Goal: Task Accomplishment & Management: Manage account settings

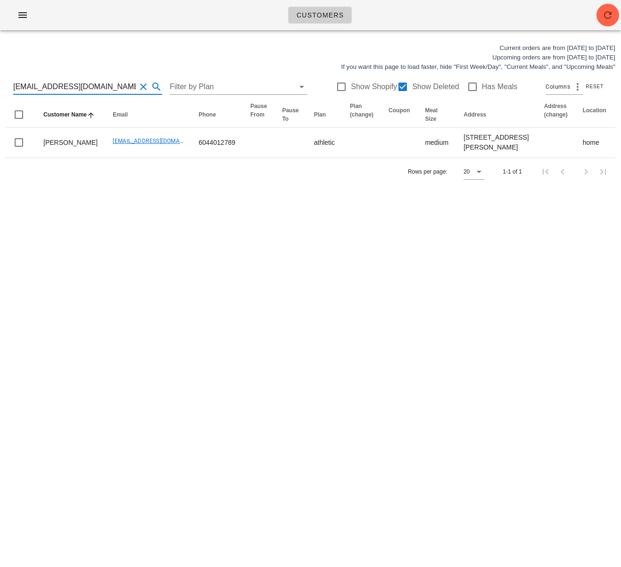
drag, startPoint x: 102, startPoint y: 84, endPoint x: -31, endPoint y: 82, distance: 133.0
click at [0, 82] on html "Customers Current orders are from [DATE] to [DATE] Upcoming orders are from [DA…" at bounding box center [310, 283] width 621 height 567
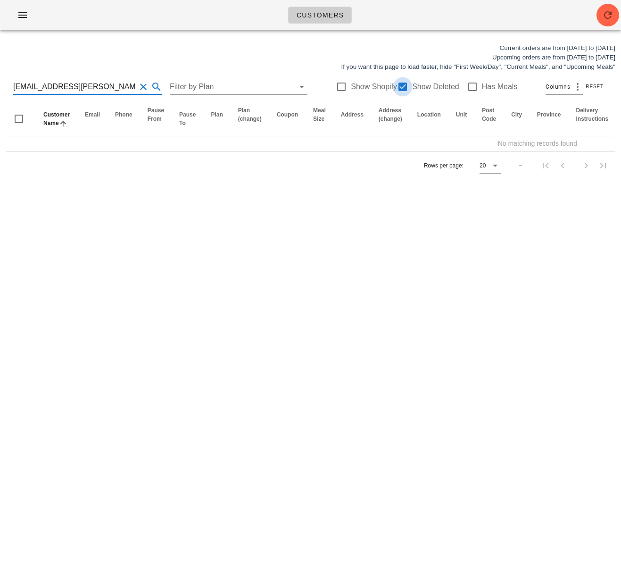
type input "[EMAIL_ADDRESS][PERSON_NAME][DOMAIN_NAME]"
click at [397, 85] on div at bounding box center [403, 87] width 16 height 16
checkbox input "false"
drag, startPoint x: 96, startPoint y: 84, endPoint x: 19, endPoint y: 83, distance: 76.4
click at [19, 83] on input "hung.lam.1996@gmail.com" at bounding box center [74, 86] width 123 height 15
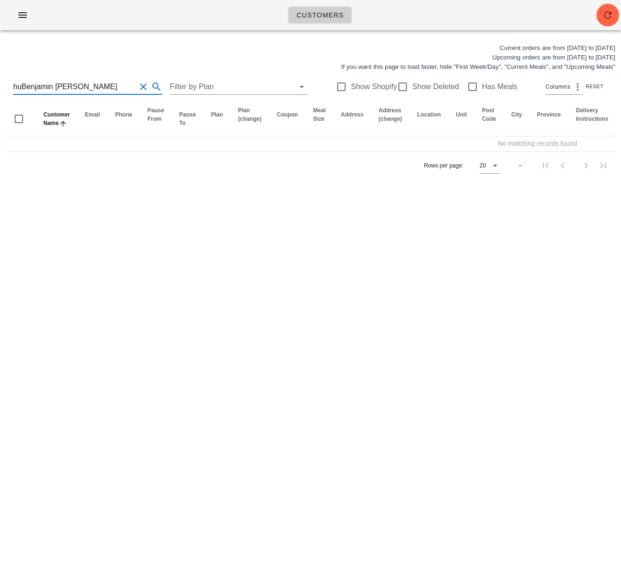
drag, startPoint x: 115, startPoint y: 87, endPoint x: -52, endPoint y: 85, distance: 167.4
click at [0, 85] on html "Customers Current orders are from Sunday Aug 17 to Saturday Aug 23 Upcoming ord…" at bounding box center [310, 283] width 621 height 567
type input "Benjamin Lam"
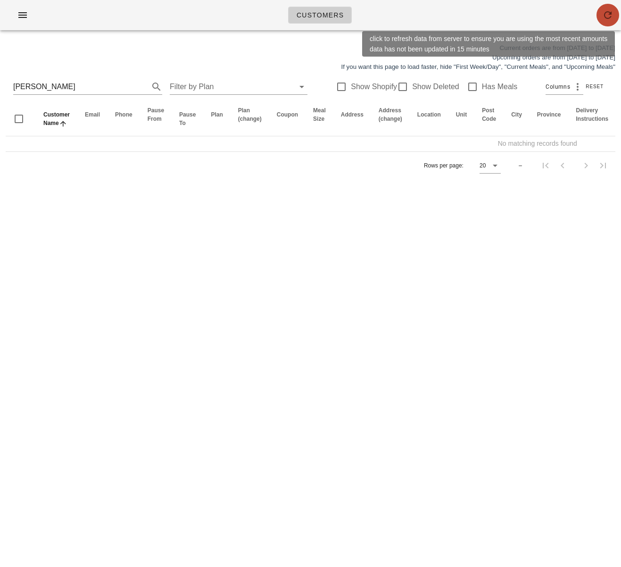
click at [614, 8] on button "button" at bounding box center [607, 15] width 23 height 23
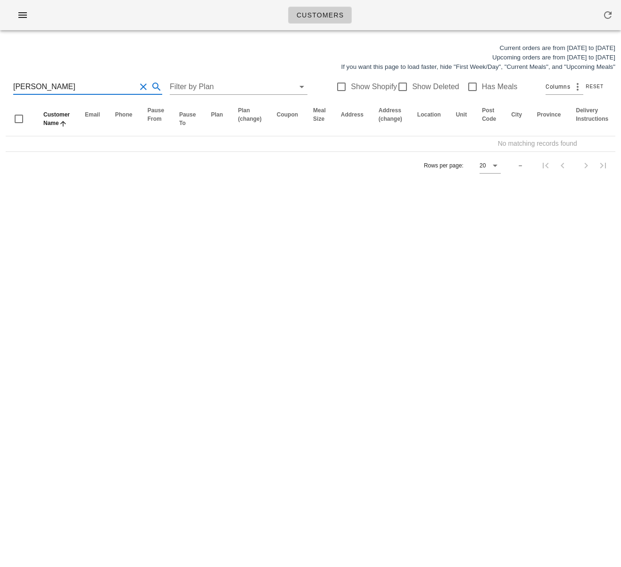
click at [43, 85] on input "Benjamin Lam" at bounding box center [74, 86] width 123 height 15
drag, startPoint x: 87, startPoint y: 88, endPoint x: -37, endPoint y: 82, distance: 124.2
click at [0, 82] on html "Customers Current orders are from Sunday Aug 17 to Saturday Aug 23 Upcoming ord…" at bounding box center [310, 283] width 621 height 567
type input "hung.lam.1996"
click at [395, 88] on div at bounding box center [403, 87] width 16 height 16
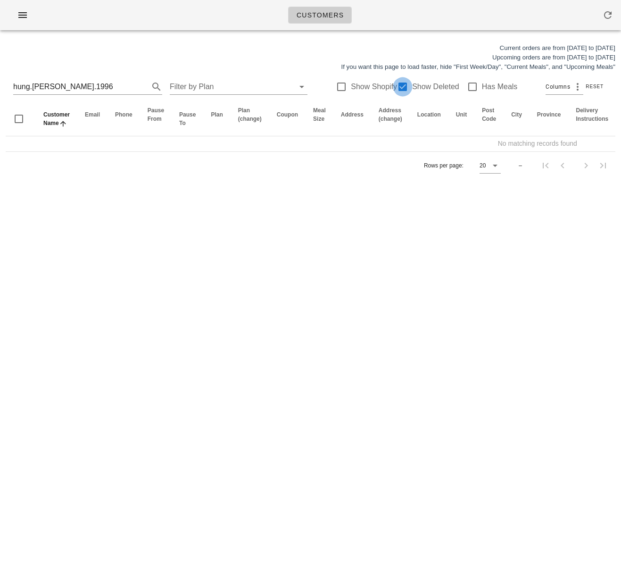
checkbox input "true"
drag, startPoint x: -24, startPoint y: 81, endPoint x: -59, endPoint y: 80, distance: 35.8
click at [0, 80] on html "Customers Current orders are from Sunday Aug 17 to Saturday Aug 23 Upcoming ord…" at bounding box center [310, 283] width 621 height 567
drag, startPoint x: 43, startPoint y: 87, endPoint x: 26, endPoint y: 88, distance: 17.4
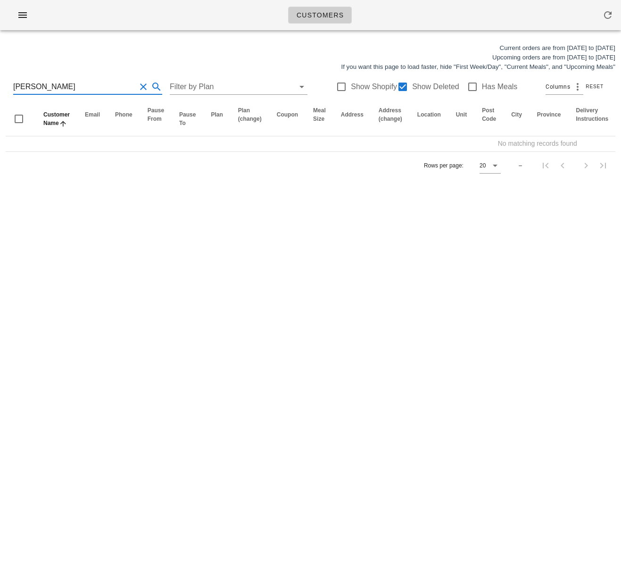
click at [26, 88] on input "[PERSON_NAME]" at bounding box center [74, 86] width 123 height 15
click at [53, 86] on input "Ben Lam" at bounding box center [74, 86] width 123 height 15
drag, startPoint x: 29, startPoint y: 85, endPoint x: -25, endPoint y: 83, distance: 54.2
click at [0, 83] on html "Customers Current orders are from Sunday Aug 17 to Saturday Aug 23 Upcoming ord…" at bounding box center [310, 283] width 621 height 567
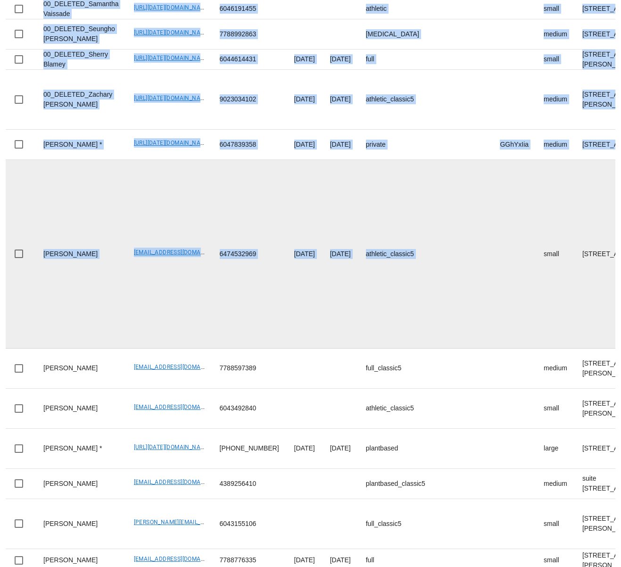
scroll to position [427, 0]
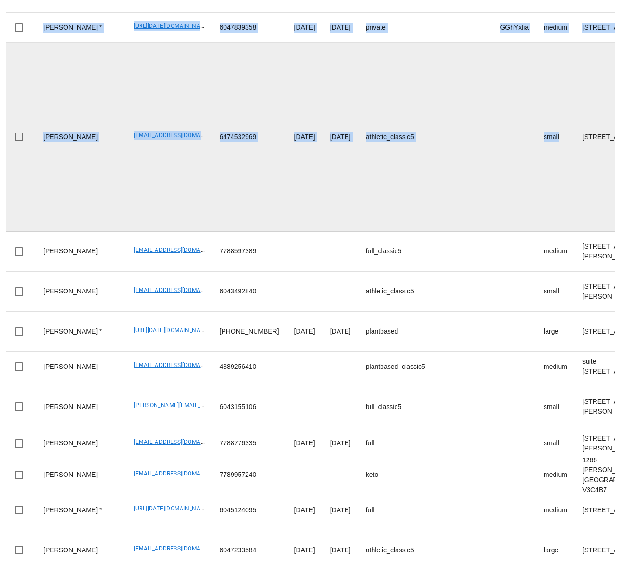
drag, startPoint x: 492, startPoint y: 229, endPoint x: 524, endPoint y: 466, distance: 239.3
click at [506, 566] on html "Customers Current orders are from Sunday Aug 17 to Saturday Aug 23 Upcoming ord…" at bounding box center [310, 111] width 621 height 1034
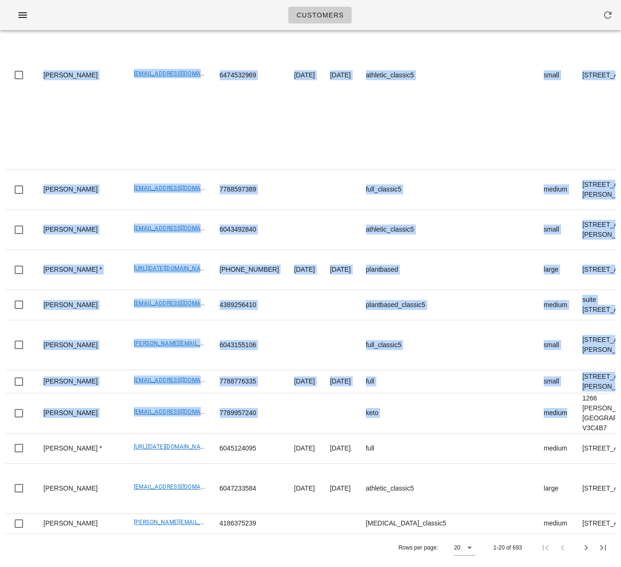
scroll to position [0, 0]
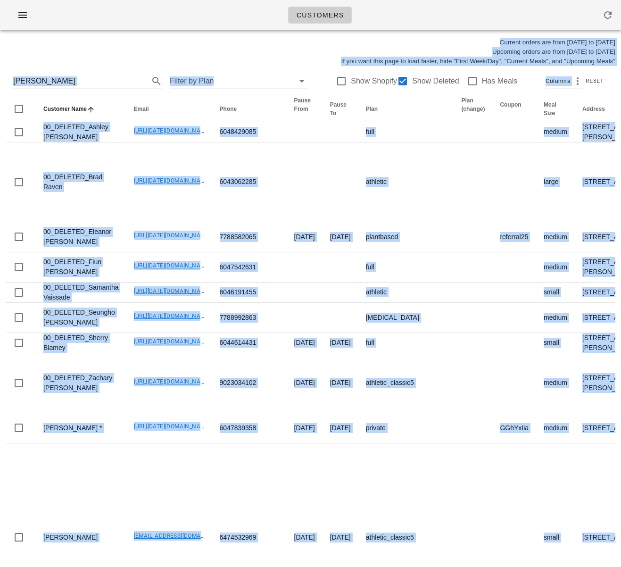
drag, startPoint x: 512, startPoint y: 306, endPoint x: 482, endPoint y: -69, distance: 376.0
click at [482, 0] on html "Customers Current orders are from Sunday Aug 17 to Saturday Aug 23 Upcoming ord…" at bounding box center [310, 511] width 621 height 1034
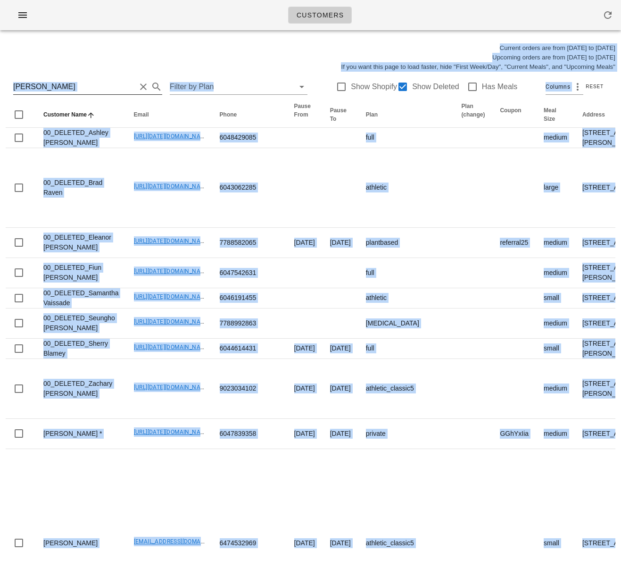
click at [39, 83] on input "Lam" at bounding box center [74, 86] width 123 height 15
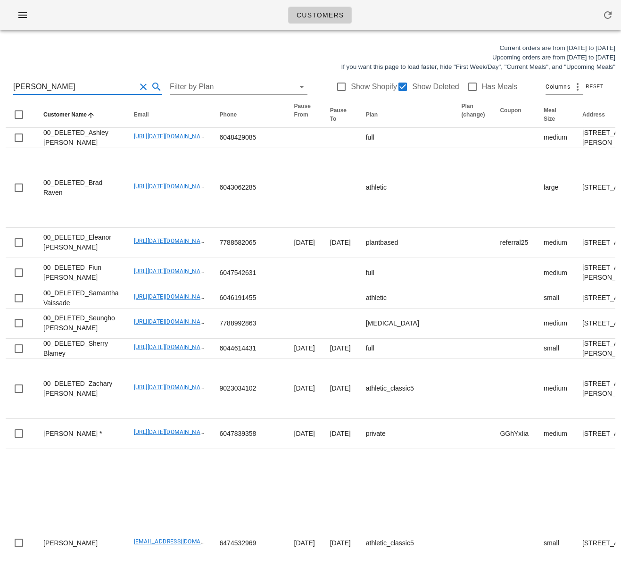
drag, startPoint x: 41, startPoint y: 85, endPoint x: -1, endPoint y: 84, distance: 42.5
click at [0, 84] on html "Customers Current orders are from Sunday Aug 17 to Saturday Aug 23 Upcoming ord…" at bounding box center [310, 517] width 621 height 1034
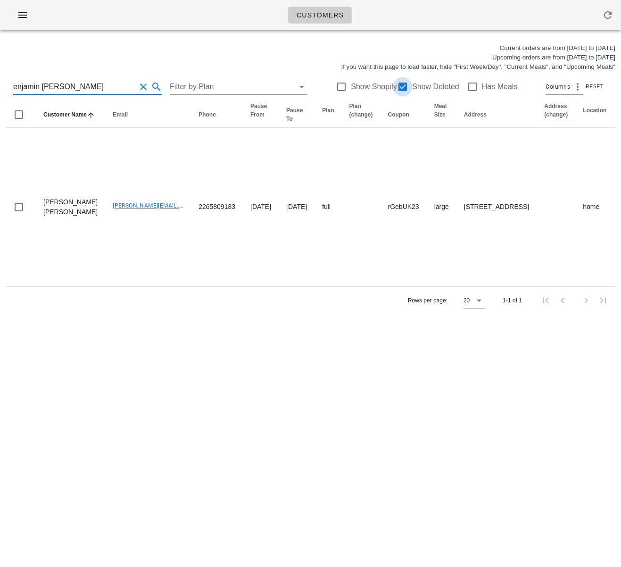
type input "enjamin Nhat Hung"
click at [401, 88] on div at bounding box center [403, 87] width 16 height 16
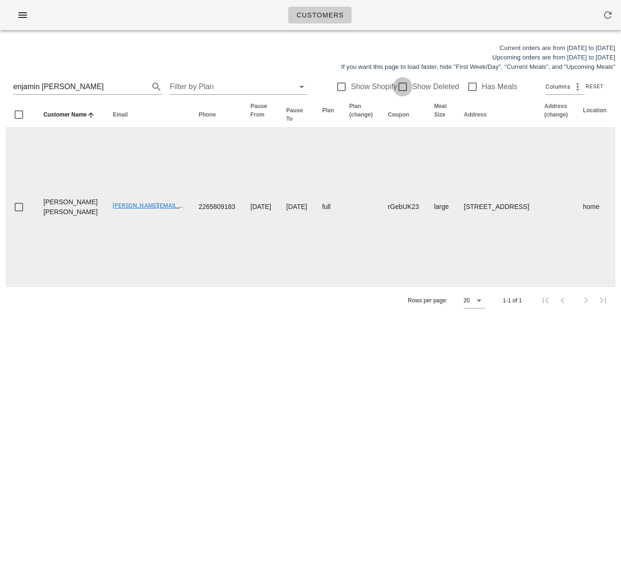
checkbox input "false"
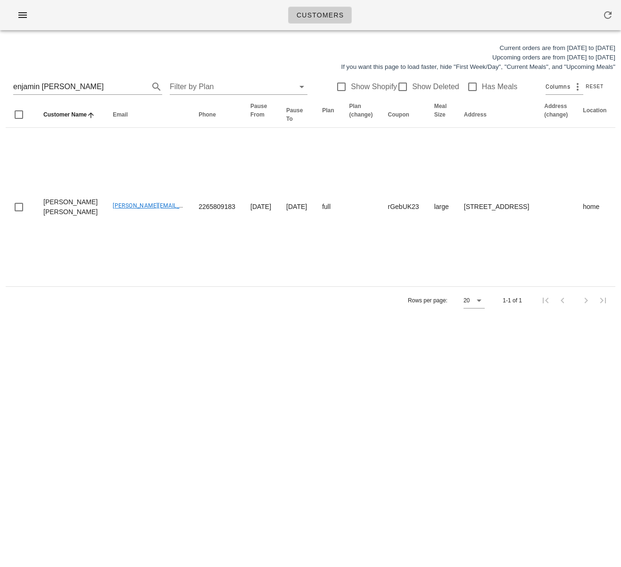
drag, startPoint x: 301, startPoint y: 365, endPoint x: 316, endPoint y: 301, distance: 66.4
click at [301, 364] on div "Customers Current orders are from Sunday Aug 17 to Saturday Aug 23 Upcoming ord…" at bounding box center [310, 283] width 621 height 567
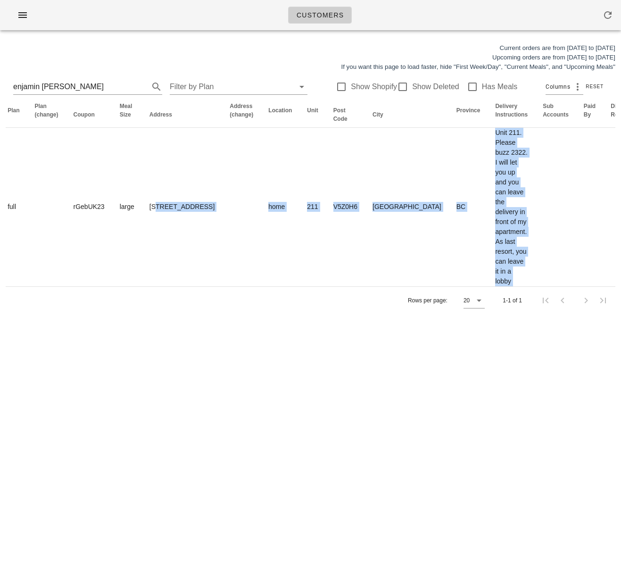
scroll to position [0, 568]
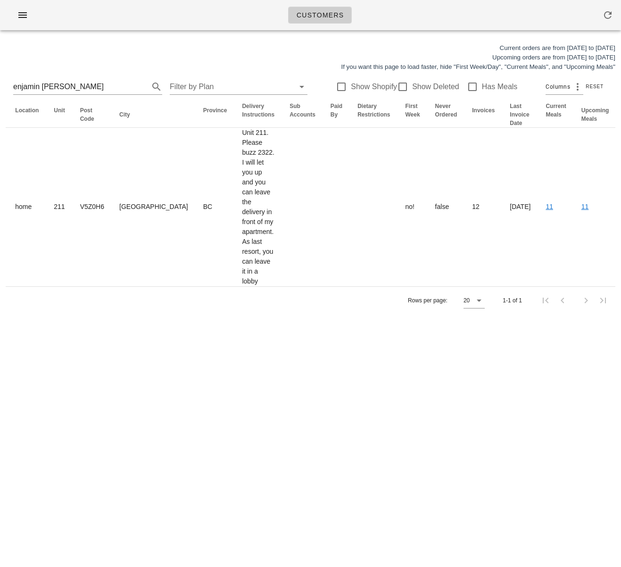
drag, startPoint x: 433, startPoint y: 195, endPoint x: 663, endPoint y: 195, distance: 230.1
click at [620, 195] on html "Customers Current orders are from Sunday Aug 17 to Saturday Aug 23 Upcoming ord…" at bounding box center [310, 283] width 621 height 567
drag, startPoint x: 147, startPoint y: 363, endPoint x: 191, endPoint y: 312, distance: 67.5
click at [149, 357] on div "Customers Current orders are from Sunday Aug 17 to Saturday Aug 23 Upcoming ord…" at bounding box center [310, 283] width 621 height 567
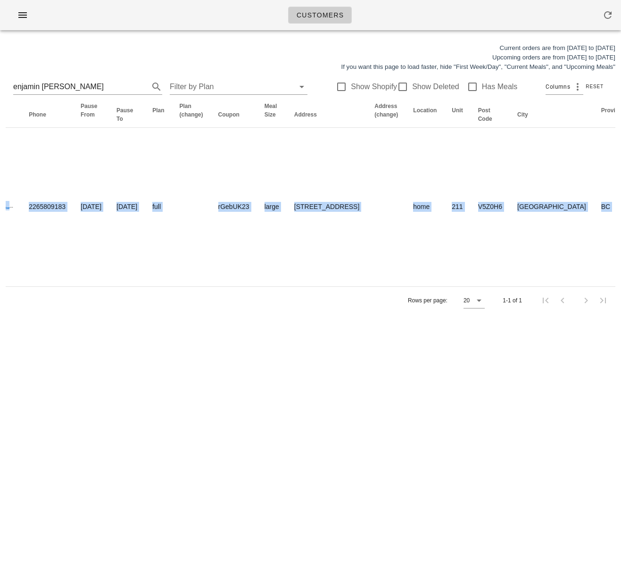
scroll to position [0, 0]
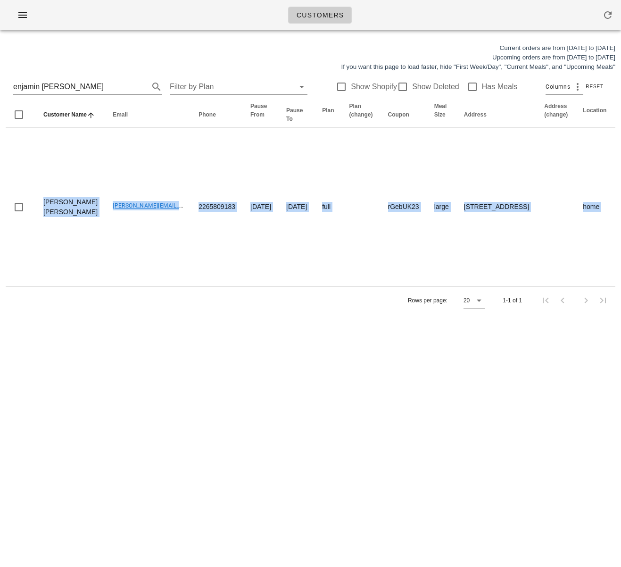
drag, startPoint x: 107, startPoint y: 206, endPoint x: -98, endPoint y: 206, distance: 204.6
click at [0, 206] on html "Customers Current orders are from Sunday Aug 17 to Saturday Aug 23 Upcoming ord…" at bounding box center [310, 283] width 621 height 567
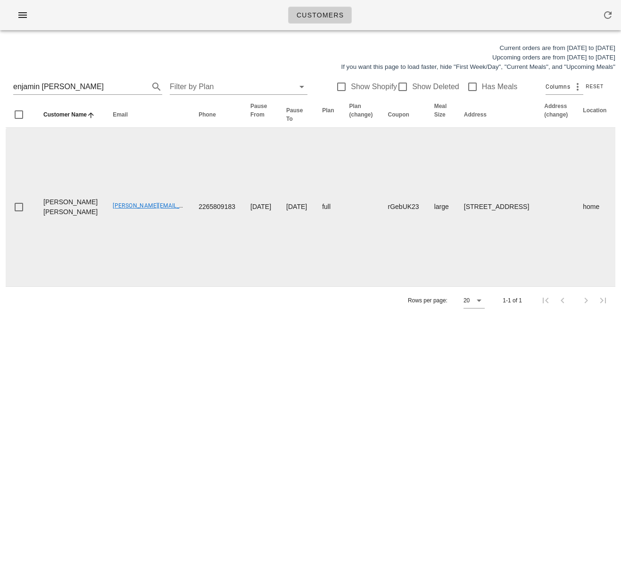
click at [279, 221] on td "2025-06-29" at bounding box center [297, 207] width 36 height 158
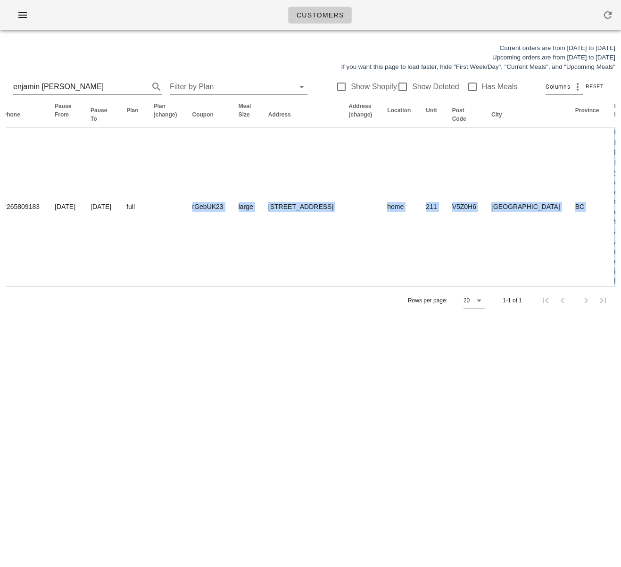
drag, startPoint x: 305, startPoint y: 218, endPoint x: 625, endPoint y: 201, distance: 321.0
click at [620, 201] on html "Customers Current orders are from Sunday Aug 17 to Saturday Aug 23 Upcoming ord…" at bounding box center [310, 283] width 621 height 567
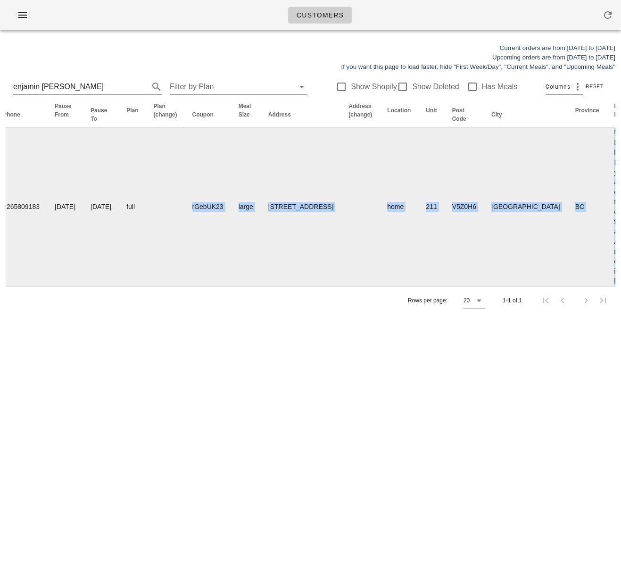
scroll to position [0, 257]
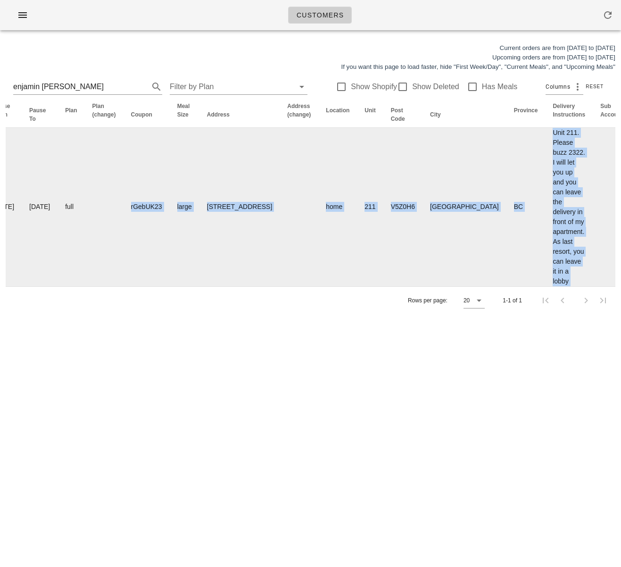
click at [593, 204] on td at bounding box center [613, 207] width 41 height 158
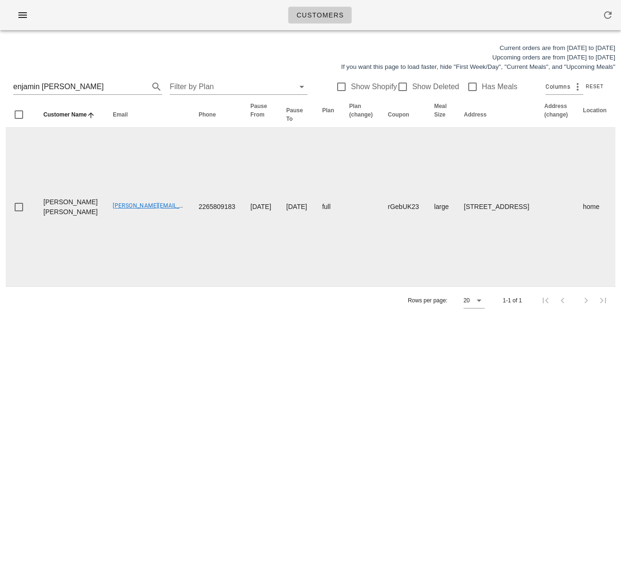
scroll to position [0, 189]
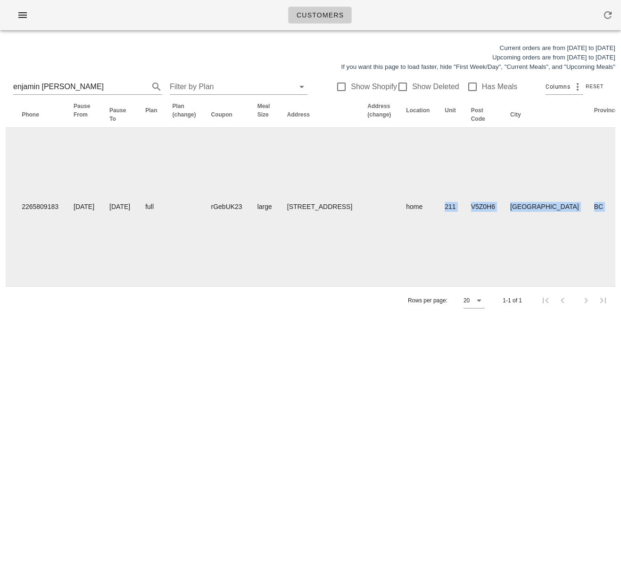
drag, startPoint x: 262, startPoint y: 229, endPoint x: 550, endPoint y: 232, distance: 287.6
click at [620, 219] on html "Customers Current orders are from Sunday Aug 17 to Saturday Aug 23 Upcoming ord…" at bounding box center [310, 283] width 621 height 567
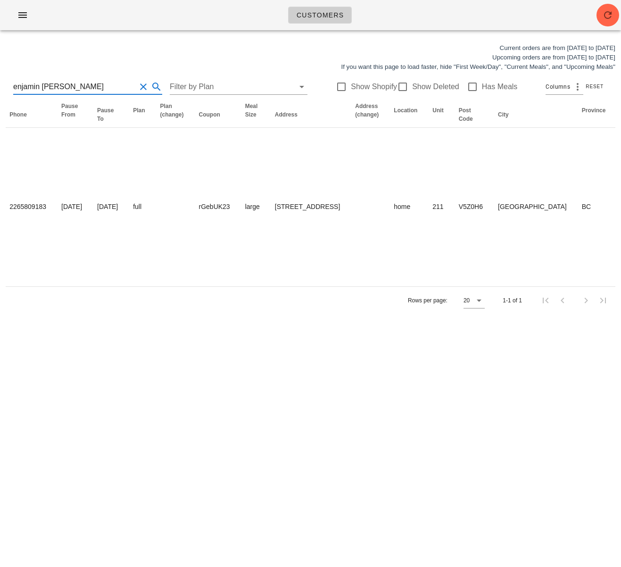
drag, startPoint x: 57, startPoint y: 85, endPoint x: -29, endPoint y: 82, distance: 85.9
click at [0, 82] on html "Customers Current orders are from Sunday Aug 17 to Saturday Aug 23 Upcoming ord…" at bounding box center [310, 283] width 621 height 567
drag, startPoint x: 89, startPoint y: 87, endPoint x: -31, endPoint y: 81, distance: 119.9
click at [0, 81] on html "Customers Current orders are from Sunday Aug 17 to Saturday Aug 23 Upcoming ord…" at bounding box center [310, 283] width 621 height 567
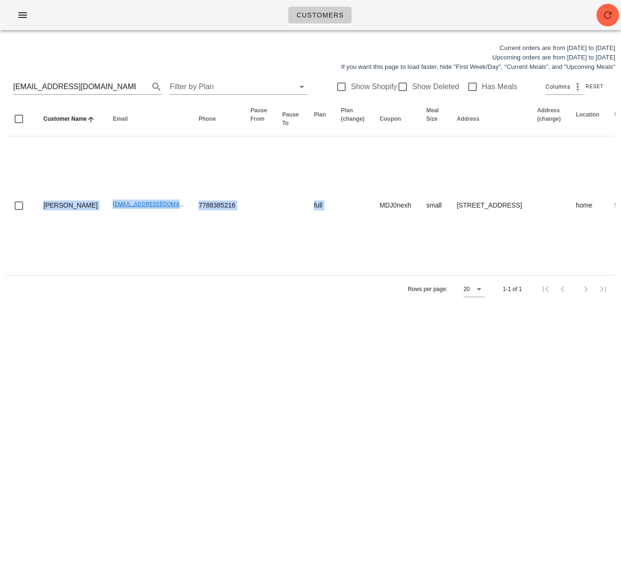
drag, startPoint x: 166, startPoint y: 196, endPoint x: -194, endPoint y: 169, distance: 361.6
click at [0, 169] on html "Customers Current orders are from Sunday Aug 17 to Saturday Aug 23 Upcoming ord…" at bounding box center [310, 283] width 621 height 567
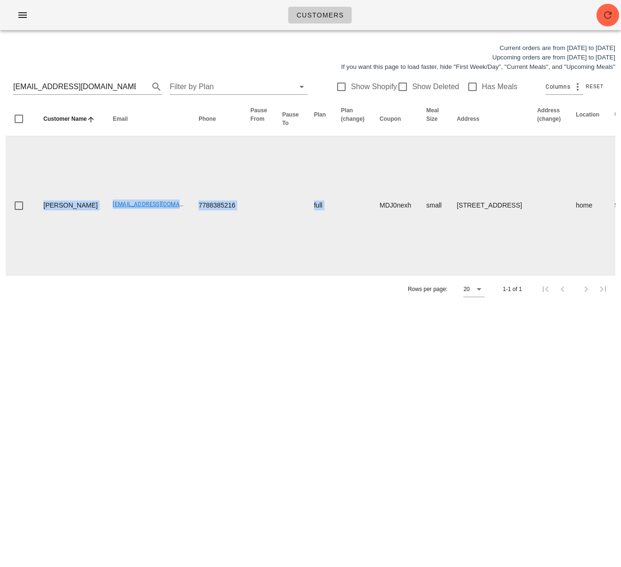
click at [105, 275] on td "Costlund@outlook.com" at bounding box center [148, 205] width 86 height 139
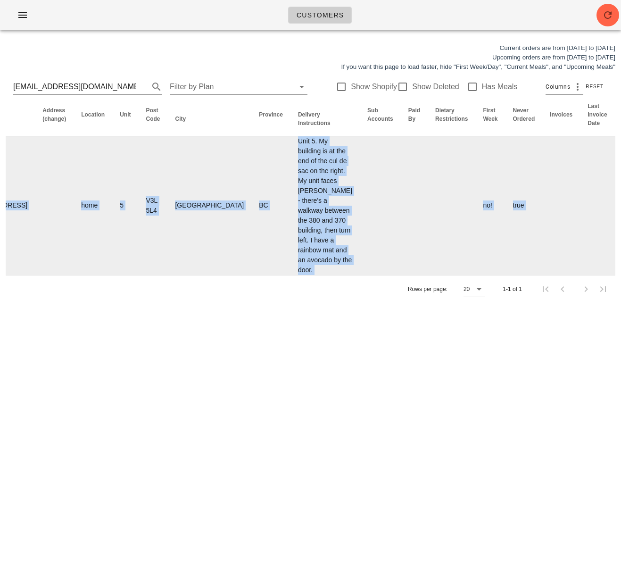
drag, startPoint x: 316, startPoint y: 203, endPoint x: 615, endPoint y: 212, distance: 299.0
click at [620, 212] on html "Customers Current orders are from Sunday Aug 17 to Saturday Aug 23 Upcoming ord…" at bounding box center [310, 283] width 621 height 567
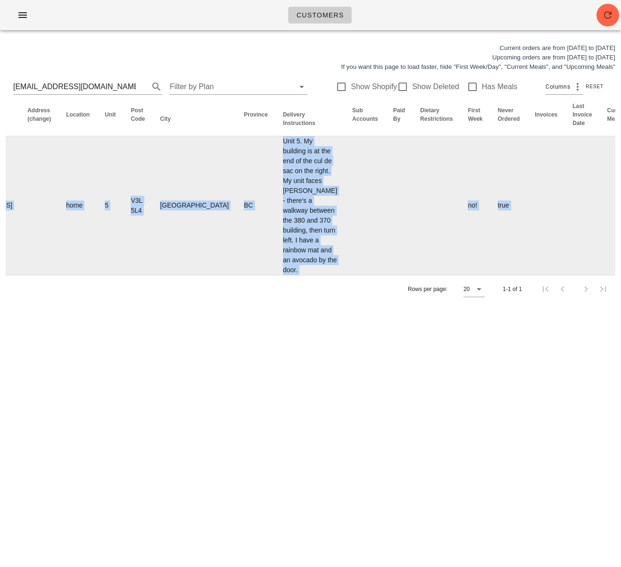
click at [490, 214] on td "true" at bounding box center [508, 205] width 37 height 139
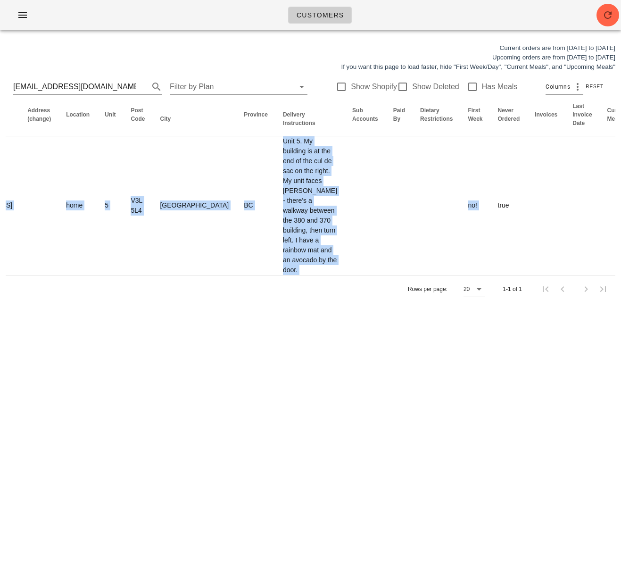
scroll to position [0, 0]
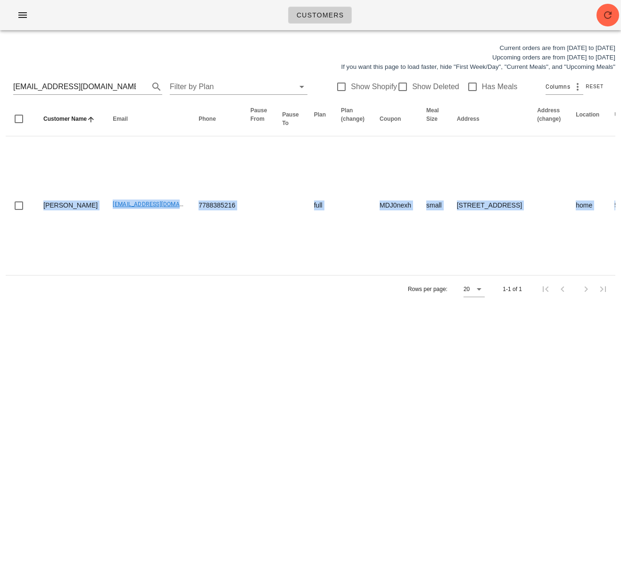
drag, startPoint x: 293, startPoint y: 217, endPoint x: -178, endPoint y: 187, distance: 472.4
click at [0, 187] on html "Customers Current orders are from Sunday Aug 17 to Saturday Aug 23 Upcoming ord…" at bounding box center [310, 283] width 621 height 567
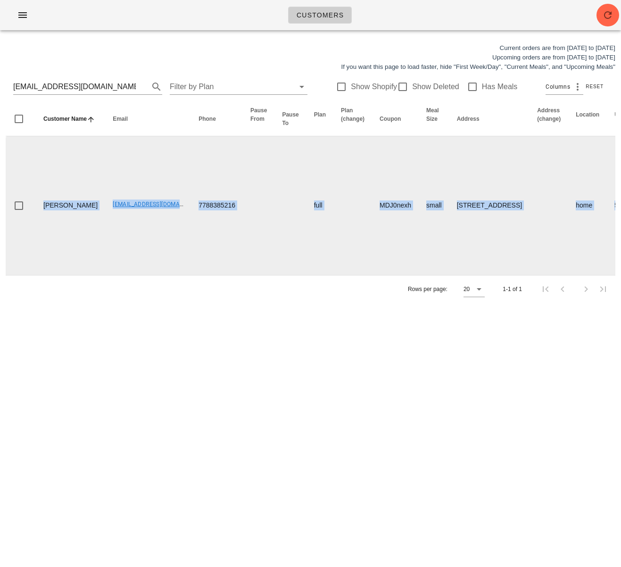
click at [105, 194] on td "Costlund@outlook.com" at bounding box center [148, 205] width 86 height 139
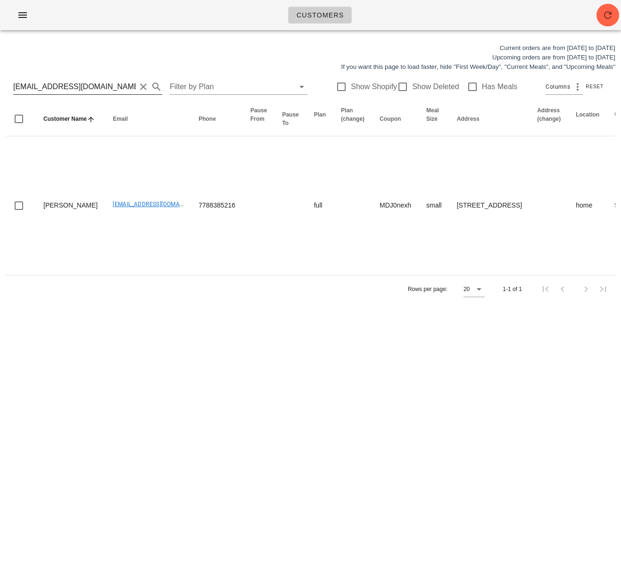
click at [66, 88] on input "Costlund@outlook.com" at bounding box center [74, 86] width 123 height 15
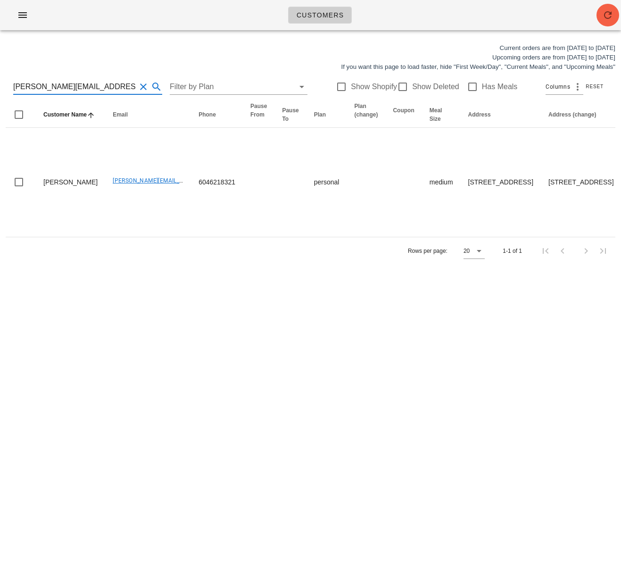
type input "b.ostlund@shaw.ca"
click at [611, 18] on icon "button" at bounding box center [607, 14] width 11 height 11
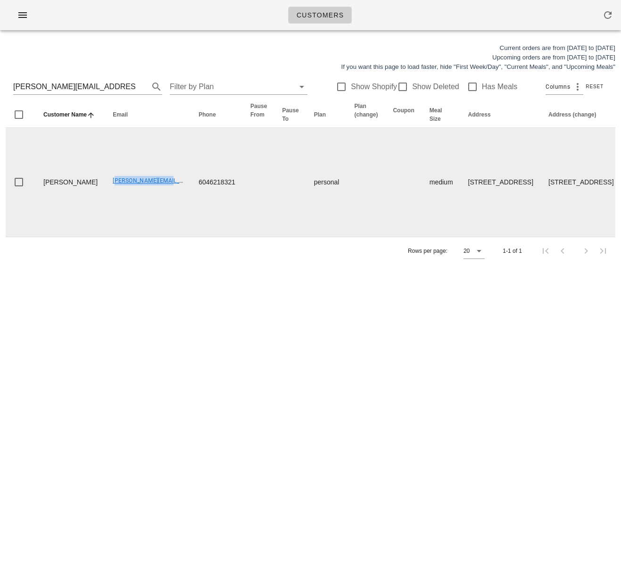
drag, startPoint x: 79, startPoint y: 226, endPoint x: 137, endPoint y: 227, distance: 57.5
click at [138, 227] on td "b.ostlund@shaw.ca" at bounding box center [148, 182] width 86 height 109
copy link "b.ostlund@shaw.ca"
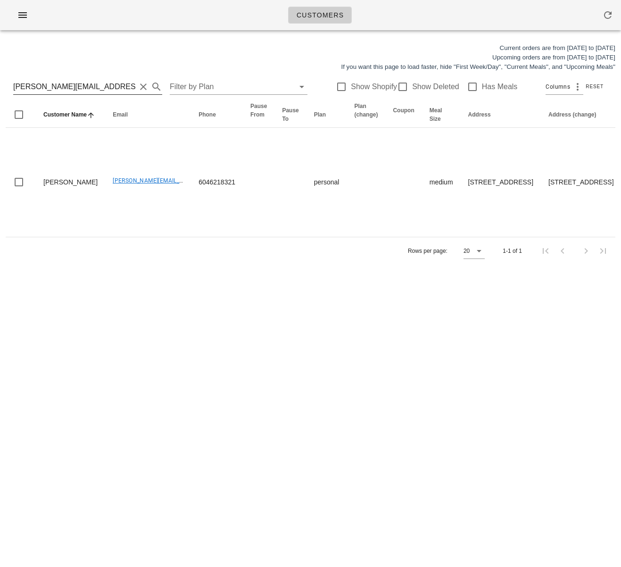
scroll to position [0, 0]
drag, startPoint x: 87, startPoint y: 92, endPoint x: -1, endPoint y: 86, distance: 88.4
click at [0, 86] on html "Customers Current orders are from Sunday Aug 17 to Saturday Aug 23 Upcoming ord…" at bounding box center [310, 283] width 621 height 567
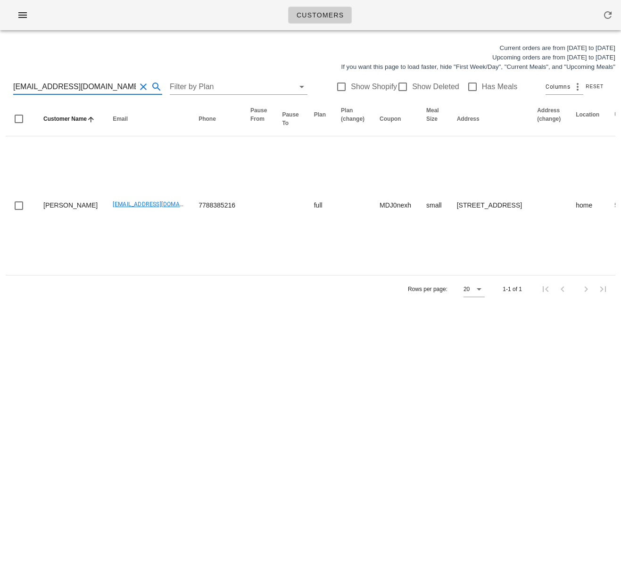
drag, startPoint x: 98, startPoint y: 86, endPoint x: 0, endPoint y: 80, distance: 98.2
click at [0, 80] on div "Current orders are from Sunday Aug 17 to Saturday Aug 23 Upcoming orders are fr…" at bounding box center [310, 173] width 621 height 271
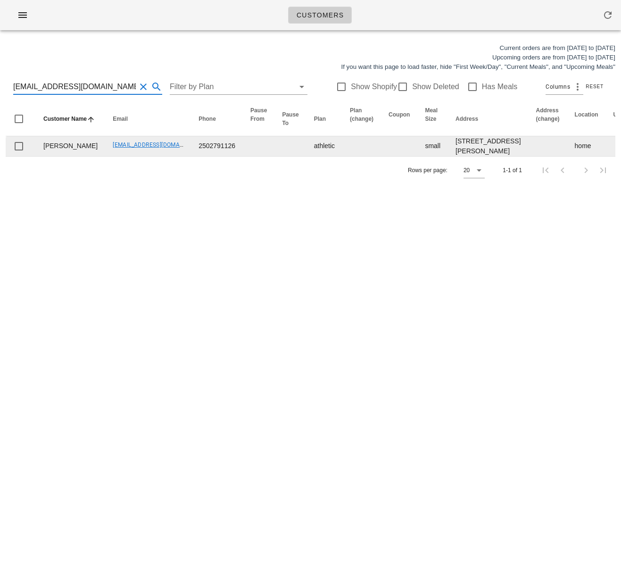
type input "desiree_earl@hotmail.com"
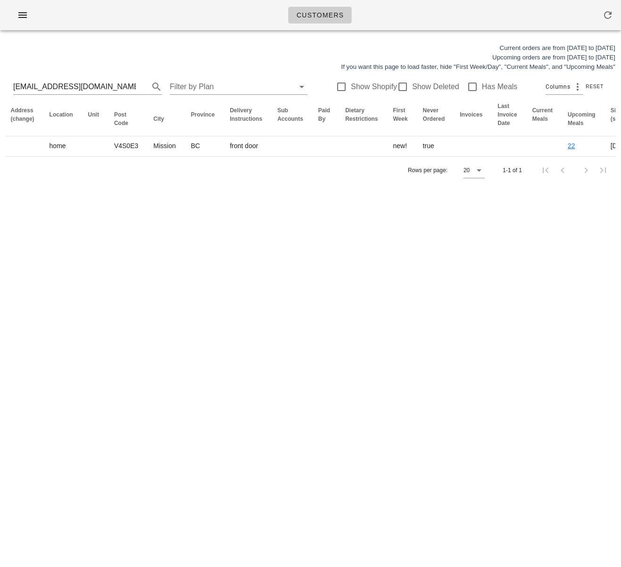
scroll to position [0, 545]
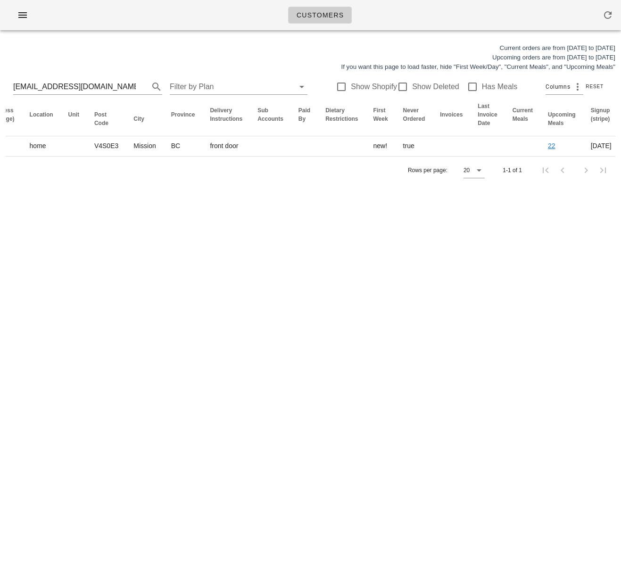
drag, startPoint x: 367, startPoint y: 166, endPoint x: 625, endPoint y: 153, distance: 258.7
click at [620, 153] on html "Customers Current orders are from Sunday Aug 17 to Saturday Aug 23 Upcoming ord…" at bounding box center [310, 283] width 621 height 567
click at [464, 285] on div "Customers Current orders are from Sunday Aug 17 to Saturday Aug 23 Upcoming ord…" at bounding box center [310, 283] width 621 height 567
click at [60, 413] on div "Customers Current orders are from Sunday Aug 17 to Saturday Aug 23 Upcoming ord…" at bounding box center [310, 283] width 621 height 567
click at [139, 289] on div "Customers Current orders are from Sunday Aug 17 to Saturday Aug 23 Upcoming ord…" at bounding box center [310, 283] width 621 height 567
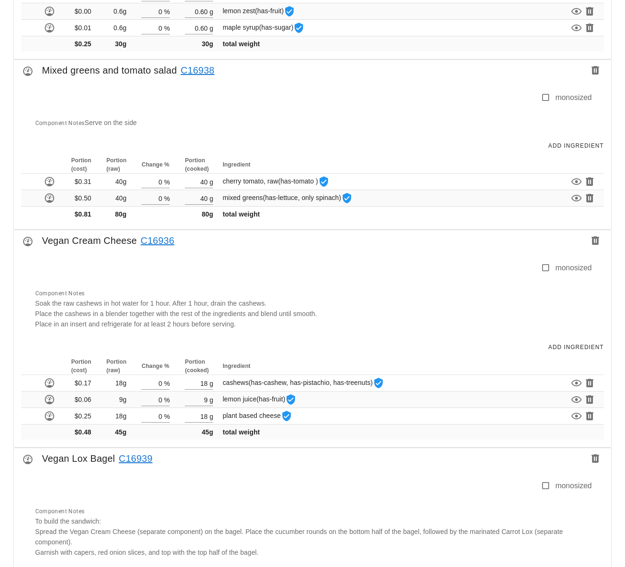
scroll to position [1184, 0]
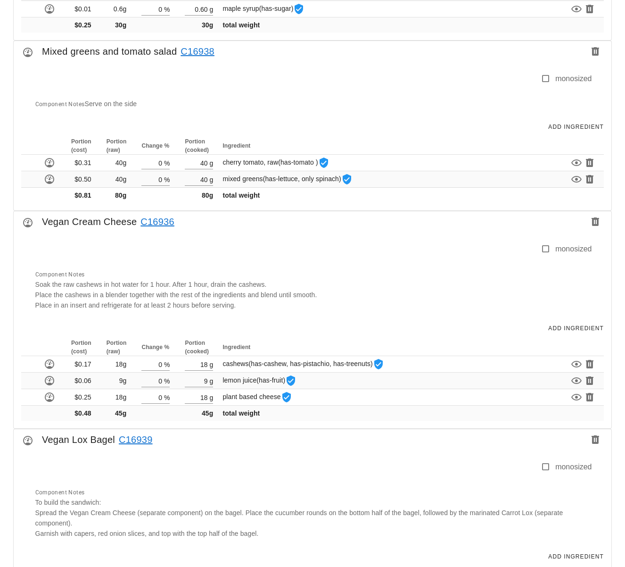
drag, startPoint x: 38, startPoint y: 213, endPoint x: 133, endPoint y: 213, distance: 95.2
click at [133, 213] on div "Vegan Cream Cheese C16936" at bounding box center [313, 224] width 598 height 26
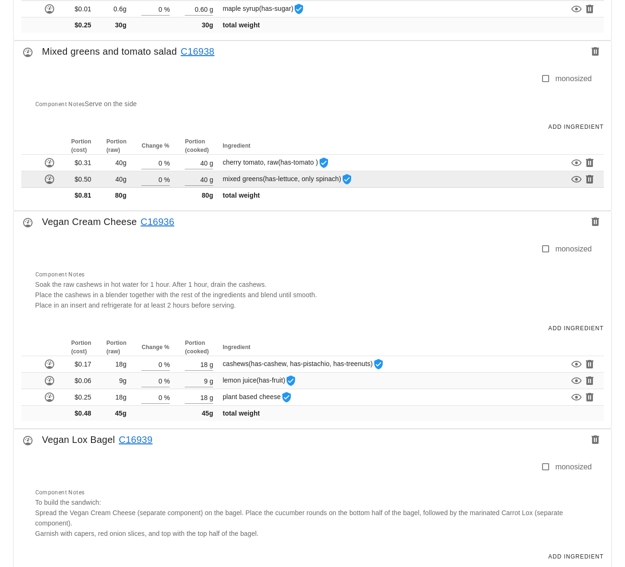
copy div "Vegan Cream Cheese"
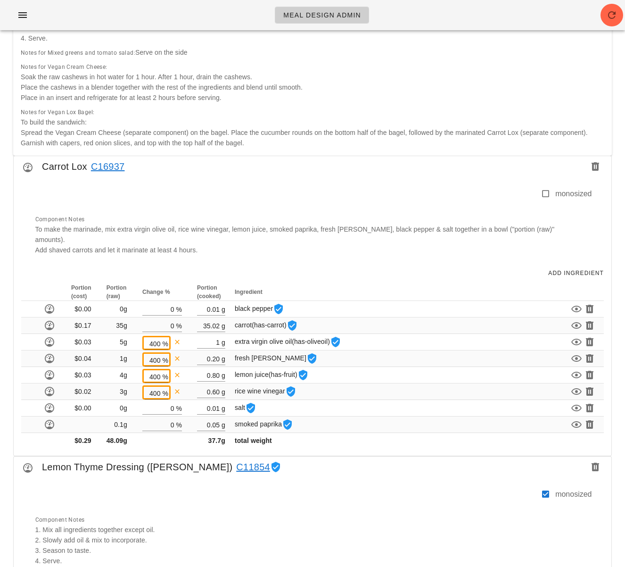
scroll to position [0, 0]
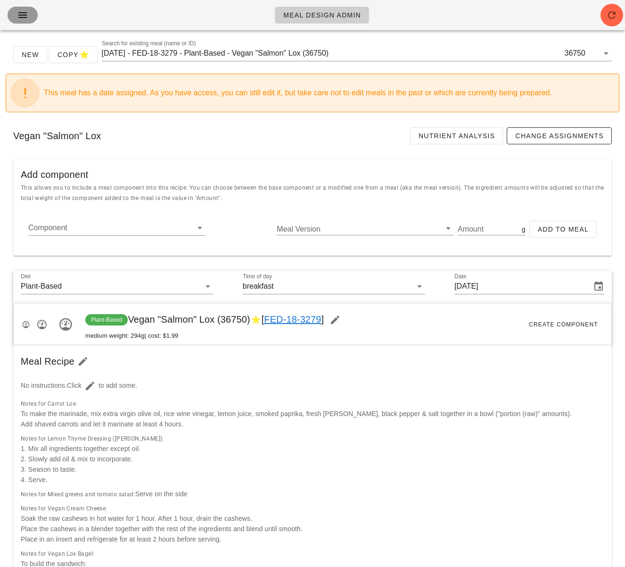
click at [28, 13] on span "button" at bounding box center [22, 14] width 15 height 11
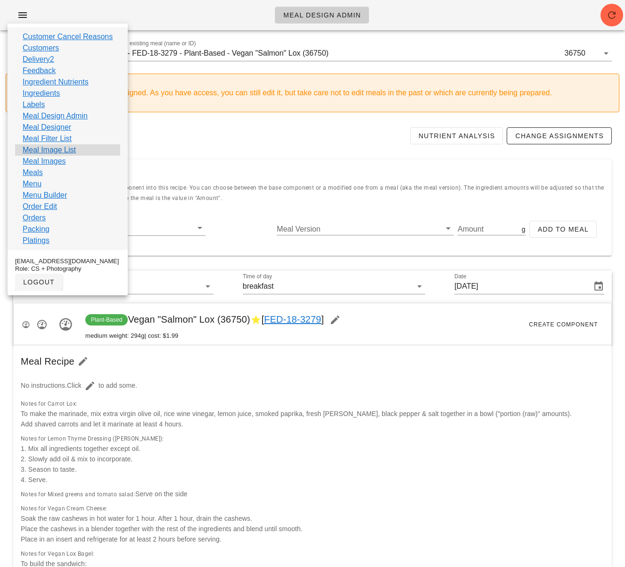
click at [83, 148] on div "Meal Image List" at bounding box center [67, 149] width 105 height 11
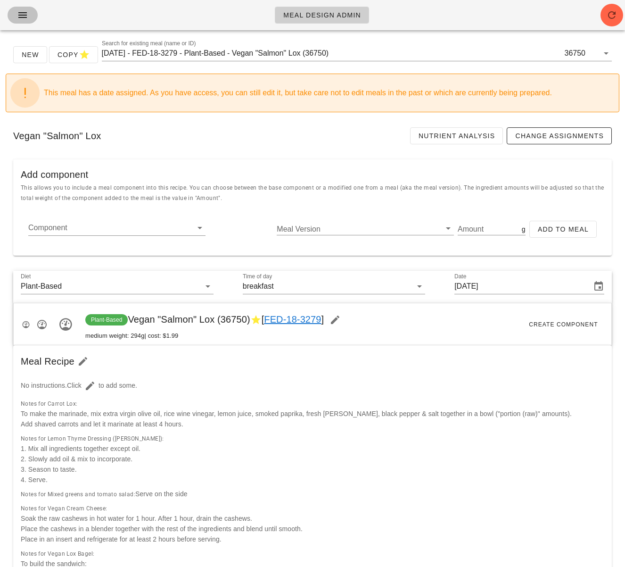
drag, startPoint x: 20, startPoint y: 16, endPoint x: 48, endPoint y: 98, distance: 86.3
click at [20, 17] on icon "button" at bounding box center [22, 14] width 11 height 11
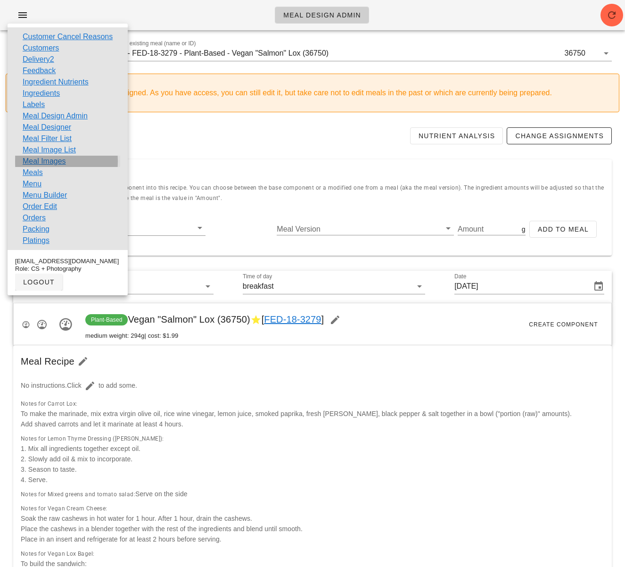
click at [59, 156] on link "Meal Images" at bounding box center [44, 161] width 43 height 11
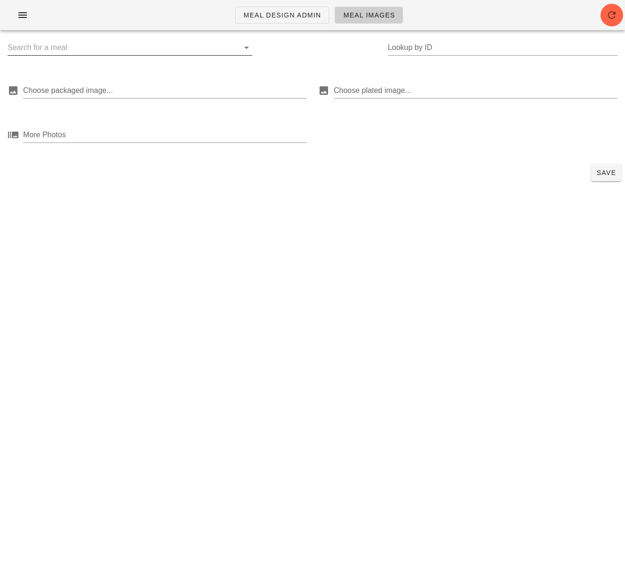
click at [92, 45] on input "text" at bounding box center [123, 47] width 230 height 15
paste input "36527"
type input "36527"
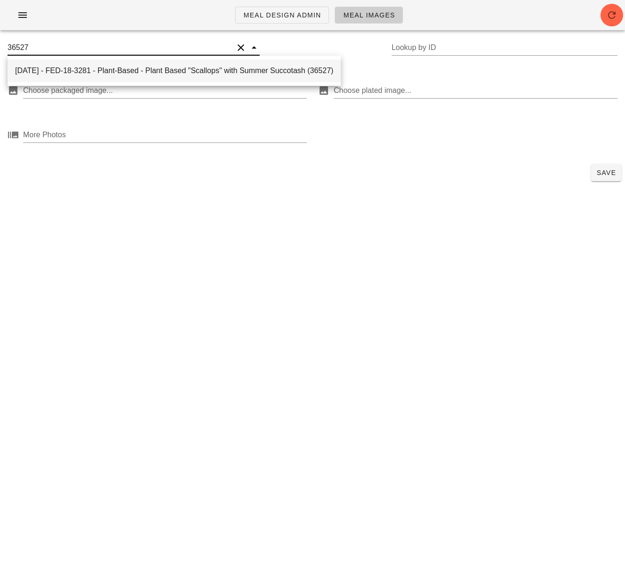
click at [121, 65] on div "2025-08-31 - FED-18-3281 - Plant-Based - Plant Based "Scallops" with Summer Suc…" at bounding box center [174, 70] width 318 height 20
type input "36527"
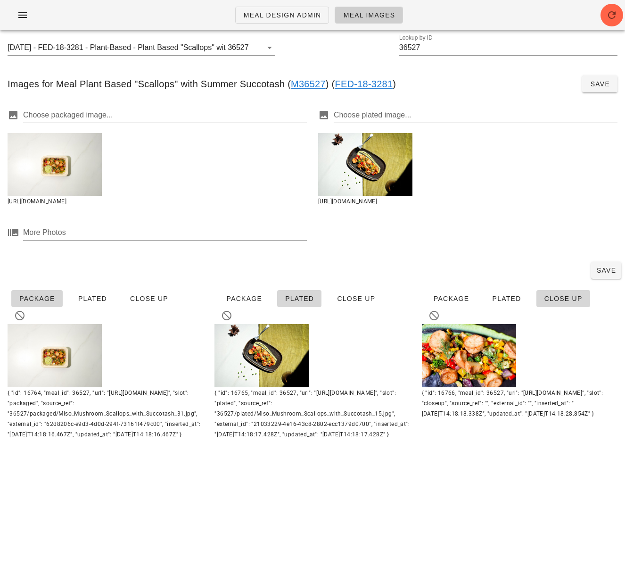
click at [470, 350] on div at bounding box center [469, 355] width 94 height 63
click at [418, 483] on div "Meal Design Admin Meal Images 2025-08-31 - FED-18-3281 - Plant-Based - Plant Ba…" at bounding box center [312, 283] width 625 height 567
click at [478, 355] on div at bounding box center [469, 355] width 94 height 63
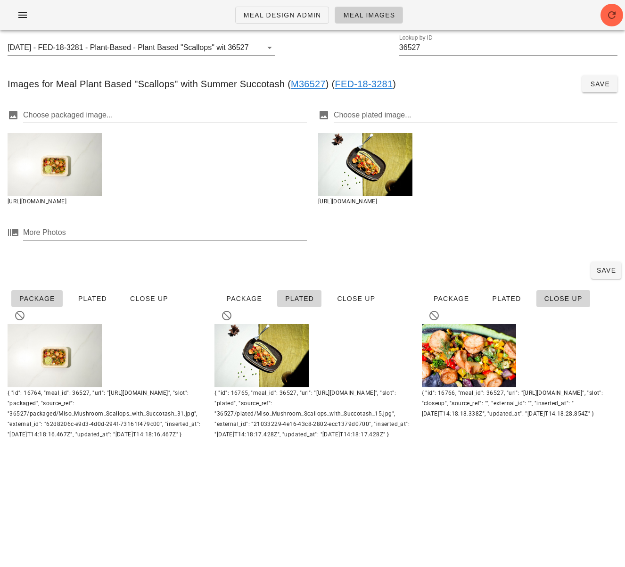
click at [372, 146] on div at bounding box center [365, 164] width 94 height 63
click at [367, 160] on div at bounding box center [365, 164] width 94 height 63
drag, startPoint x: 367, startPoint y: 160, endPoint x: 362, endPoint y: 146, distance: 14.9
click at [366, 160] on div at bounding box center [365, 164] width 94 height 63
click at [479, 355] on div at bounding box center [469, 355] width 94 height 63
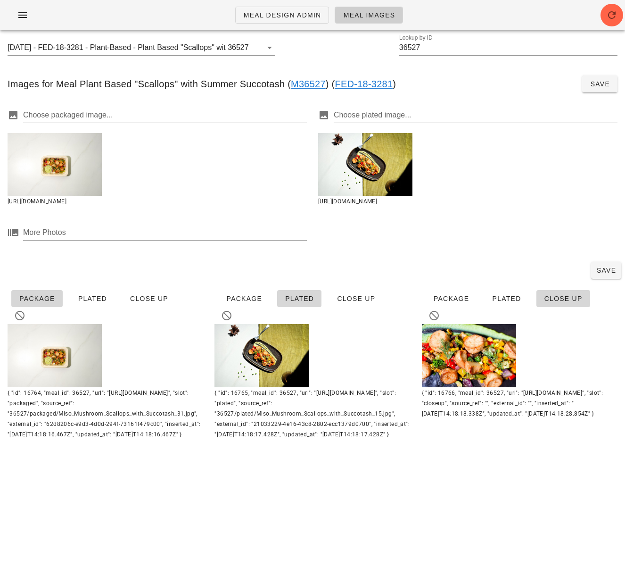
click at [479, 355] on div at bounding box center [469, 355] width 94 height 63
drag, startPoint x: 514, startPoint y: 492, endPoint x: 536, endPoint y: 480, distance: 24.5
click at [514, 491] on div "Meal Design Admin Meal Images 2025-08-31 - FED-18-3281 - Plant-Based - Plant Ba…" at bounding box center [312, 283] width 625 height 567
click at [471, 327] on div at bounding box center [469, 355] width 94 height 63
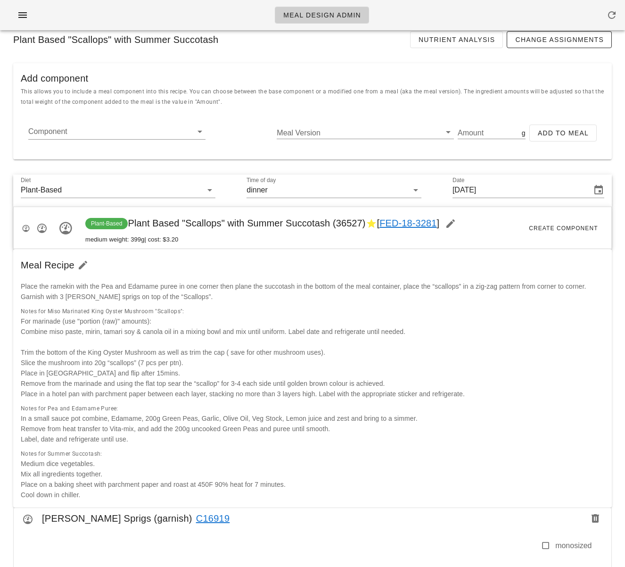
scroll to position [82, 0]
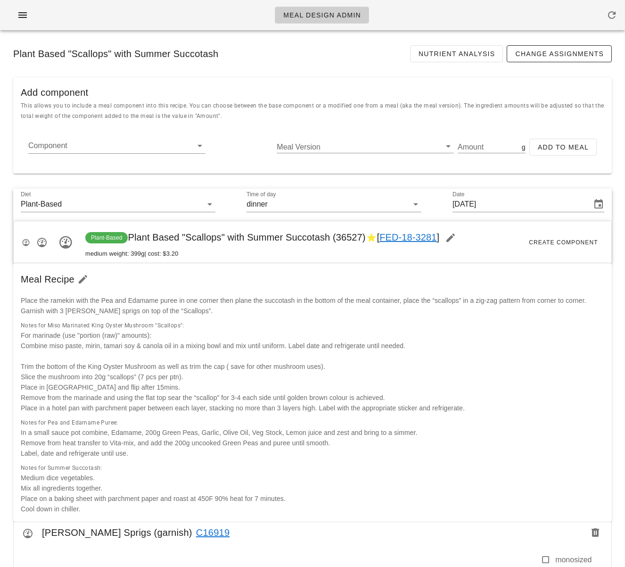
click at [392, 312] on div "Place the ramekin with the Pea and Edamame puree in one corner then plane the s…" at bounding box center [312, 305] width 595 height 32
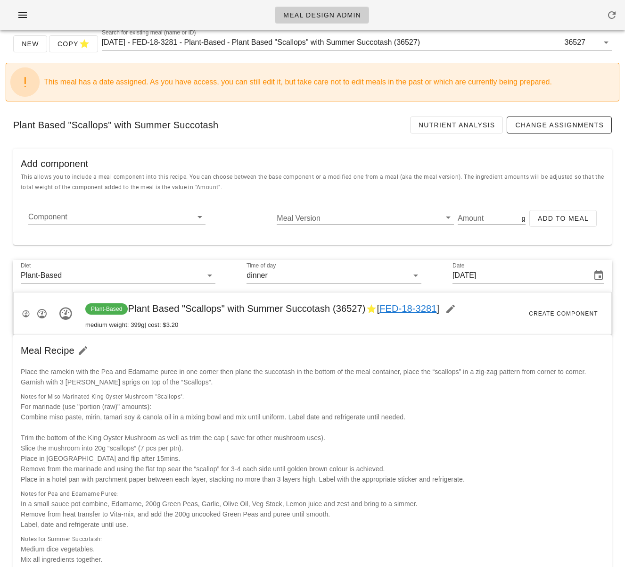
scroll to position [7, 0]
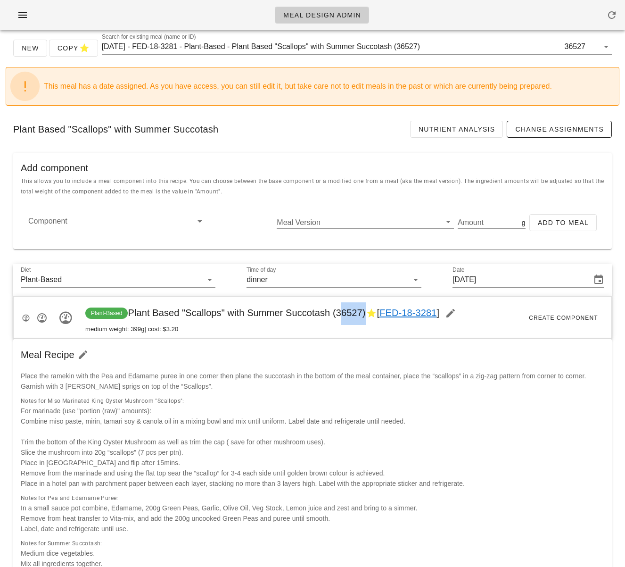
drag, startPoint x: 338, startPoint y: 314, endPoint x: 361, endPoint y: 314, distance: 23.1
click at [361, 314] on span "Plant-Based Plant Based "Scallops" with Summer Succotash (36527) [ FED-18-3281 ]" at bounding box center [273, 312] width 377 height 10
copy span "36527"
click at [358, 428] on div "Notes for Miso Marinated King Oyster Mushroom "Scallops": For marinade (use "po…" at bounding box center [312, 441] width 587 height 97
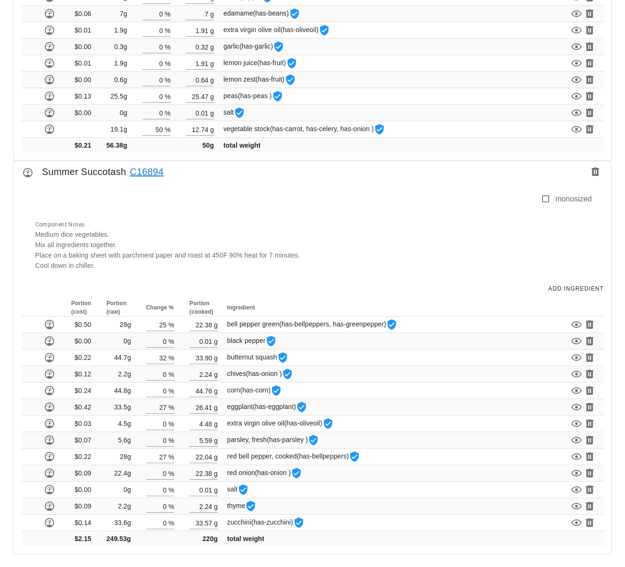
scroll to position [1195, 0]
drag, startPoint x: 342, startPoint y: 275, endPoint x: 325, endPoint y: 262, distance: 21.9
click at [342, 275] on div "Component Notes Medium dice vegetables. Mix all ingredients together. Place on …" at bounding box center [311, 244] width 562 height 63
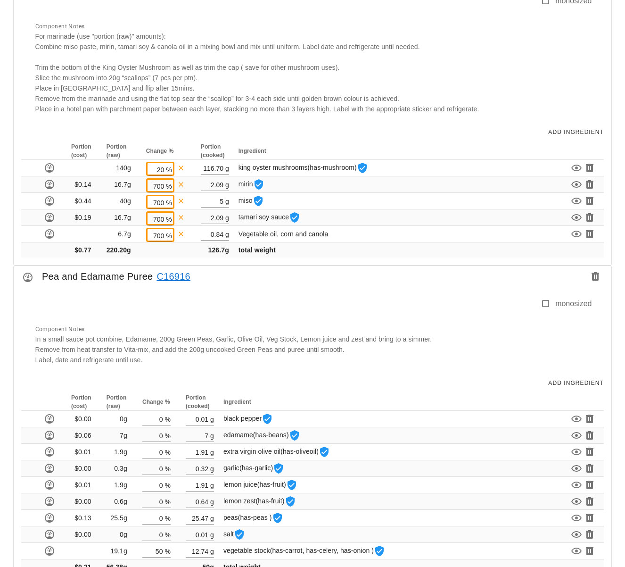
scroll to position [773, 0]
drag, startPoint x: 41, startPoint y: 277, endPoint x: 149, endPoint y: 272, distance: 108.1
click at [149, 272] on div "Pea and Edamame Puree C16916" at bounding box center [313, 278] width 598 height 26
copy div "Pea and Edamame Puree"
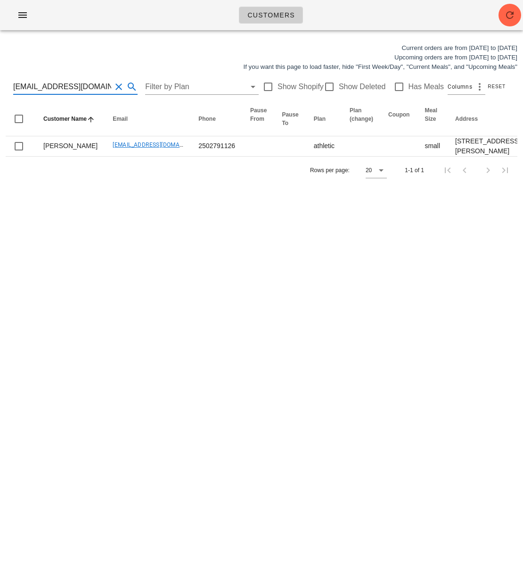
click at [68, 89] on input "desiree_earl@hotmail.com" at bounding box center [62, 86] width 98 height 15
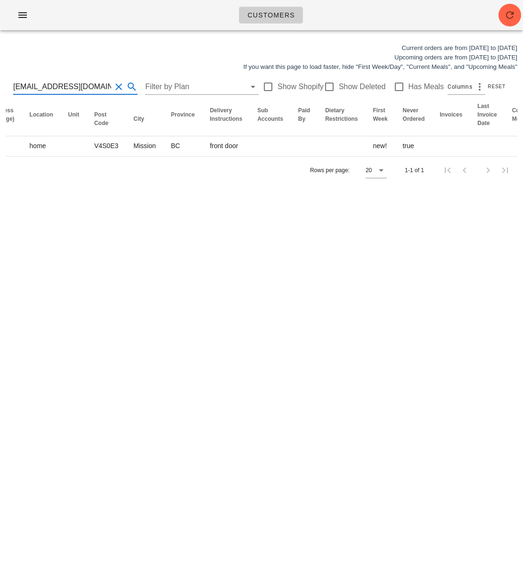
click at [68, 89] on input "desiree_earl@hotmail.com" at bounding box center [62, 86] width 98 height 15
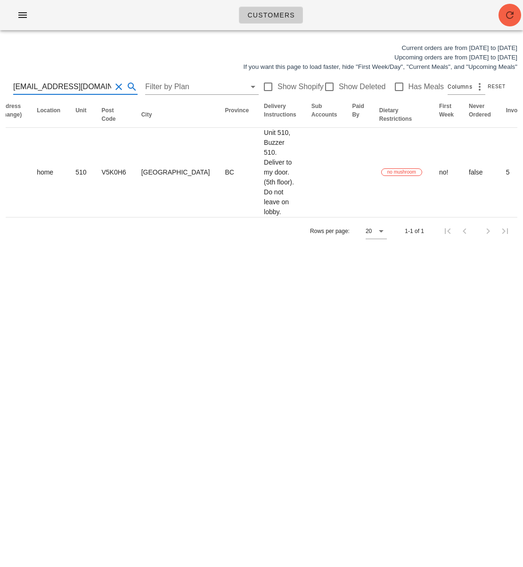
type input "lillianmelo.arq@gmail.com"
click at [513, 17] on icon "button" at bounding box center [509, 14] width 11 height 11
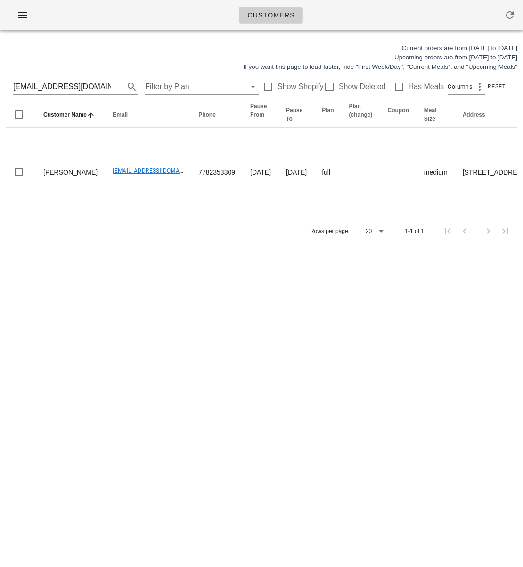
drag, startPoint x: 149, startPoint y: 297, endPoint x: 173, endPoint y: 231, distance: 70.7
click at [149, 297] on div "Customers Current orders are from [DATE] to [DATE] Upcoming orders are from [DA…" at bounding box center [261, 283] width 523 height 567
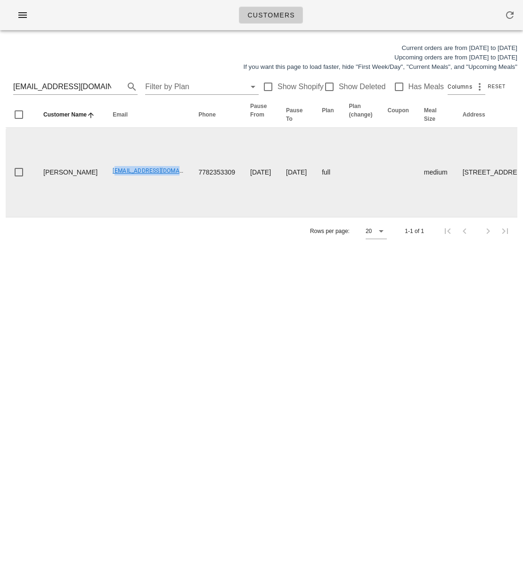
drag, startPoint x: 79, startPoint y: 179, endPoint x: 155, endPoint y: 180, distance: 75.9
click at [155, 180] on td "[EMAIL_ADDRESS][DOMAIN_NAME]" at bounding box center [148, 172] width 86 height 89
copy link "[EMAIL_ADDRESS][DOMAIN_NAME]"
drag, startPoint x: 174, startPoint y: 341, endPoint x: 256, endPoint y: 191, distance: 170.9
click at [175, 338] on div "Customers Current orders are from [DATE] to [DATE] Upcoming orders are from [DA…" at bounding box center [261, 283] width 523 height 567
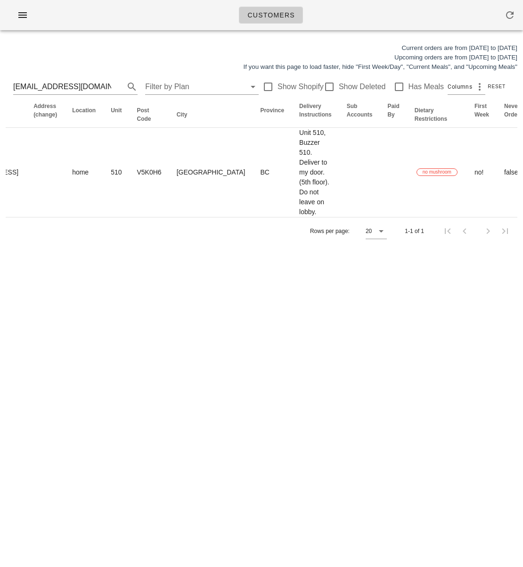
scroll to position [0, 676]
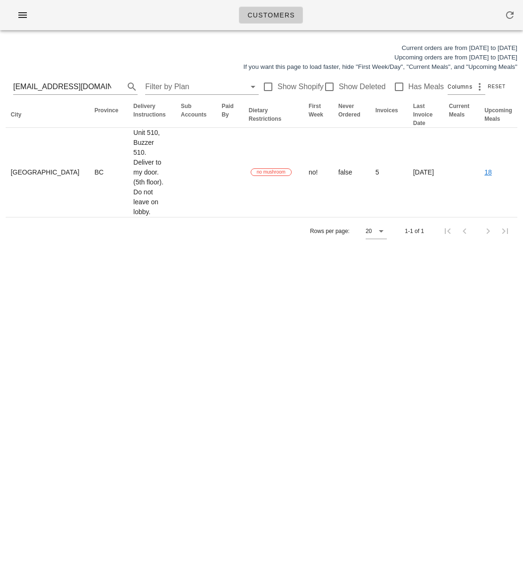
drag, startPoint x: 262, startPoint y: 173, endPoint x: 549, endPoint y: 172, distance: 287.1
click at [523, 172] on html "Customers Current orders are from [DATE] to [DATE] Upcoming orders are from [DA…" at bounding box center [261, 283] width 523 height 567
click at [203, 250] on div "Current orders are from [DATE] to [DATE] Upcoming orders are from [DATE] to [DA…" at bounding box center [261, 144] width 523 height 213
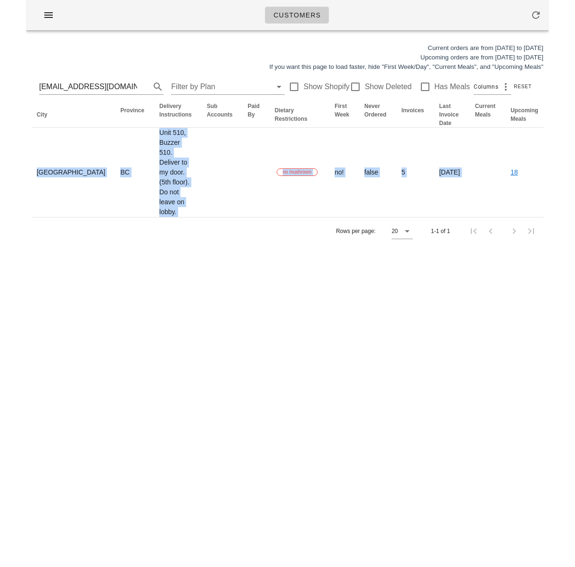
scroll to position [0, 0]
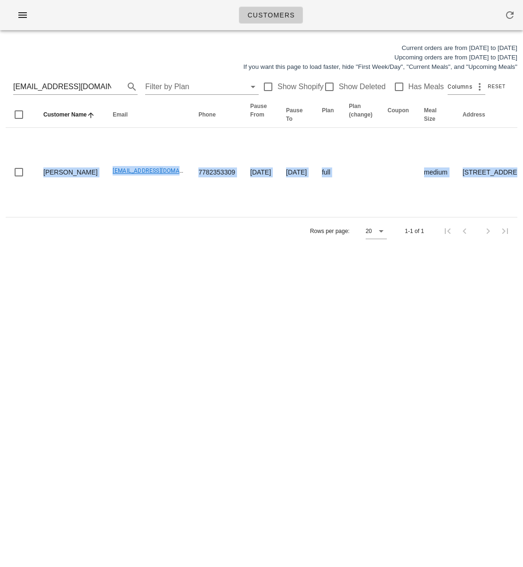
drag, startPoint x: 363, startPoint y: 174, endPoint x: 51, endPoint y: 268, distance: 325.9
click at [0, 157] on html "Customers Current orders are from [DATE] to [DATE] Upcoming orders are from [DA…" at bounding box center [261, 283] width 523 height 567
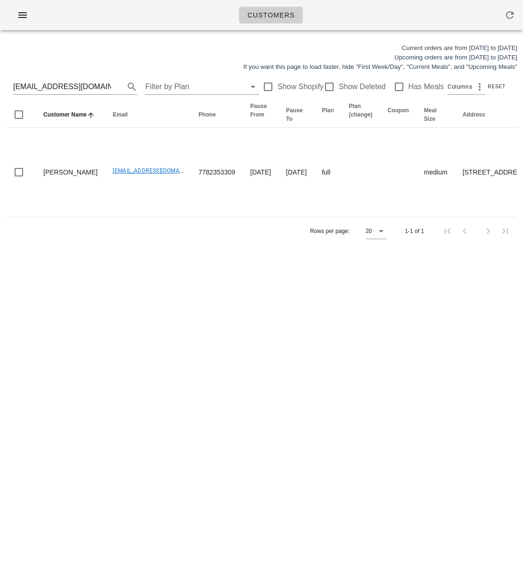
drag, startPoint x: 125, startPoint y: 284, endPoint x: 6, endPoint y: 270, distance: 120.1
click at [121, 284] on div "Customers Current orders are from [DATE] to [DATE] Upcoming orders are from [DA…" at bounding box center [261, 283] width 523 height 567
click at [167, 288] on div "Customers Current orders are from [DATE] to [DATE] Upcoming orders are from [DA…" at bounding box center [261, 283] width 523 height 567
click at [75, 87] on input "[EMAIL_ADDRESS][DOMAIN_NAME]" at bounding box center [62, 86] width 98 height 15
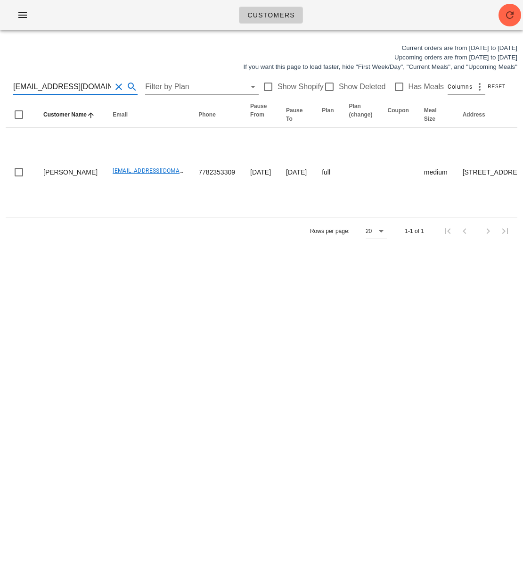
click at [75, 87] on input "lillianmelo.arq@gmail.com" at bounding box center [62, 86] width 98 height 15
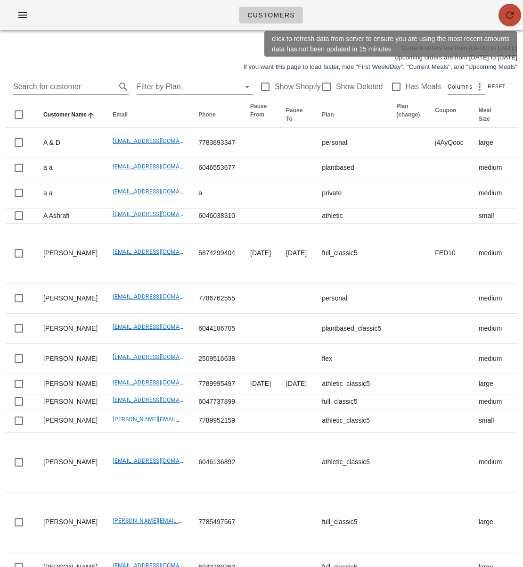
drag, startPoint x: 505, startPoint y: 16, endPoint x: 508, endPoint y: 3, distance: 12.6
click at [505, 16] on icon "button" at bounding box center [509, 14] width 11 height 11
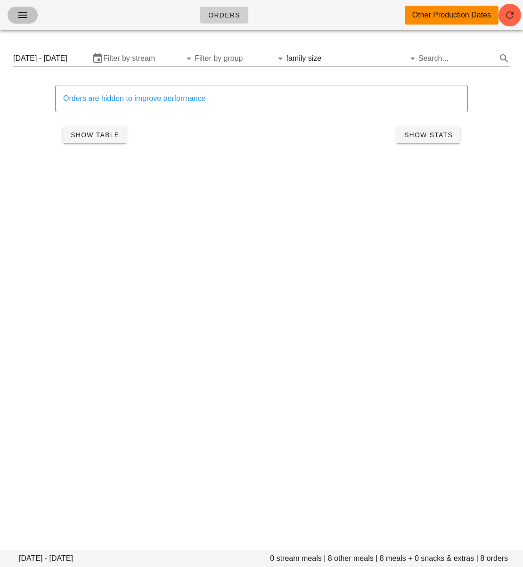
click at [16, 12] on span "button" at bounding box center [22, 14] width 15 height 11
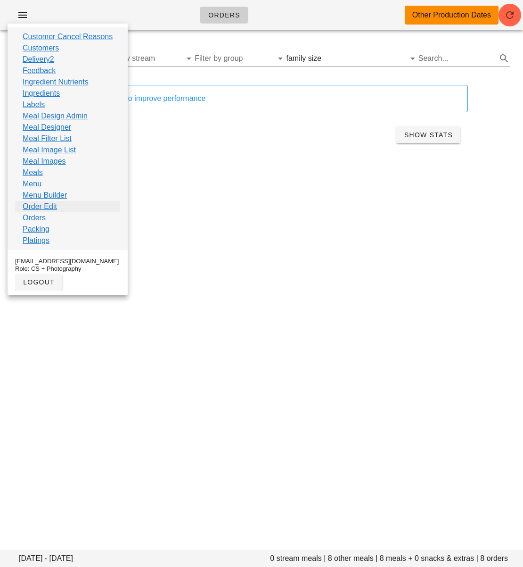
click at [50, 207] on link "Order Edit" at bounding box center [40, 206] width 34 height 11
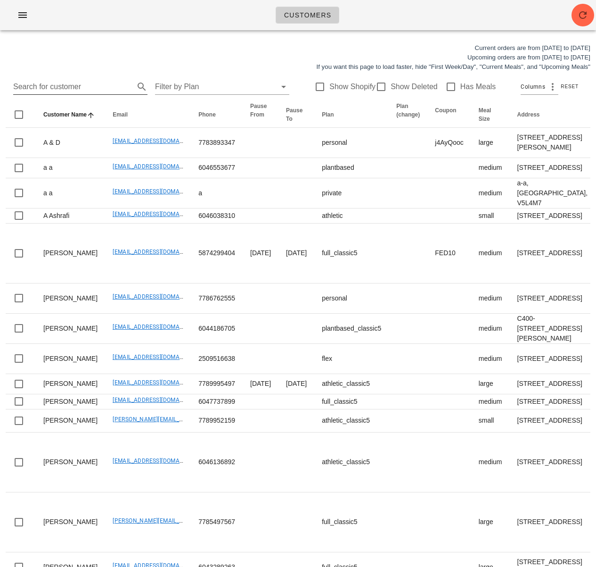
click at [69, 84] on input "Search for customer" at bounding box center [72, 86] width 119 height 15
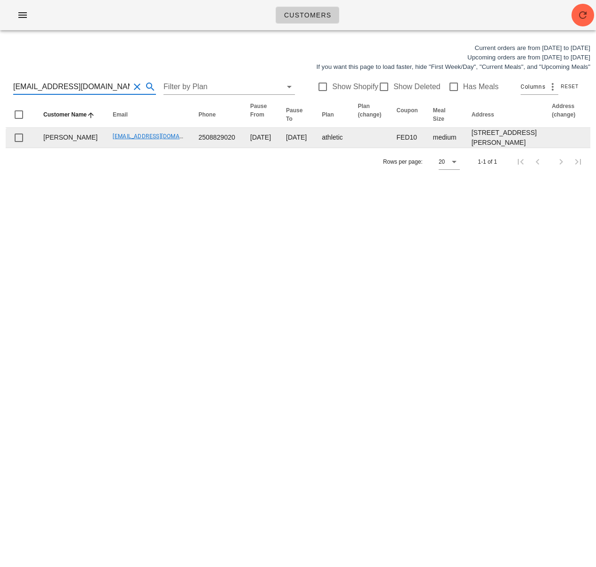
type input "[EMAIL_ADDRESS][DOMAIN_NAME]"
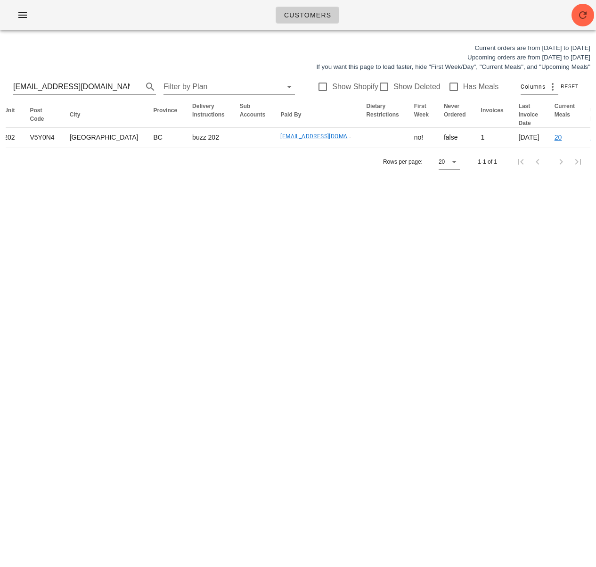
scroll to position [0, 640]
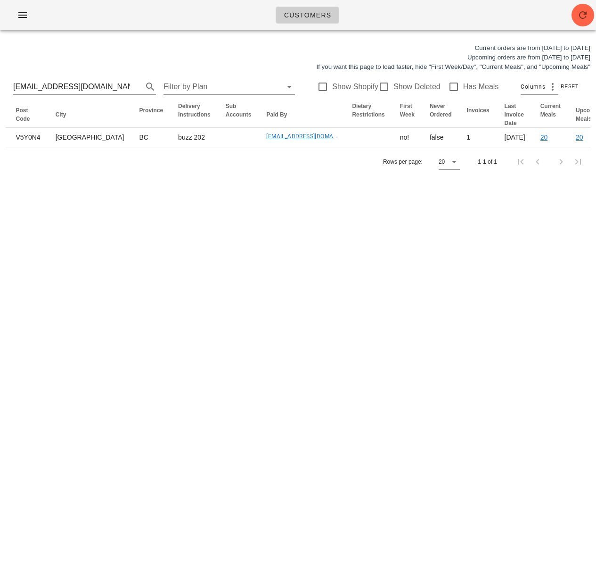
drag, startPoint x: 329, startPoint y: 164, endPoint x: 596, endPoint y: 153, distance: 267.5
click at [575, 153] on div "Current orders are from [DATE] to [DATE] Upcoming orders are from [DATE] to [DA…" at bounding box center [298, 109] width 596 height 143
click at [355, 264] on div "Customers Current orders are from Sunday Aug 17 to Saturday Aug 23 Upcoming ord…" at bounding box center [298, 283] width 596 height 567
click at [575, 21] on button "button" at bounding box center [583, 15] width 23 height 23
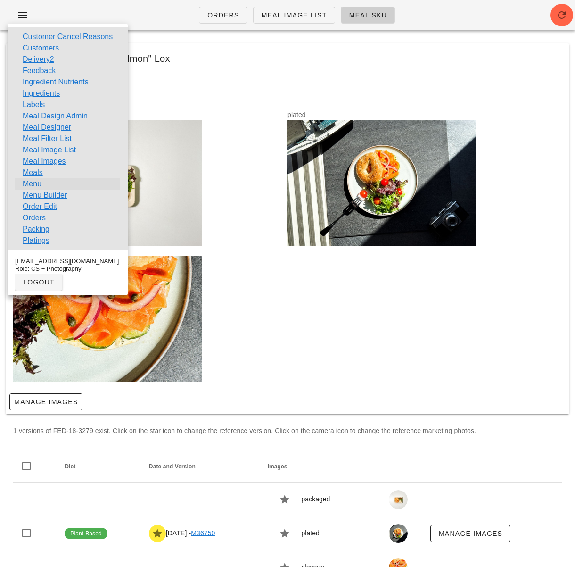
click at [39, 182] on link "Menu" at bounding box center [32, 183] width 19 height 11
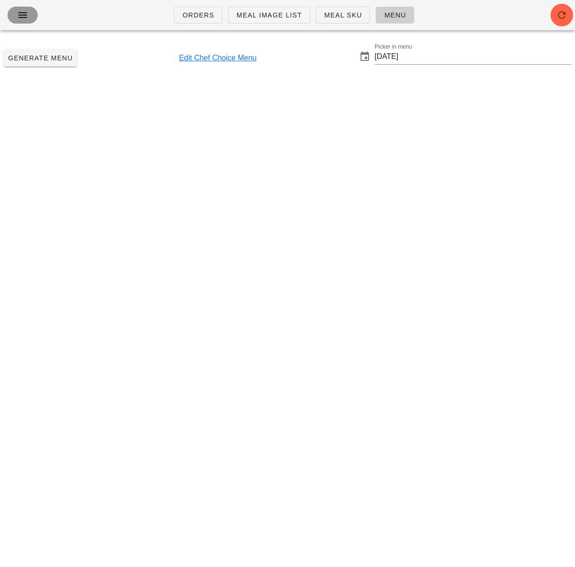
click at [22, 15] on icon "button" at bounding box center [22, 14] width 11 height 11
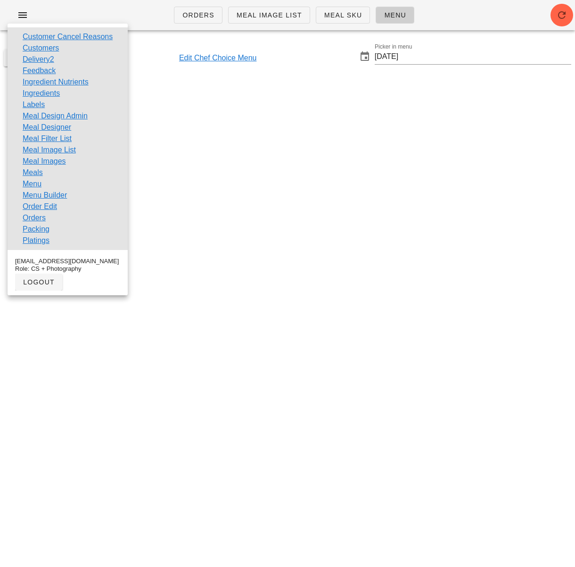
click at [46, 193] on link "Menu Builder" at bounding box center [45, 195] width 44 height 11
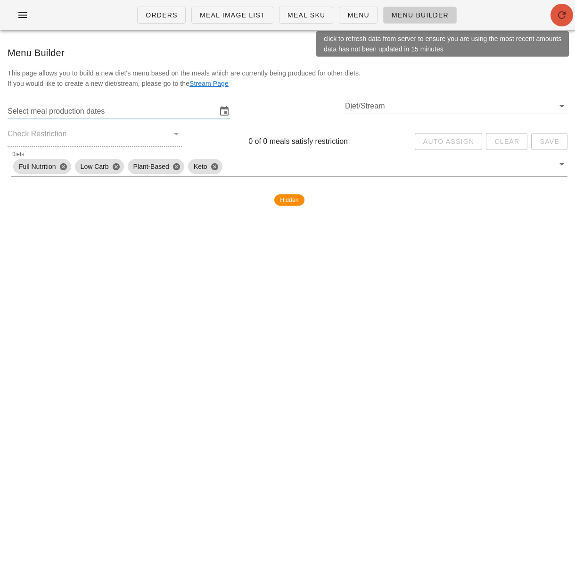
click at [561, 15] on icon "button" at bounding box center [561, 14] width 11 height 11
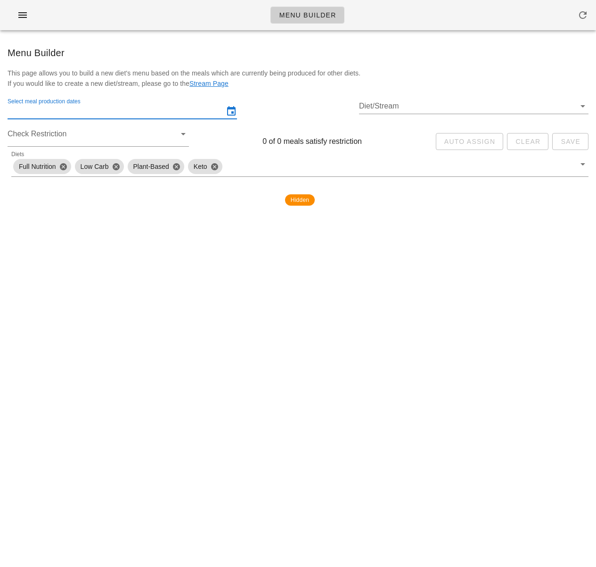
click at [111, 108] on input "Select meal production dates" at bounding box center [116, 111] width 216 height 15
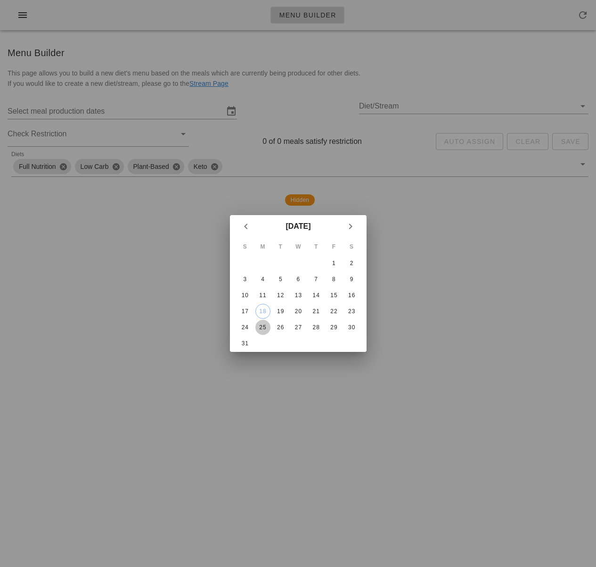
click at [258, 324] on div "25" at bounding box center [262, 327] width 15 height 7
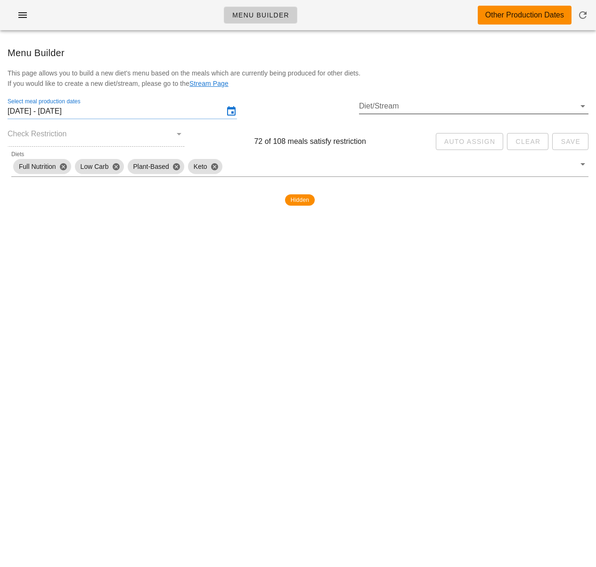
click at [413, 107] on input "Diet/Stream" at bounding box center [467, 106] width 216 height 15
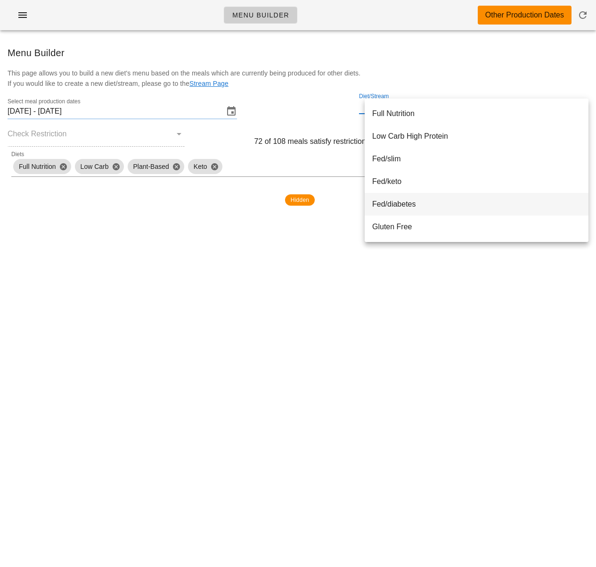
drag, startPoint x: 411, startPoint y: 191, endPoint x: 449, endPoint y: 215, distance: 44.6
click at [418, 265] on div "Menu Builder Other Production Dates Menu Builder This page allows you to build …" at bounding box center [298, 283] width 596 height 567
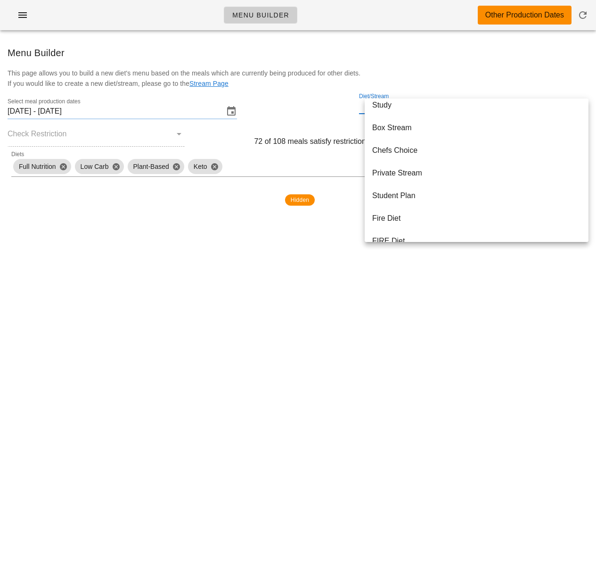
scroll to position [222, 0]
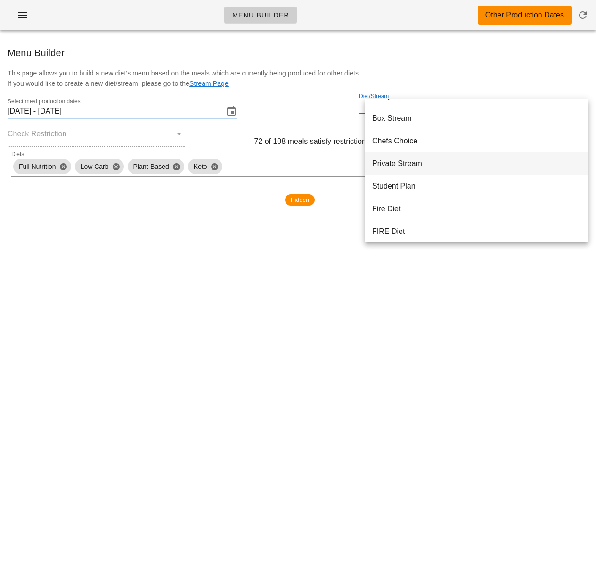
click at [430, 166] on div "Private Stream" at bounding box center [476, 163] width 209 height 9
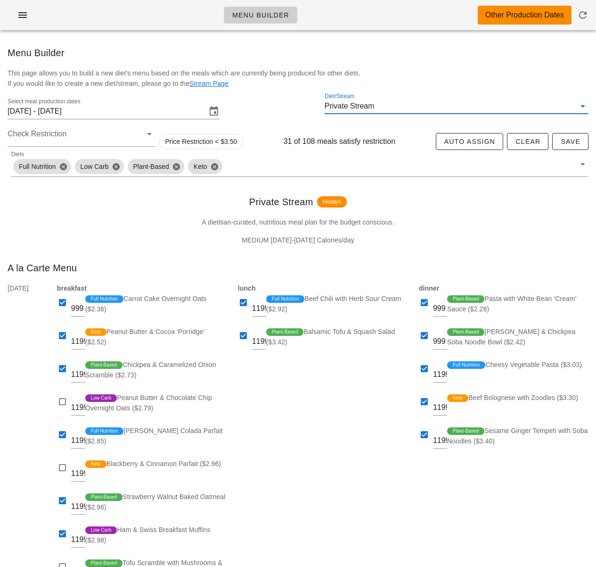
click at [405, 103] on input "Diet/Stream" at bounding box center [476, 106] width 199 height 15
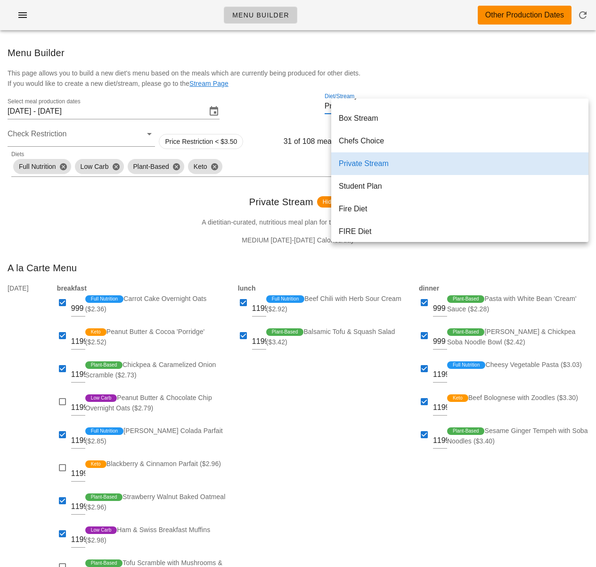
click at [337, 483] on div "lunch 1199 Full Nutrition Beef Chili with Herb Sour Cream ($2.92) 1199 Plant-Ba…" at bounding box center [322, 469] width 181 height 385
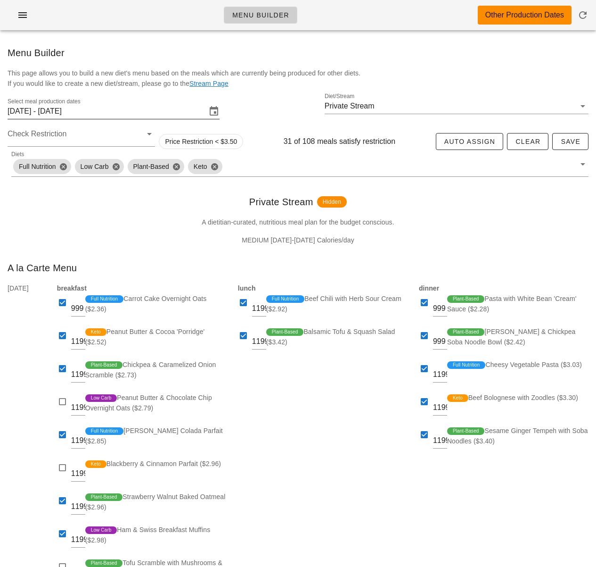
click at [107, 111] on input "[DATE] - [DATE]" at bounding box center [107, 111] width 199 height 15
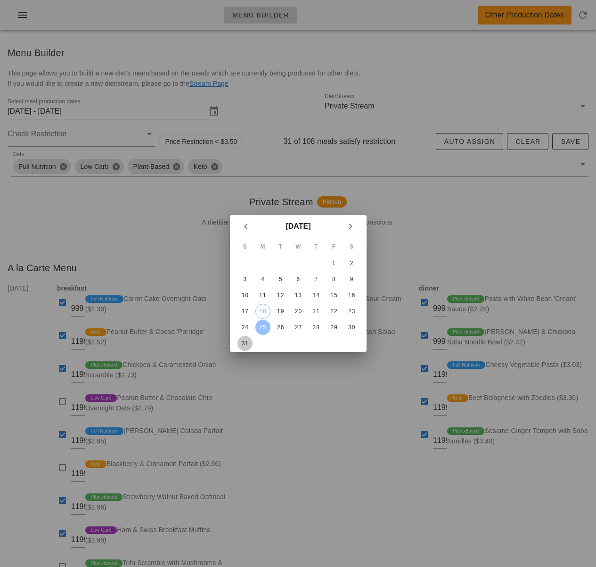
click at [244, 341] on div "31" at bounding box center [244, 343] width 15 height 7
type input "[DATE] - [DATE]"
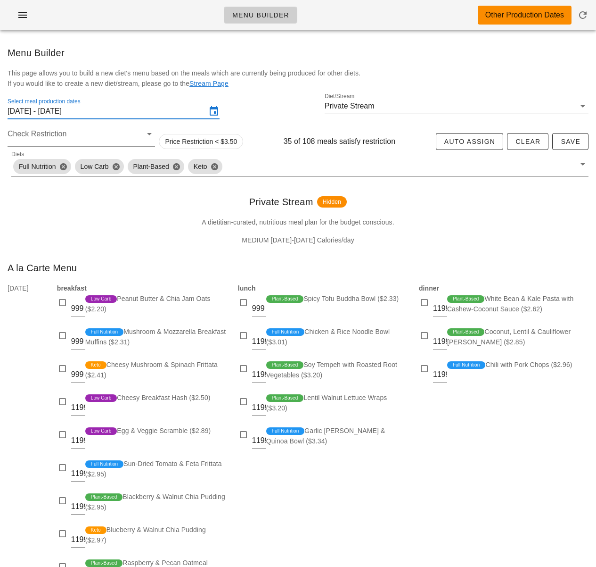
click at [443, 458] on div "dinner 1199 Plant-Based White Bean & Kale Pasta with Cashew-Coconut Sauce ($2.6…" at bounding box center [503, 436] width 181 height 319
click at [424, 306] on div at bounding box center [424, 302] width 13 height 13
checkbox input "true"
click at [425, 337] on div at bounding box center [424, 335] width 13 height 13
checkbox input "true"
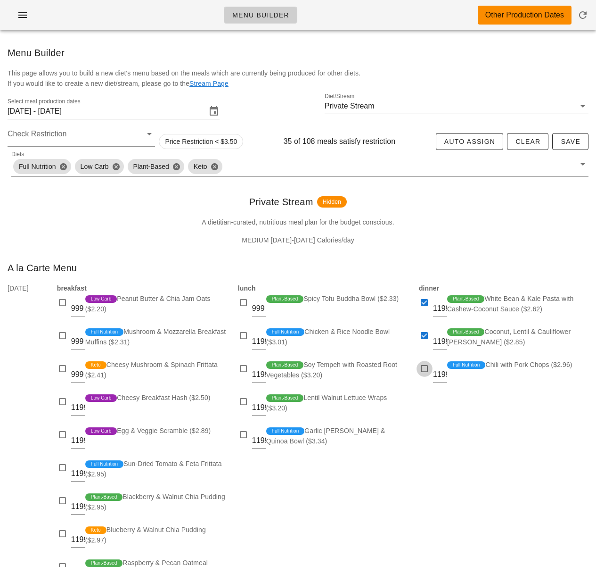
click at [426, 370] on div at bounding box center [424, 368] width 13 height 13
checkbox input "true"
click at [246, 336] on div at bounding box center [243, 335] width 13 height 13
checkbox input "true"
click at [244, 305] on div at bounding box center [243, 302] width 13 height 13
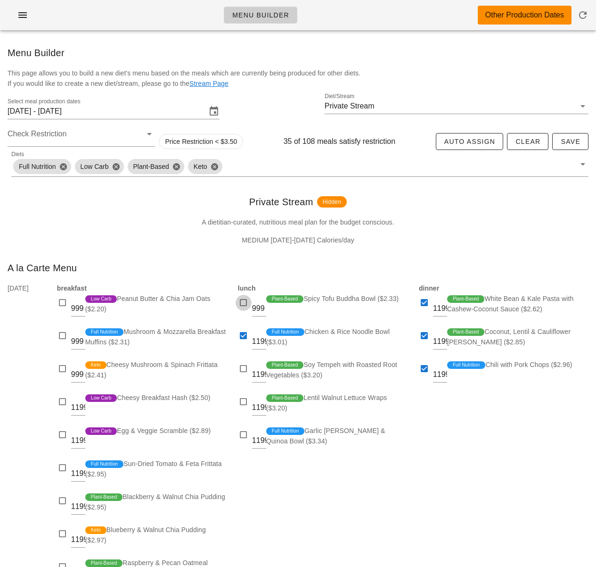
checkbox input "true"
click at [243, 370] on div at bounding box center [243, 368] width 13 height 13
checkbox input "true"
click at [239, 396] on div at bounding box center [243, 401] width 13 height 13
checkbox input "true"
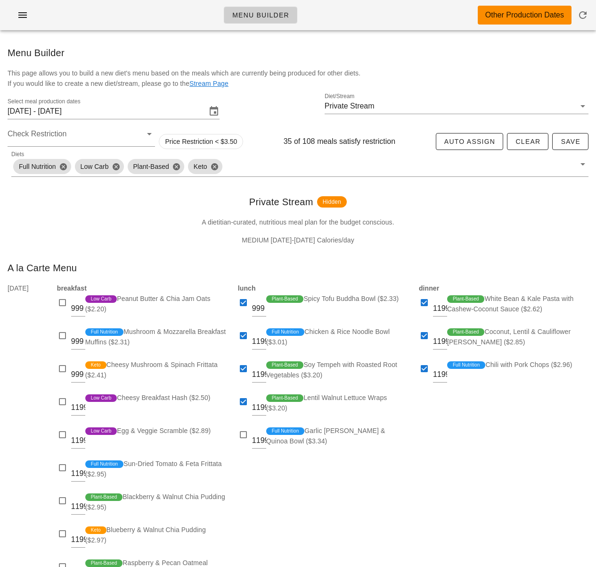
click at [548, 423] on div "dinner 1199 Plant-Based White Bean & Kale Pasta with Cashew-Coconut Sauce ($2.6…" at bounding box center [503, 436] width 181 height 319
click at [247, 433] on div at bounding box center [243, 434] width 13 height 13
checkbox input "true"
click at [453, 438] on div "dinner 1199 Plant-Based White Bean & Kale Pasta with Cashew-Coconut Sauce ($2.6…" at bounding box center [503, 436] width 181 height 319
drag, startPoint x: 491, startPoint y: 440, endPoint x: 519, endPoint y: 394, distance: 53.9
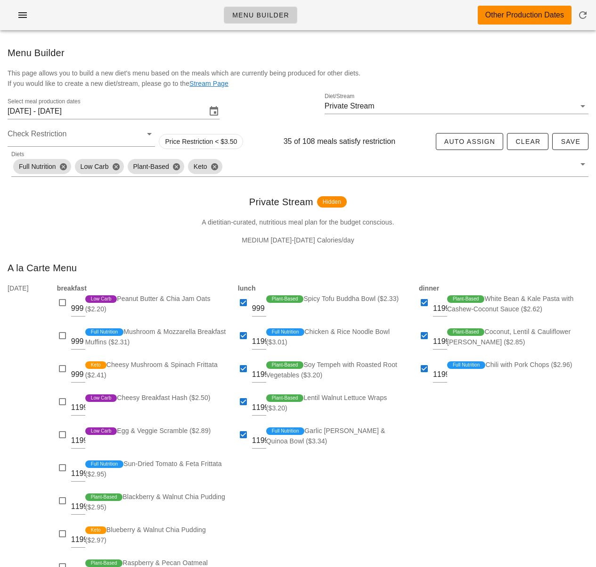
click at [492, 439] on div "dinner 1199 Plant-Based White Bean & Kale Pasta with Cashew-Coconut Sauce ($2.6…" at bounding box center [503, 436] width 181 height 319
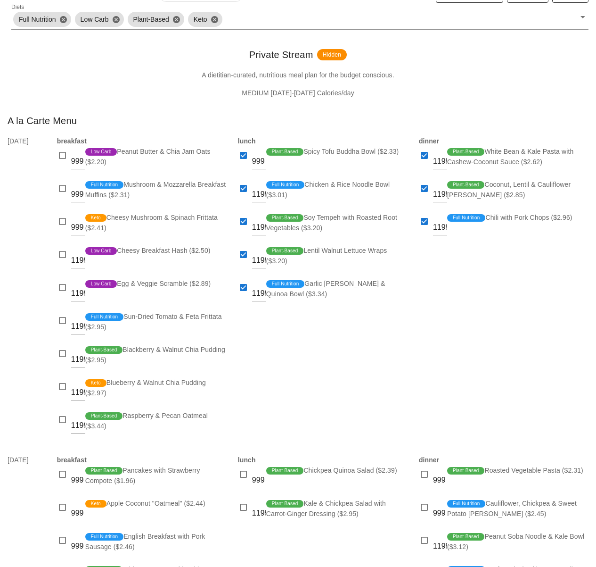
scroll to position [151, 0]
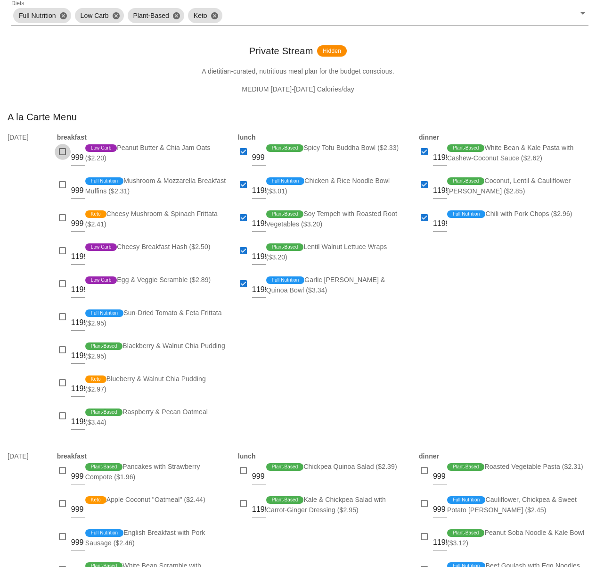
click at [64, 154] on div at bounding box center [62, 151] width 13 height 13
checkbox input "true"
click at [62, 187] on div at bounding box center [62, 184] width 13 height 13
checkbox input "true"
click at [64, 248] on div at bounding box center [62, 250] width 13 height 13
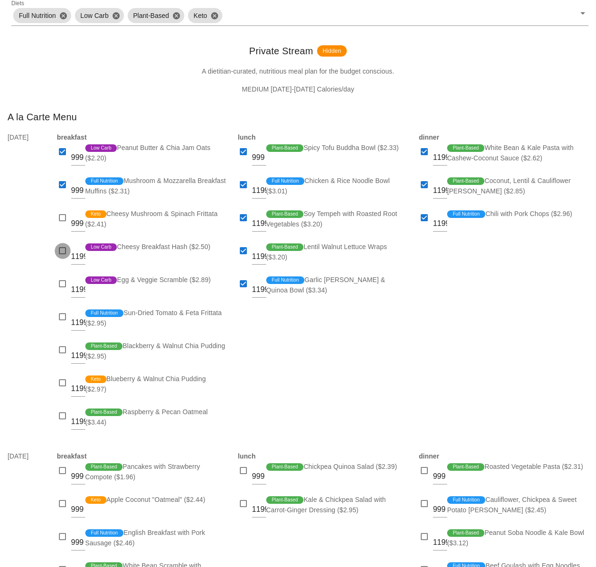
checkbox input "true"
click at [61, 316] on div at bounding box center [62, 316] width 13 height 13
checkbox input "true"
click at [62, 347] on div at bounding box center [62, 349] width 13 height 13
click at [62, 345] on div at bounding box center [62, 349] width 13 height 13
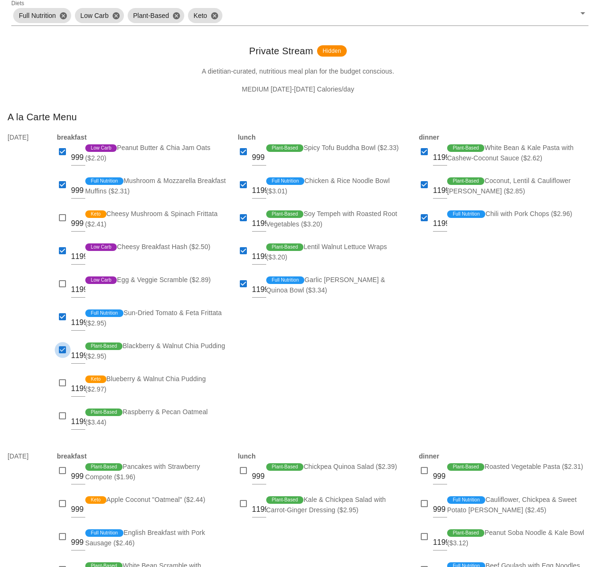
checkbox input "false"
click at [60, 377] on div at bounding box center [62, 382] width 13 height 13
checkbox input "true"
click at [63, 415] on div at bounding box center [62, 415] width 13 height 13
checkbox input "true"
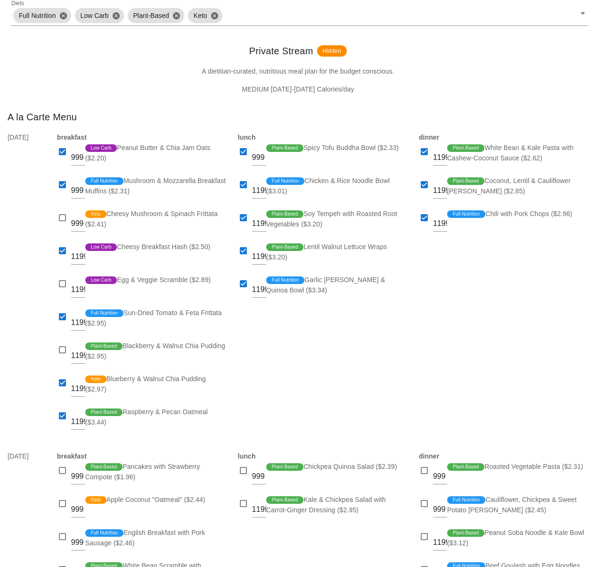
click at [297, 400] on div "lunch 999 Plant-Based Spicy Tofu Buddha Bowl ($2.33) 1199 Full Nutrition Chicke…" at bounding box center [322, 285] width 181 height 319
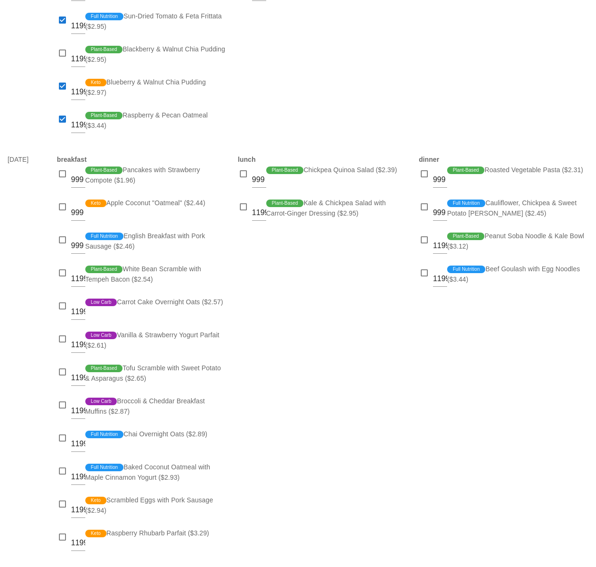
scroll to position [449, 0]
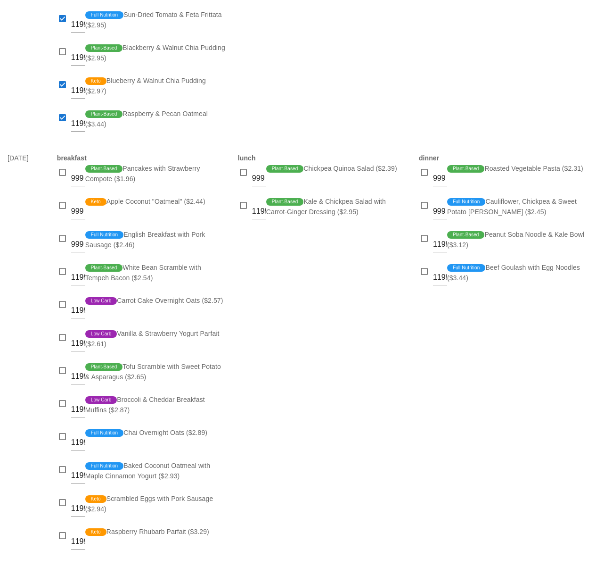
drag, startPoint x: 343, startPoint y: 402, endPoint x: 380, endPoint y: 593, distance: 194.3
click at [380, 566] on html "Menu Builder Other Production Dates Menu Builder This page allows you to build …" at bounding box center [298, 58] width 596 height 1015
click at [373, 434] on div "lunch 999 Plant-Based Chickpea Quinoa Salad ($2.39) 1199 Plant-Based Kale & Chi…" at bounding box center [322, 356] width 181 height 418
drag, startPoint x: 422, startPoint y: 173, endPoint x: 432, endPoint y: 194, distance: 23.2
click at [423, 173] on div at bounding box center [424, 172] width 13 height 13
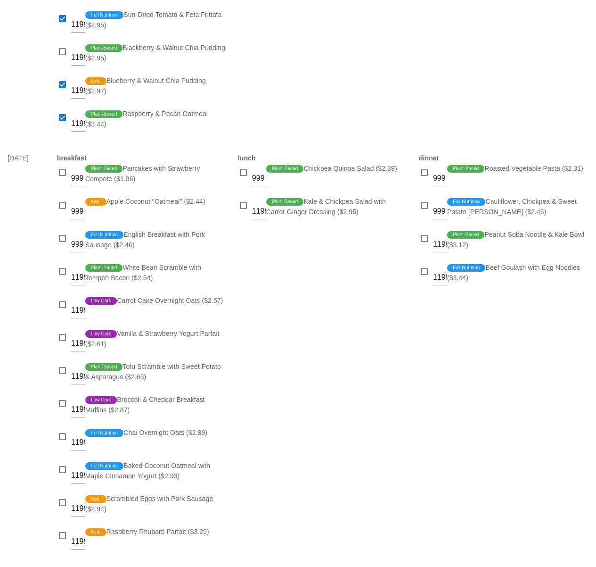
checkbox input "true"
click at [422, 206] on div at bounding box center [424, 205] width 13 height 13
checkbox input "true"
click at [421, 238] on div at bounding box center [424, 238] width 13 height 13
checkbox input "true"
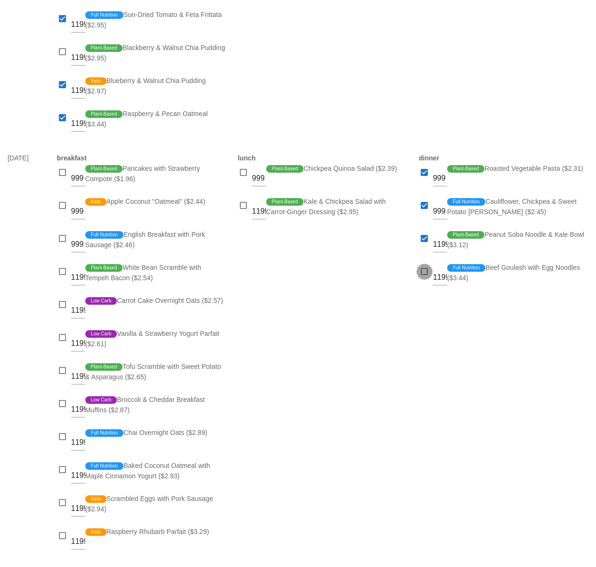
click at [424, 272] on div at bounding box center [424, 271] width 13 height 13
checkbox input "true"
click at [244, 202] on div at bounding box center [243, 205] width 13 height 13
checkbox input "true"
drag, startPoint x: 284, startPoint y: 257, endPoint x: 289, endPoint y: 256, distance: 5.2
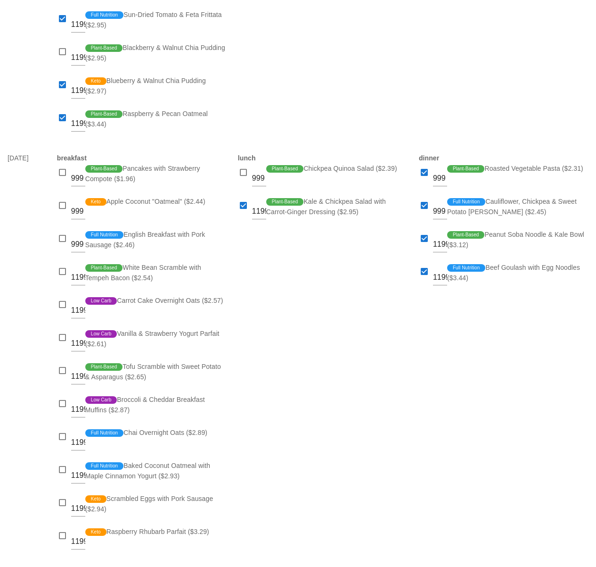
click at [284, 257] on div "lunch 999 Plant-Based Chickpea Quinoa Salad ($2.39) 1199 Plant-Based Kale & Chi…" at bounding box center [322, 356] width 181 height 418
click at [285, 282] on div "lunch 999 Plant-Based Chickpea Quinoa Salad ($2.39) 1199 Plant-Based Kale & Chi…" at bounding box center [322, 356] width 181 height 418
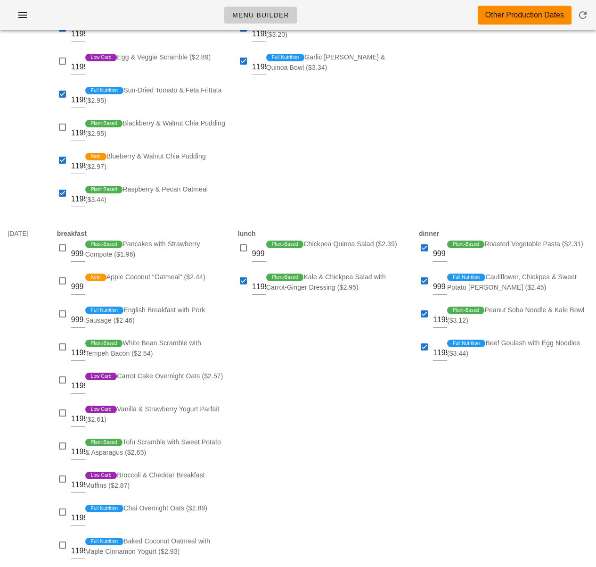
scroll to position [223, 0]
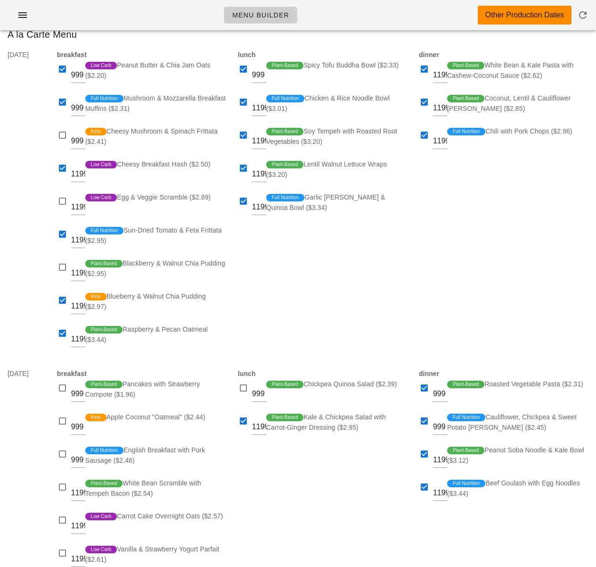
drag, startPoint x: 272, startPoint y: 282, endPoint x: 294, endPoint y: 2, distance: 281.4
click at [292, 0] on html "Menu Builder Other Production Dates Menu Builder This page allows you to build …" at bounding box center [298, 274] width 596 height 1015
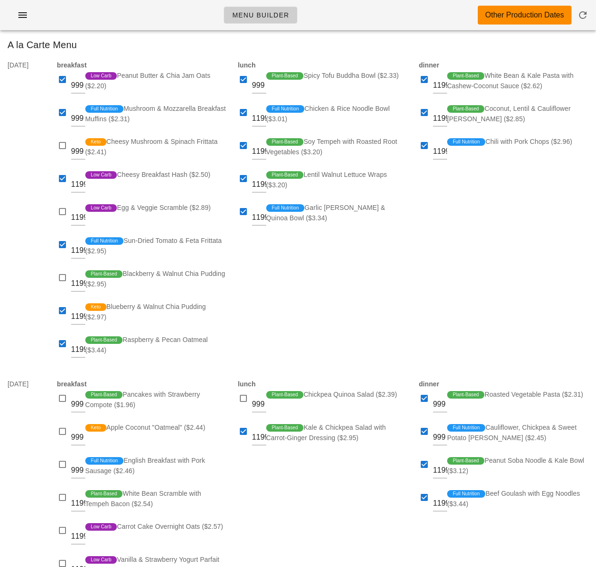
drag, startPoint x: 372, startPoint y: 300, endPoint x: 198, endPoint y: 228, distance: 189.2
click at [372, 300] on div "lunch 999 Plant-Based Spicy Tofu Buddha Bowl ($2.33) 1199 Full Nutrition Chicke…" at bounding box center [322, 213] width 181 height 319
drag, startPoint x: 350, startPoint y: 292, endPoint x: 330, endPoint y: 286, distance: 20.9
click at [350, 292] on div "lunch 999 Plant-Based Spicy Tofu Buddha Bowl ($2.33) 1199 Full Nutrition Chicke…" at bounding box center [322, 213] width 181 height 319
click at [427, 113] on div at bounding box center [424, 112] width 13 height 13
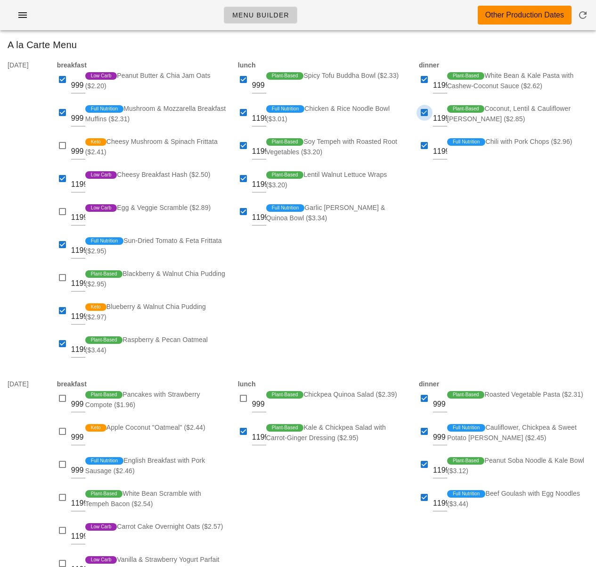
checkbox input "false"
click at [467, 204] on div "dinner 1199 Plant-Based White Bean & Kale Pasta with Cashew-Coconut Sauce ($2.6…" at bounding box center [503, 213] width 181 height 319
click at [337, 255] on div "lunch 999 Plant-Based Spicy Tofu Buddha Bowl ($2.33) 1199 Full Nutrition Chicke…" at bounding box center [322, 213] width 181 height 319
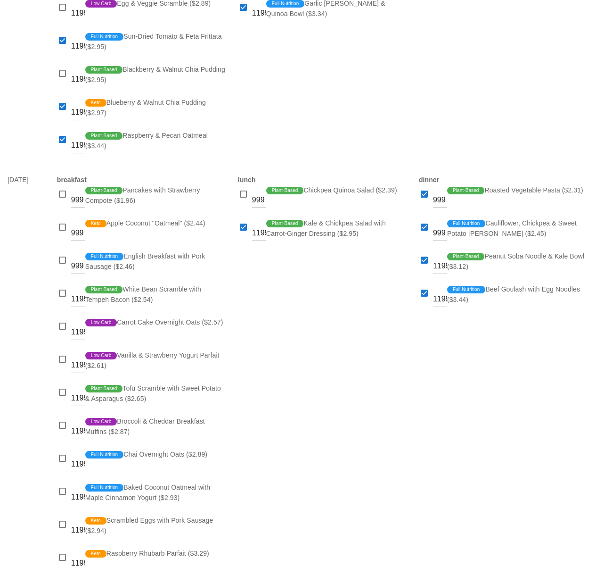
scroll to position [430, 0]
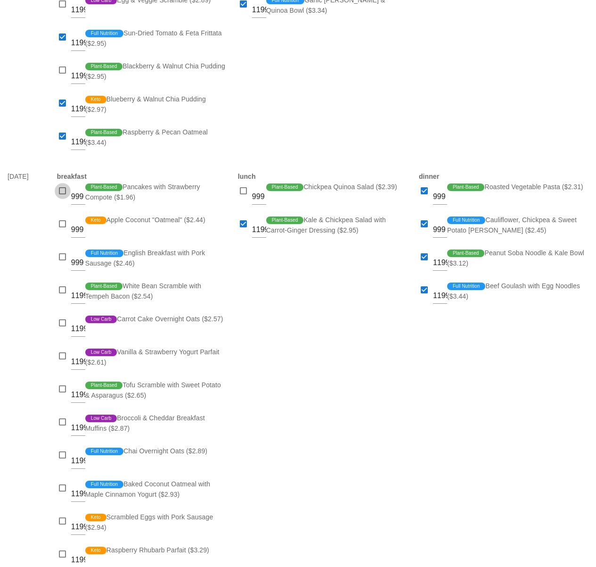
click at [65, 192] on div at bounding box center [62, 190] width 13 height 13
checkbox input "true"
click at [60, 222] on div at bounding box center [62, 223] width 13 height 13
checkbox input "true"
click at [64, 260] on div at bounding box center [62, 256] width 13 height 13
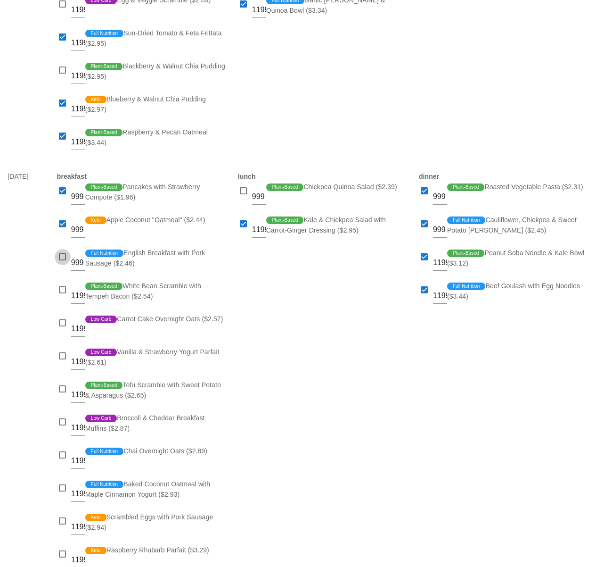
checkbox input "true"
click at [60, 291] on div at bounding box center [62, 289] width 13 height 13
checkbox input "true"
click at [62, 352] on div at bounding box center [62, 355] width 13 height 13
checkbox input "true"
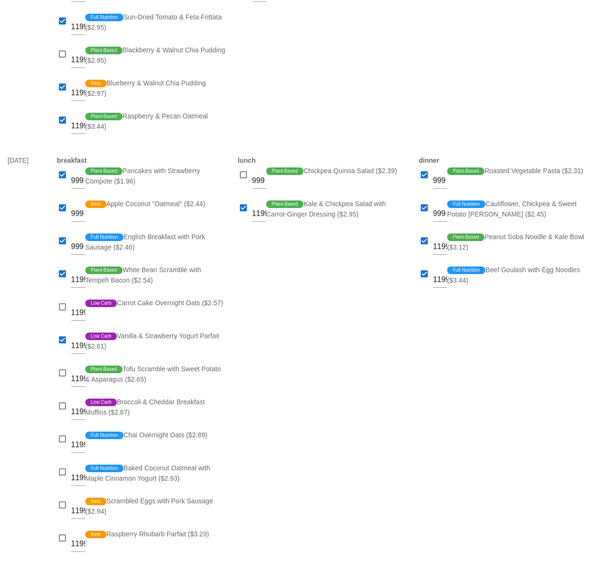
scroll to position [449, 0]
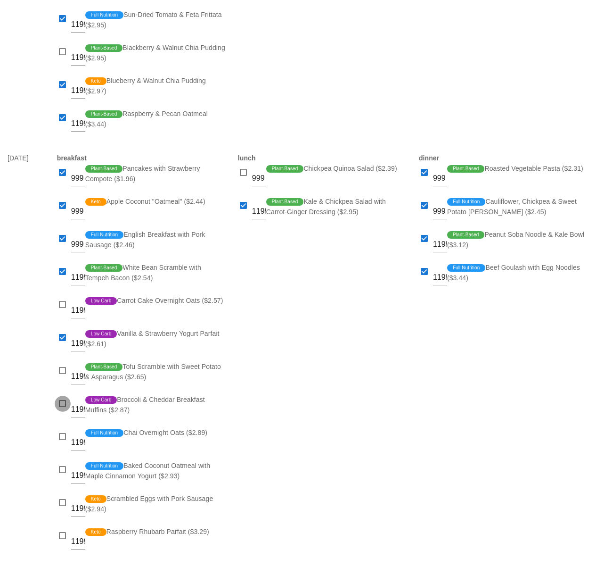
click at [63, 407] on div at bounding box center [62, 403] width 13 height 13
checkbox input "true"
click at [259, 428] on div "lunch 999 Plant-Based Chickpea Quinoa Salad ($2.39) 1199 Plant-Based Kale & Chi…" at bounding box center [322, 356] width 181 height 418
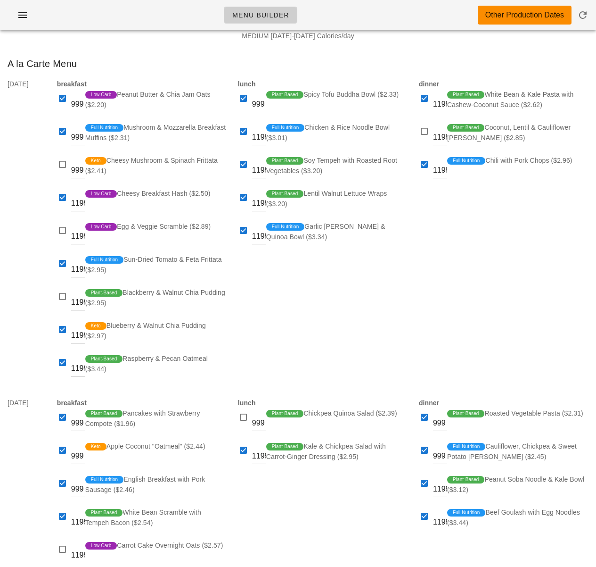
scroll to position [0, 0]
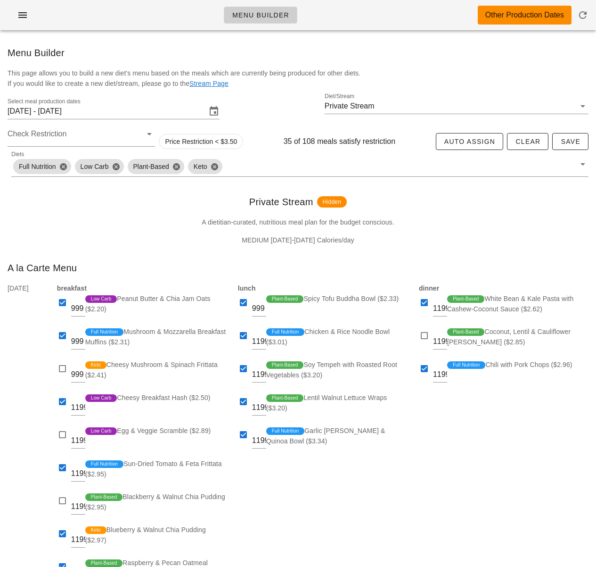
drag, startPoint x: 340, startPoint y: 102, endPoint x: 329, endPoint y: -44, distance: 146.6
click at [329, 0] on html "Menu Builder Other Production Dates Menu Builder This page allows you to build …" at bounding box center [298, 507] width 596 height 1015
drag, startPoint x: 497, startPoint y: 436, endPoint x: 512, endPoint y: 428, distance: 17.1
click at [497, 436] on div "dinner 1199 Plant-Based White Bean & Kale Pasta with Cashew-Coconut Sauce ($2.6…" at bounding box center [503, 436] width 181 height 319
click at [573, 141] on span "Save" at bounding box center [571, 142] width 20 height 8
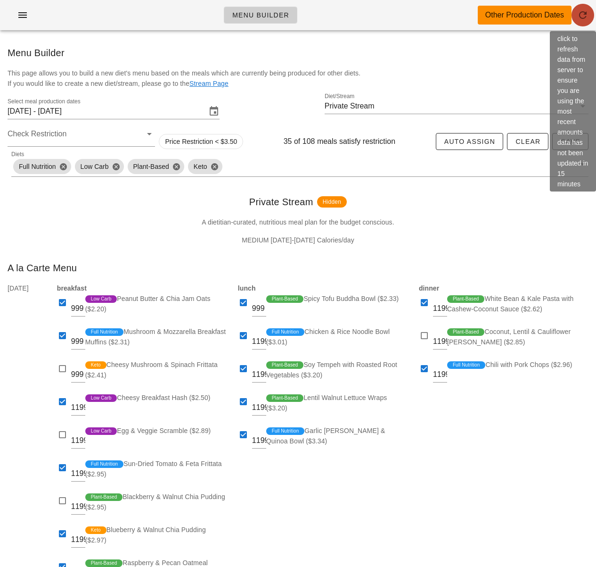
click at [575, 10] on icon "button" at bounding box center [583, 14] width 11 height 11
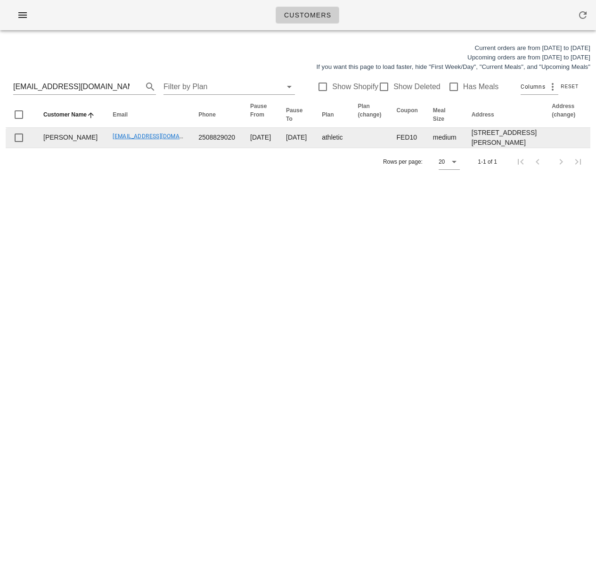
drag, startPoint x: 400, startPoint y: 281, endPoint x: 426, endPoint y: 165, distance: 118.8
click at [399, 261] on div "Customers Current orders are from [DATE] to [DATE] Upcoming orders are from [DA…" at bounding box center [298, 283] width 596 height 567
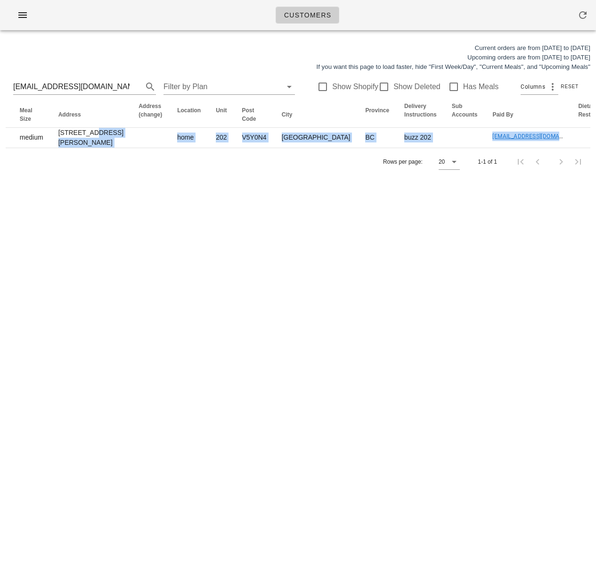
drag, startPoint x: 434, startPoint y: 153, endPoint x: 596, endPoint y: 155, distance: 162.2
click at [596, 155] on div "Current orders are from [DATE] to [DATE] Upcoming orders are from [DATE] to [DA…" at bounding box center [298, 109] width 596 height 143
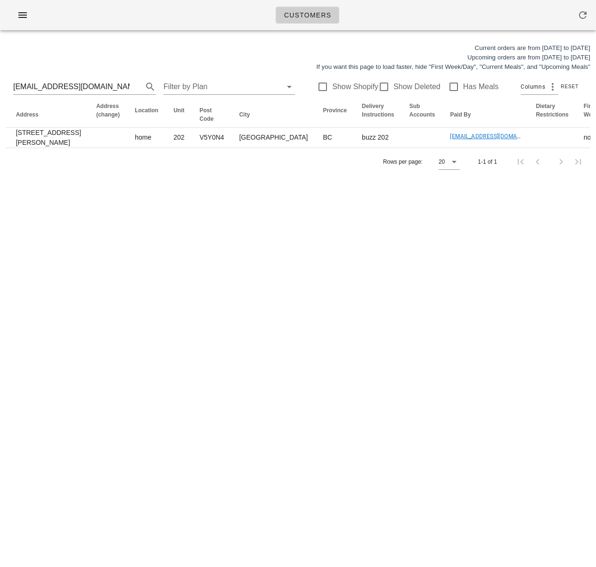
drag, startPoint x: 315, startPoint y: 297, endPoint x: 380, endPoint y: 205, distance: 113.3
click at [316, 296] on div "Customers Current orders are from [DATE] to [DATE] Upcoming orders are from [DA…" at bounding box center [298, 283] width 596 height 567
drag, startPoint x: 314, startPoint y: 343, endPoint x: 247, endPoint y: 216, distance: 143.2
click at [308, 329] on div "Customers Current orders are from [DATE] to [DATE] Upcoming orders are from [DA…" at bounding box center [298, 283] width 596 height 567
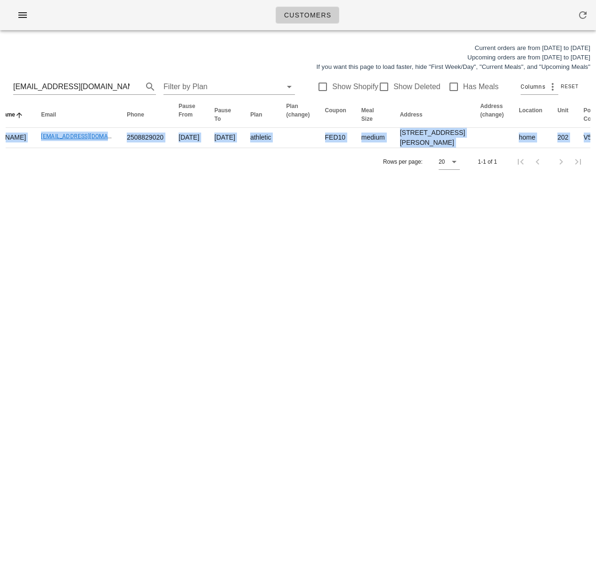
scroll to position [0, 0]
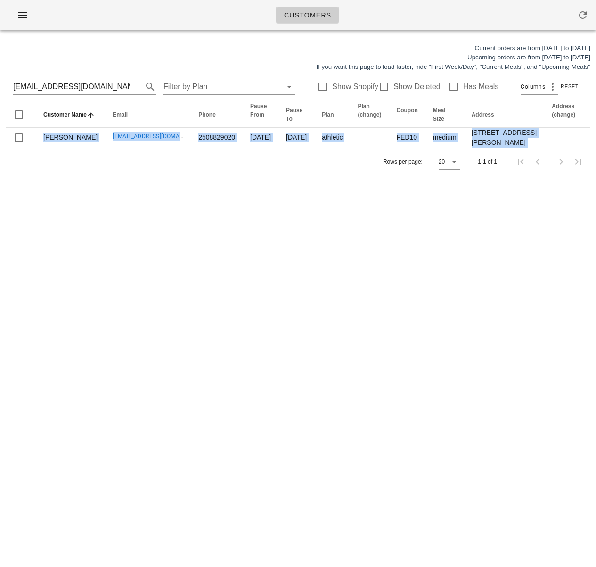
drag, startPoint x: 231, startPoint y: 157, endPoint x: -79, endPoint y: 143, distance: 310.5
click at [0, 143] on html "Customers Current orders are from [DATE] to [DATE] Upcoming orders are from [DA…" at bounding box center [298, 283] width 596 height 567
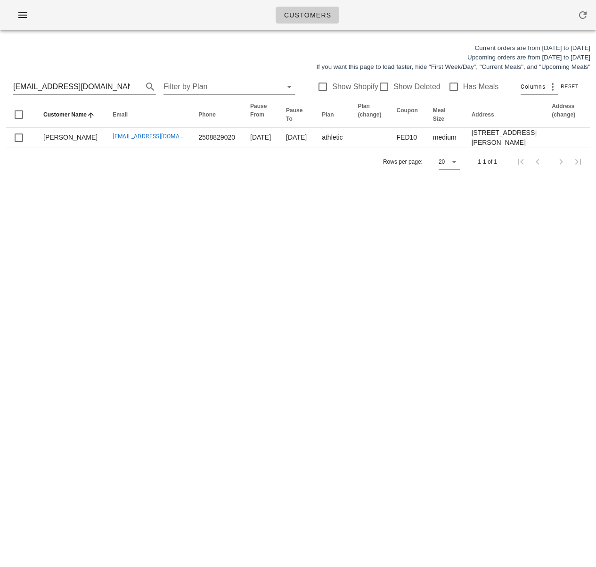
click at [212, 276] on div "Customers Current orders are from [DATE] to [DATE] Upcoming orders are from [DA…" at bounding box center [298, 283] width 596 height 567
drag, startPoint x: 102, startPoint y: 89, endPoint x: -64, endPoint y: 86, distance: 166.0
click at [0, 86] on html "Customers Current orders are from [DATE] to [DATE] Upcoming orders are from [DA…" at bounding box center [298, 283] width 596 height 567
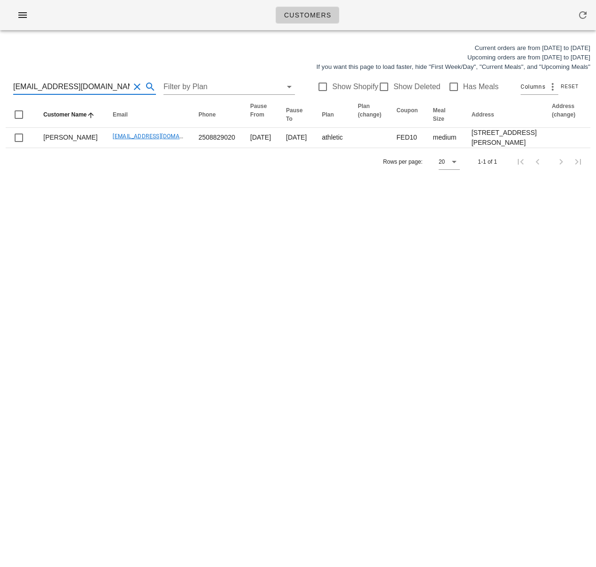
type input "m"
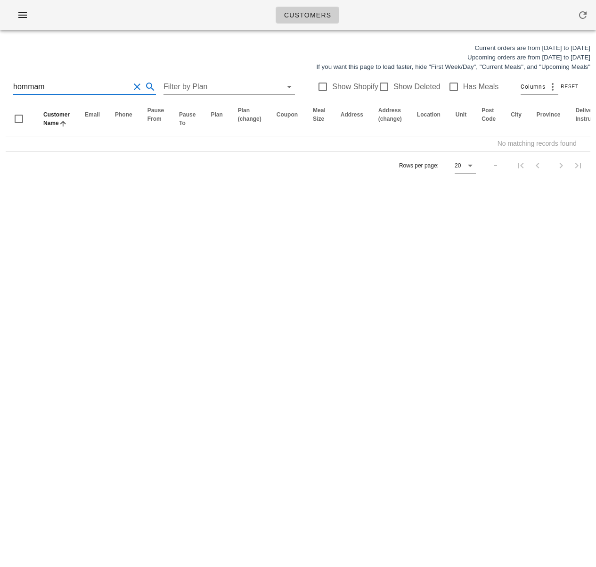
click at [34, 89] on input "hommam" at bounding box center [71, 86] width 116 height 15
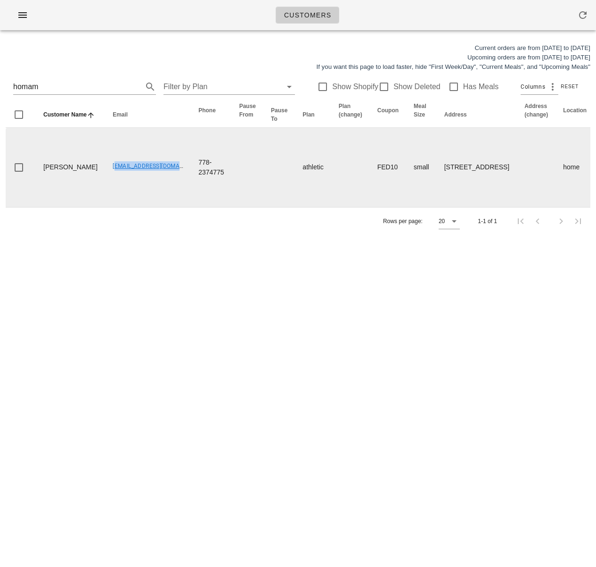
drag, startPoint x: 80, startPoint y: 173, endPoint x: 154, endPoint y: 178, distance: 73.7
click at [154, 178] on td "[EMAIL_ADDRESS][DOMAIN_NAME]" at bounding box center [148, 167] width 86 height 79
copy link "homammalk2@gmail.com"
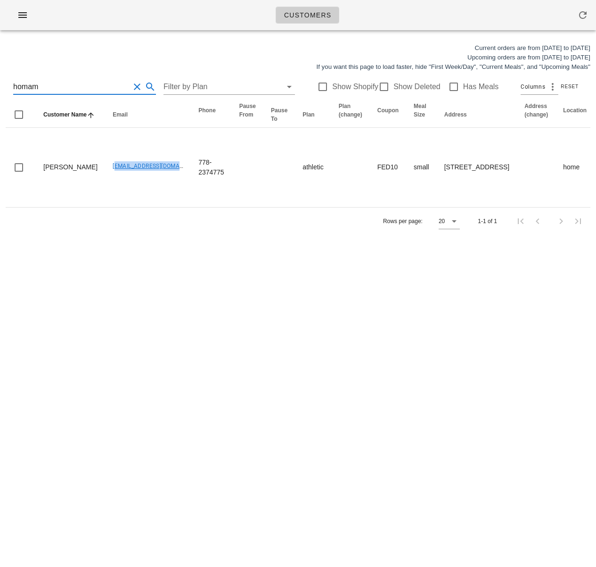
click at [66, 92] on input "homam" at bounding box center [71, 86] width 116 height 15
drag, startPoint x: 64, startPoint y: 90, endPoint x: 1, endPoint y: 95, distance: 62.9
click at [1, 95] on div "Current orders are from Sunday Aug 17 to Saturday Aug 23 Upcoming orders are fr…" at bounding box center [298, 139] width 596 height 203
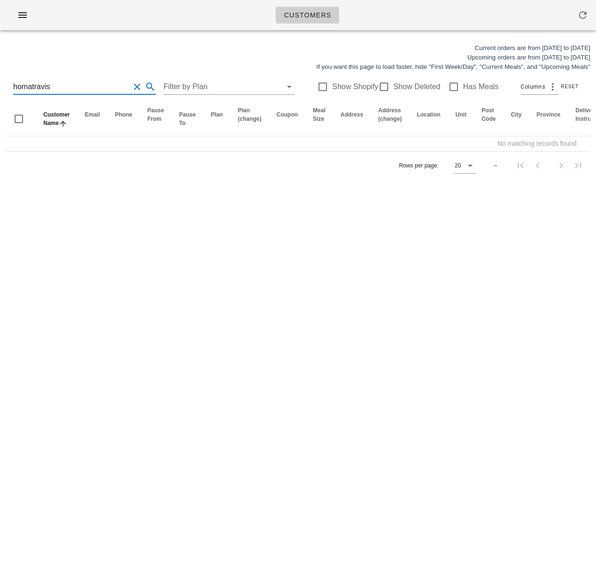
click at [36, 85] on input "homatravis" at bounding box center [71, 86] width 116 height 15
click at [39, 92] on input "homatravis" at bounding box center [71, 86] width 116 height 15
drag, startPoint x: 32, startPoint y: 89, endPoint x: -9, endPoint y: 93, distance: 40.7
click at [0, 93] on html "Customers Current orders are from Sunday Aug 17 to Saturday Aug 23 Upcoming ord…" at bounding box center [298, 283] width 596 height 567
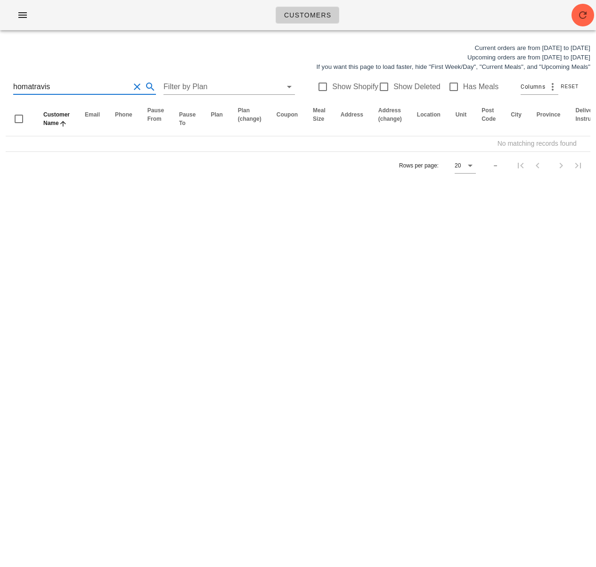
click at [33, 89] on input "homatravis" at bounding box center [71, 86] width 116 height 15
drag, startPoint x: 33, startPoint y: 87, endPoint x: 10, endPoint y: 88, distance: 22.2
click at [10, 88] on div "homatravis Filter by Plan Show Shopify Show Deleted Has Meals Columns Reset" at bounding box center [298, 87] width 585 height 30
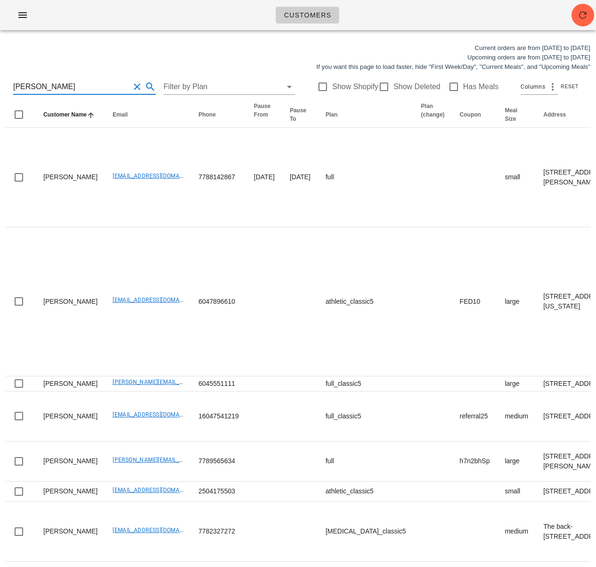
click at [40, 86] on input "travis" at bounding box center [71, 86] width 116 height 15
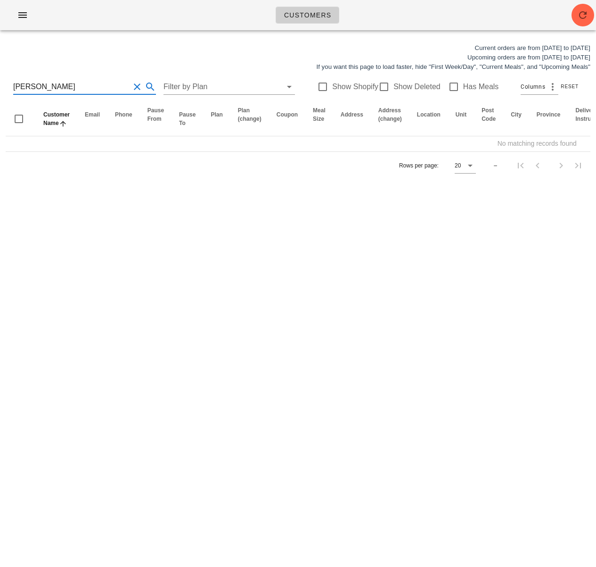
click at [129, 195] on div "Customers Current orders are from Sunday Aug 17 to Saturday Aug 23 Upcoming ord…" at bounding box center [298, 283] width 596 height 567
click at [58, 90] on input "travis dunn" at bounding box center [71, 86] width 116 height 15
click at [31, 88] on input "travis dunn" at bounding box center [71, 86] width 116 height 15
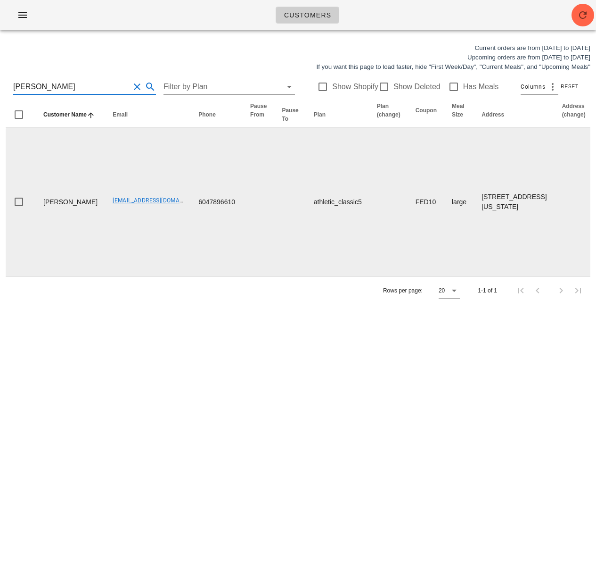
type input "travis dunn"
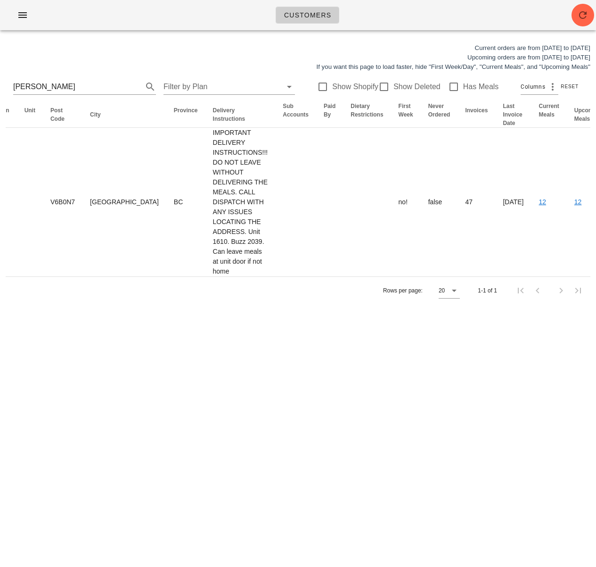
scroll to position [0, 632]
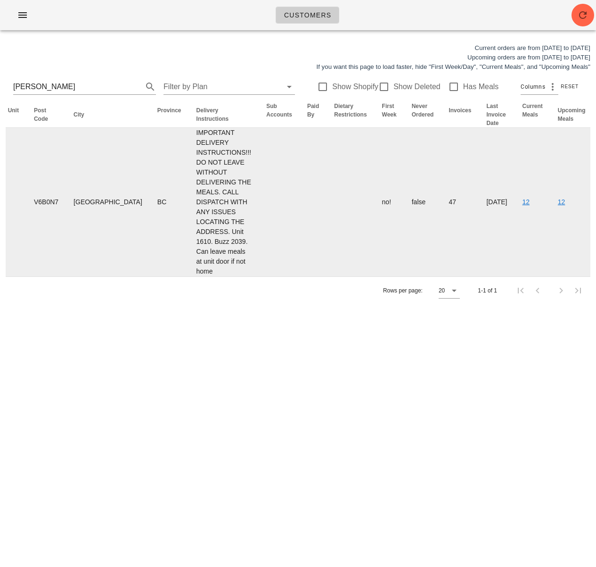
drag, startPoint x: 243, startPoint y: 196, endPoint x: 411, endPoint y: 211, distance: 168.0
click at [596, 177] on div "Current orders are from Sunday Aug 17 to Saturday Aug 23 Upcoming orders are fr…" at bounding box center [298, 174] width 596 height 272
drag, startPoint x: 355, startPoint y: 252, endPoint x: 400, endPoint y: 251, distance: 44.3
click at [441, 252] on td "47" at bounding box center [460, 202] width 38 height 149
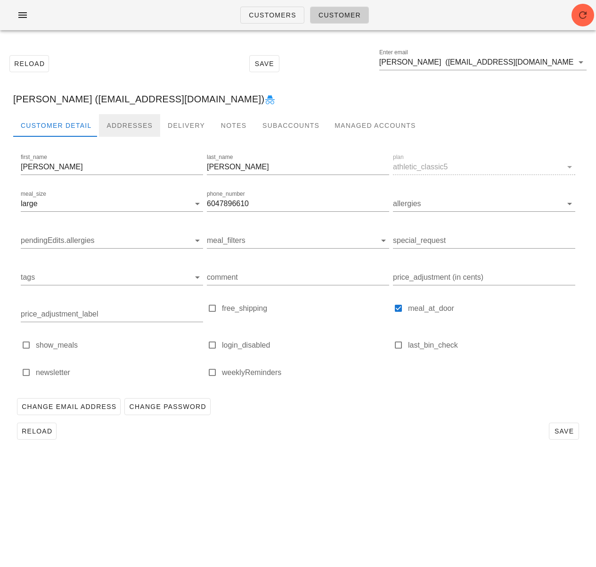
click at [121, 124] on div "Addresses" at bounding box center [129, 125] width 61 height 23
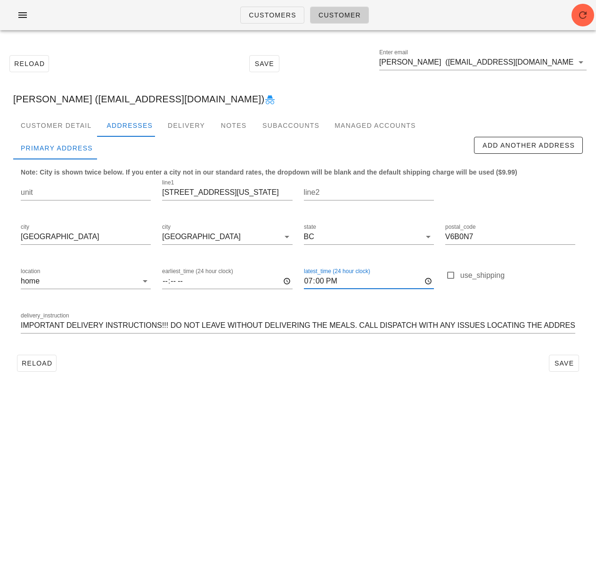
click at [312, 280] on input "19:00" at bounding box center [369, 280] width 130 height 15
click at [311, 281] on input "19:00" at bounding box center [369, 280] width 130 height 15
type input "19:08"
click at [315, 281] on input "19:08" at bounding box center [369, 280] width 130 height 15
click at [312, 280] on input "19:08" at bounding box center [369, 280] width 130 height 15
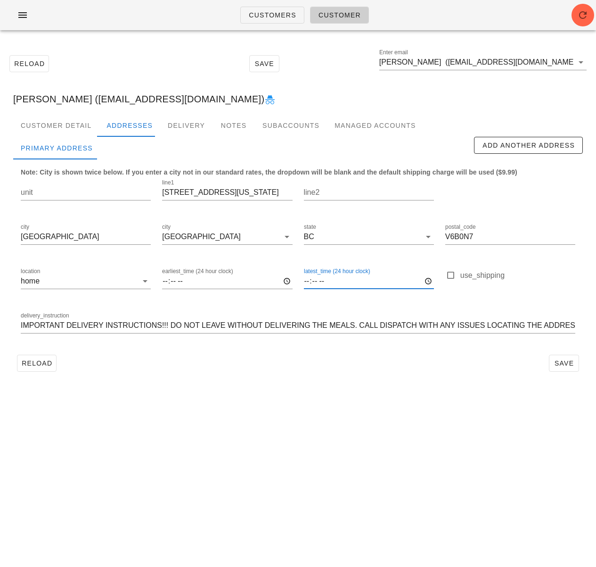
type input "20:08"
type input "20:00"
click at [370, 403] on div "Customers Customer Reload Save Enter email Travis Dunn (Travisajdunn@gmail.com)…" at bounding box center [298, 283] width 596 height 567
click at [566, 366] on span "Save" at bounding box center [564, 363] width 22 height 8
click at [64, 103] on div "Travis Dunn (Travisajdunn@gmail.com)" at bounding box center [298, 99] width 585 height 30
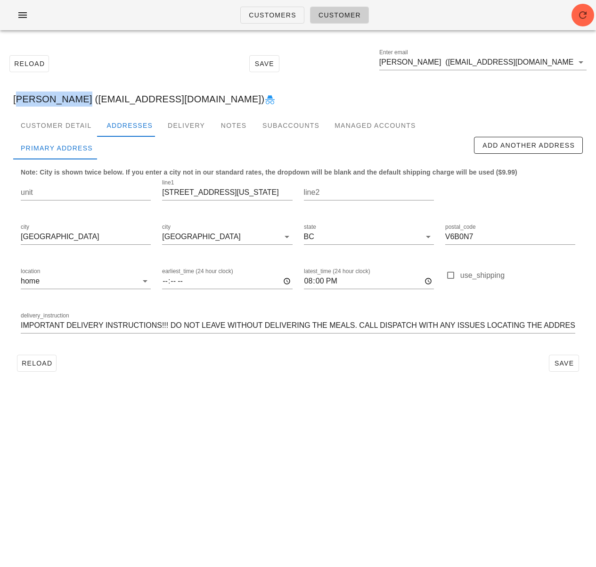
drag, startPoint x: 64, startPoint y: 100, endPoint x: 7, endPoint y: 100, distance: 56.6
click at [7, 100] on div "Travis Dunn (Travisajdunn@gmail.com)" at bounding box center [298, 99] width 585 height 30
copy div "Travis Dunn"
drag, startPoint x: 181, startPoint y: 396, endPoint x: 134, endPoint y: 377, distance: 50.8
click at [181, 396] on div "Customers Customer Reload Save Enter email Travis Dunn (Travisajdunn@gmail.com)…" at bounding box center [298, 283] width 596 height 567
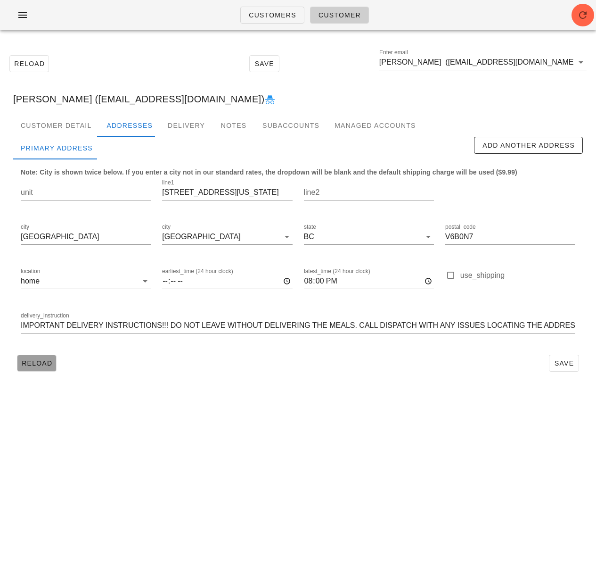
click at [26, 364] on span "Reload" at bounding box center [36, 363] width 31 height 8
drag, startPoint x: 46, startPoint y: 102, endPoint x: 51, endPoint y: 101, distance: 5.3
click at [46, 102] on div "Travis Dunn (Travisajdunn@gmail.com)" at bounding box center [298, 99] width 585 height 30
drag, startPoint x: 63, startPoint y: 99, endPoint x: -17, endPoint y: 97, distance: 79.2
click at [0, 97] on html "Customers Customer Reload Save Enter email Travis Dunn (Travisajdunn@gmail.com)…" at bounding box center [298, 283] width 596 height 567
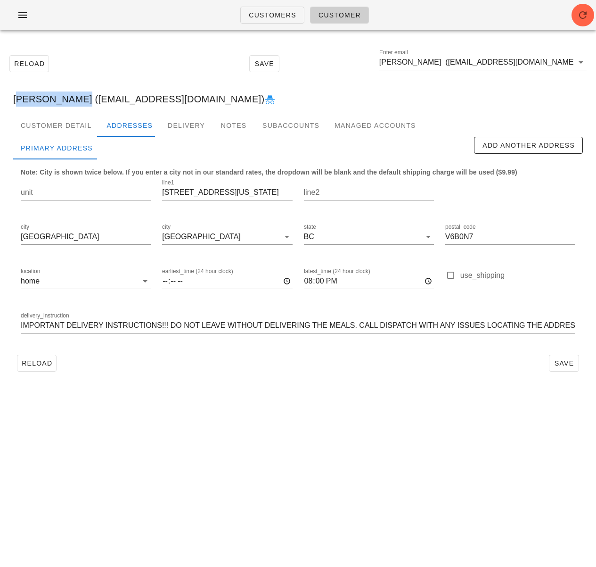
copy div "Travis Dunn"
click at [279, 19] on span "Customers" at bounding box center [272, 15] width 48 height 8
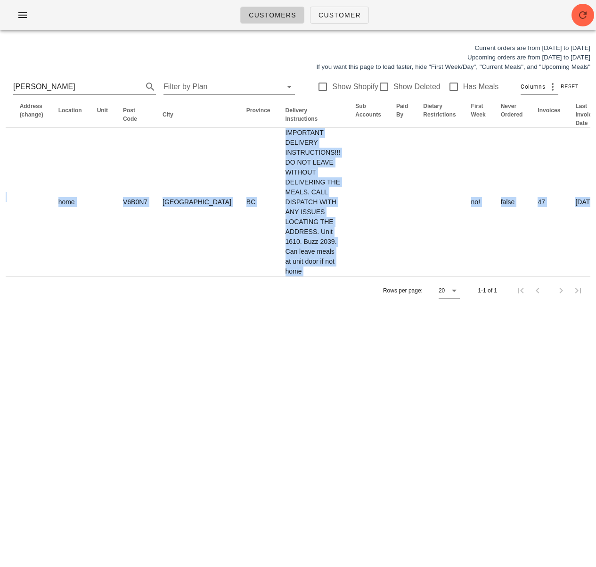
scroll to position [0, 632]
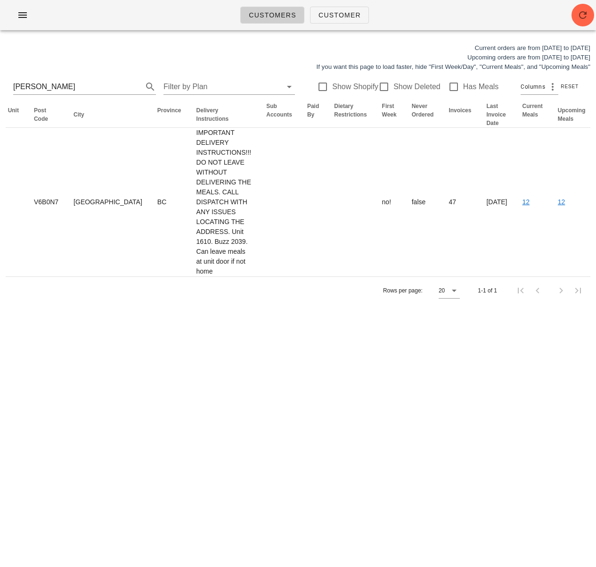
drag, startPoint x: 445, startPoint y: 209, endPoint x: 635, endPoint y: 205, distance: 191.0
click at [596, 205] on html "Customers Customer Current orders are from Sunday Aug 17 to Saturday Aug 23 Upc…" at bounding box center [298, 283] width 596 height 567
click at [245, 352] on div "Customers Customer Current orders are from Sunday Aug 17 to Saturday Aug 23 Upc…" at bounding box center [298, 283] width 596 height 567
click at [576, 23] on button "button" at bounding box center [583, 15] width 23 height 23
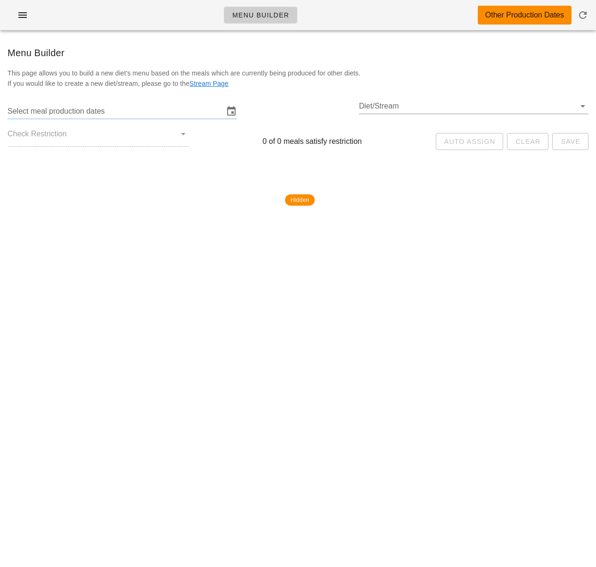
type input "[DATE] - [DATE]"
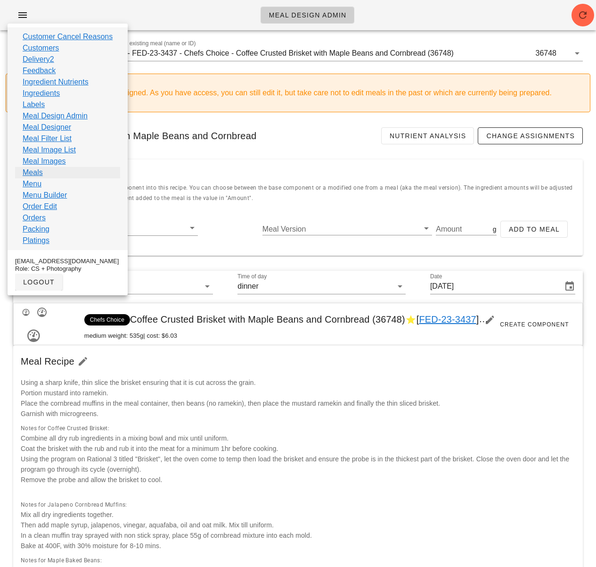
click at [40, 172] on link "Meals" at bounding box center [33, 172] width 20 height 11
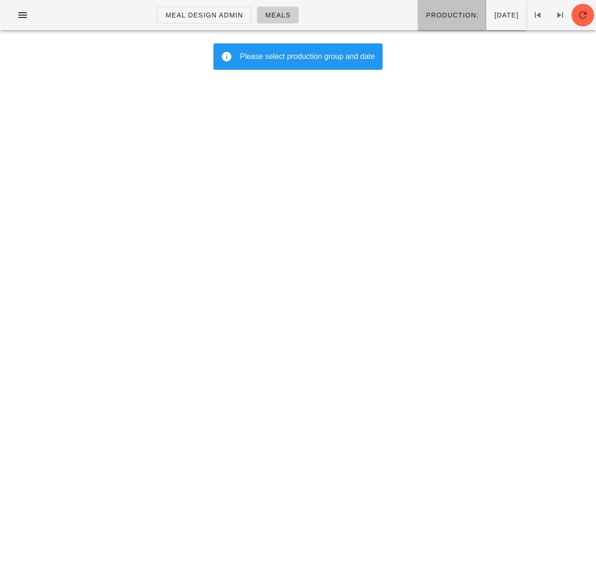
click at [437, 23] on button "Production:" at bounding box center [452, 15] width 68 height 30
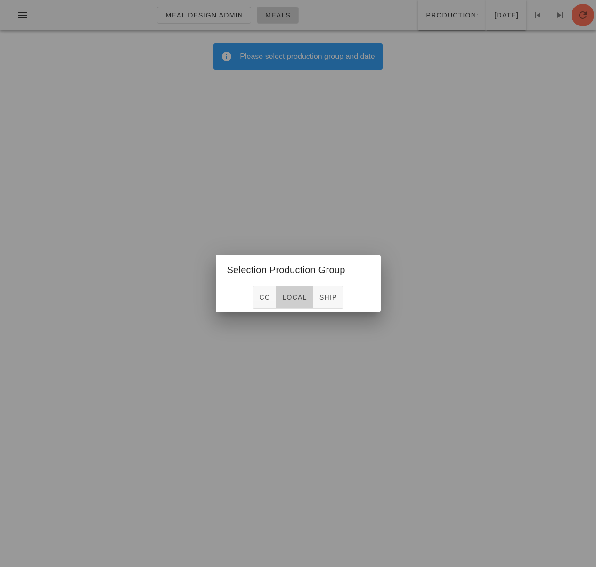
drag, startPoint x: 299, startPoint y: 293, endPoint x: 311, endPoint y: 286, distance: 13.9
click at [299, 293] on span "local" at bounding box center [294, 297] width 25 height 8
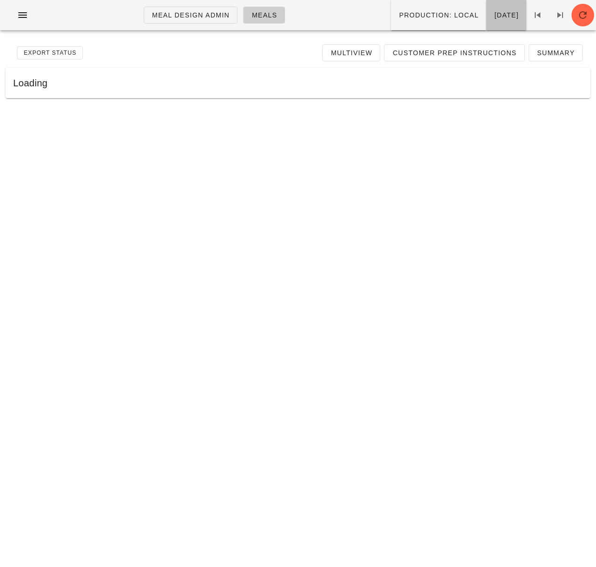
drag, startPoint x: 474, startPoint y: 14, endPoint x: 459, endPoint y: 31, distance: 22.4
click at [494, 14] on span "[DATE]" at bounding box center [506, 15] width 25 height 8
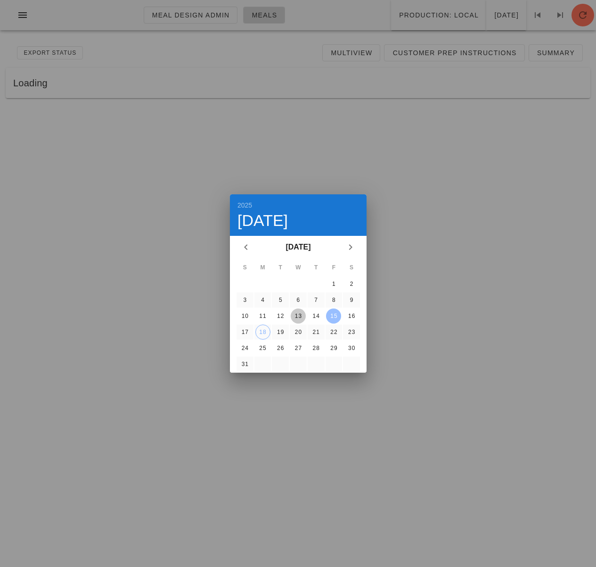
click at [297, 318] on div "13" at bounding box center [297, 316] width 15 height 7
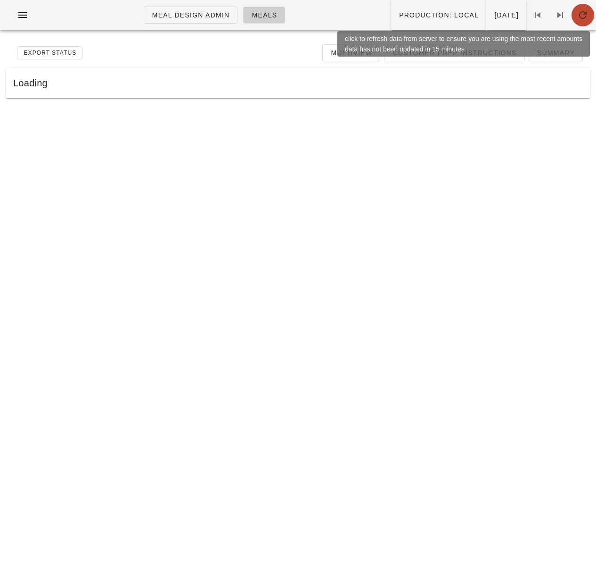
click at [586, 12] on icon "button" at bounding box center [583, 14] width 11 height 11
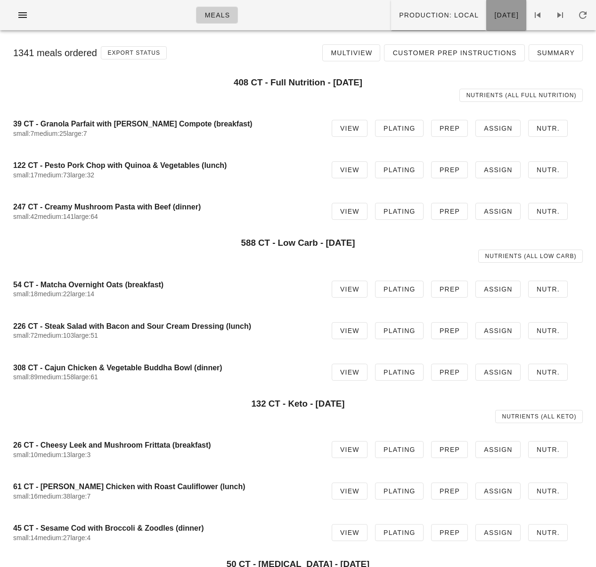
drag, startPoint x: 481, startPoint y: 18, endPoint x: 483, endPoint y: 25, distance: 6.4
click at [494, 19] on span "[DATE]" at bounding box center [506, 15] width 25 height 8
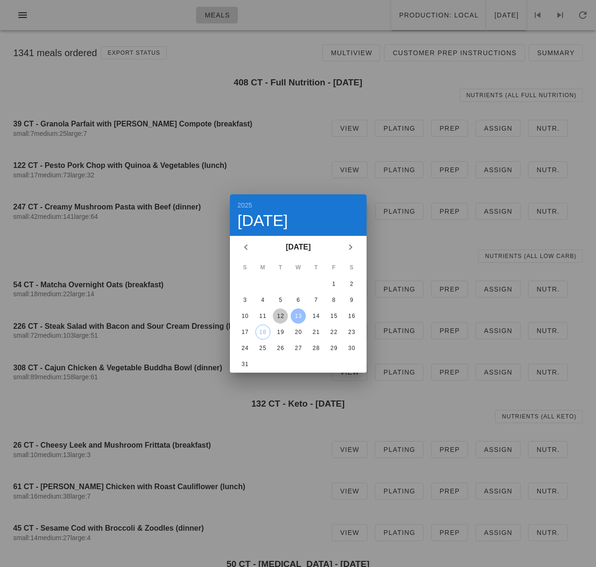
click at [281, 315] on div "12" at bounding box center [280, 316] width 15 height 7
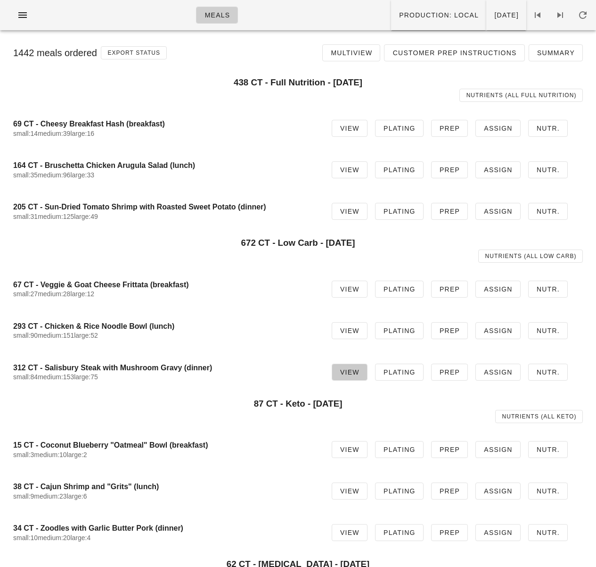
click at [356, 369] on span "View" at bounding box center [350, 372] width 20 height 8
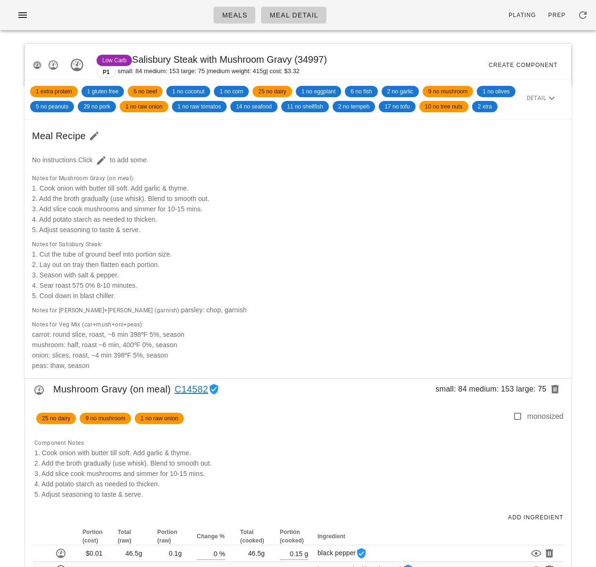
click at [35, 63] on icon "button" at bounding box center [37, 65] width 8 height 8
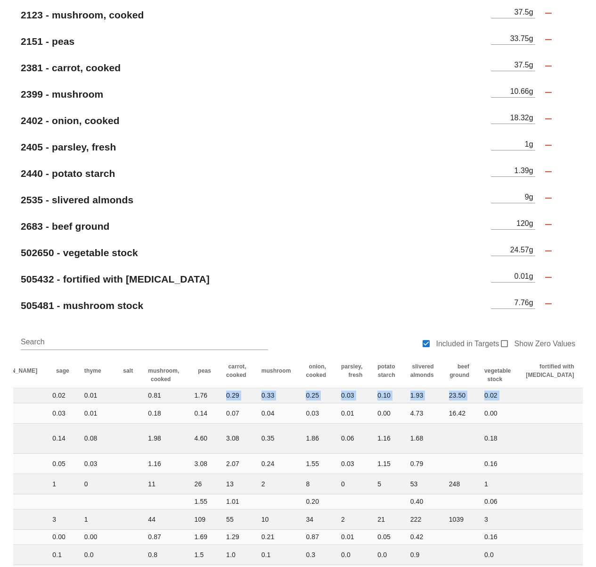
scroll to position [0, 361]
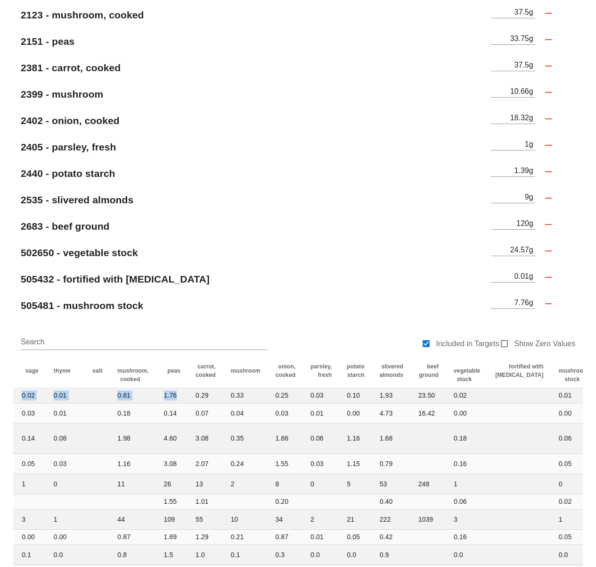
drag, startPoint x: 510, startPoint y: 406, endPoint x: 596, endPoint y: 401, distance: 86.4
click at [596, 401] on div "Ingredient Nutrient Analysis Edit g 100 92 - butter, unsalted g 11.36 194 - oni…" at bounding box center [298, 388] width 596 height 1266
click at [455, 403] on tr "203 PROTEIN PROT 29.21 0.10 0.02 0.02 0.01 0.02 0.01 0.81 1.76 0.29 0.33 0.25 0…" at bounding box center [148, 395] width 990 height 15
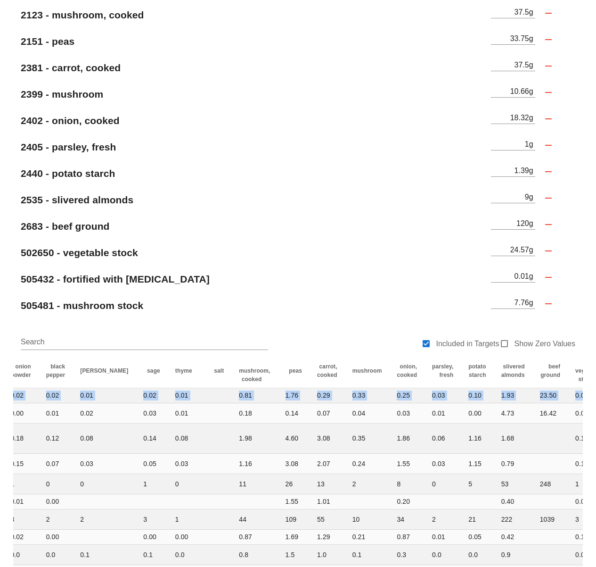
scroll to position [0, 0]
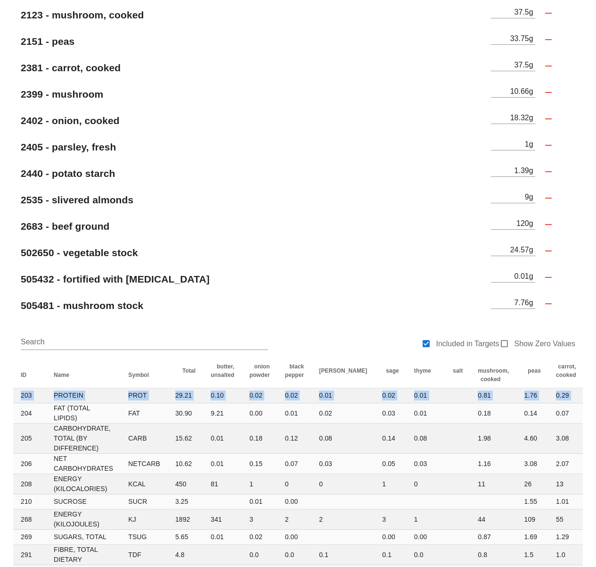
drag, startPoint x: 471, startPoint y: 407, endPoint x: -94, endPoint y: 388, distance: 566.0
click at [0, 388] on html "Meals Meal Detail Ingredient Nutrients Ingredient Nutrient Analysis Edit g 100 …" at bounding box center [298, 369] width 596 height 1304
click at [273, 317] on div "505481 - mushroom stock" at bounding box center [250, 305] width 478 height 26
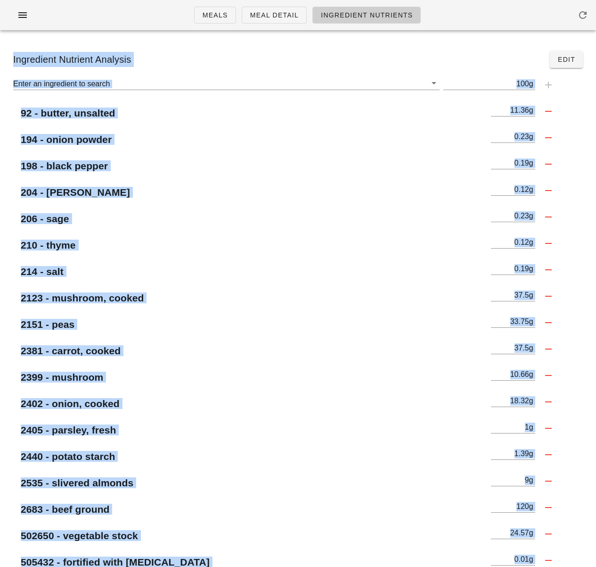
drag, startPoint x: 336, startPoint y: 353, endPoint x: 267, endPoint y: -69, distance: 427.0
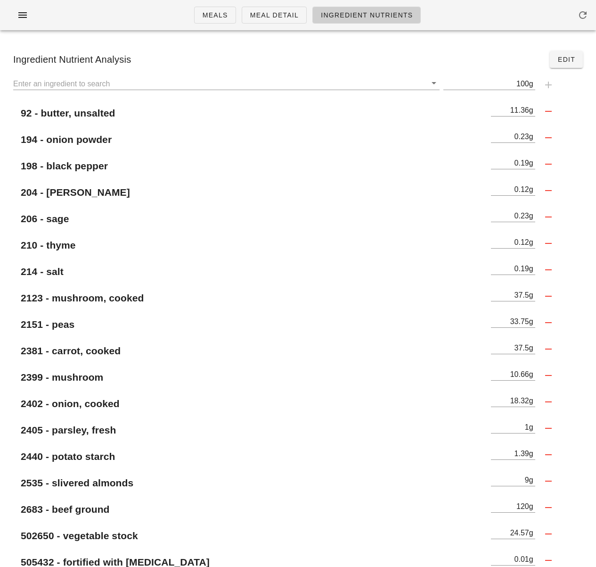
click at [229, 256] on div "210 - thyme" at bounding box center [250, 245] width 474 height 23
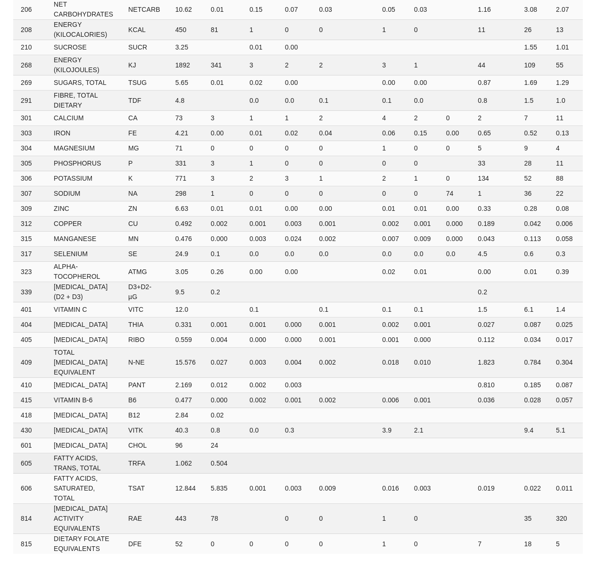
drag, startPoint x: 227, startPoint y: 260, endPoint x: 208, endPoint y: 467, distance: 207.8
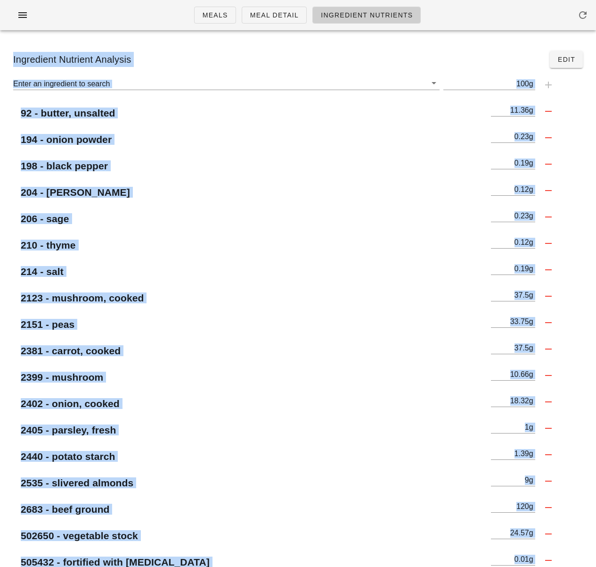
drag, startPoint x: 247, startPoint y: 245, endPoint x: 206, endPoint y: -69, distance: 316.6
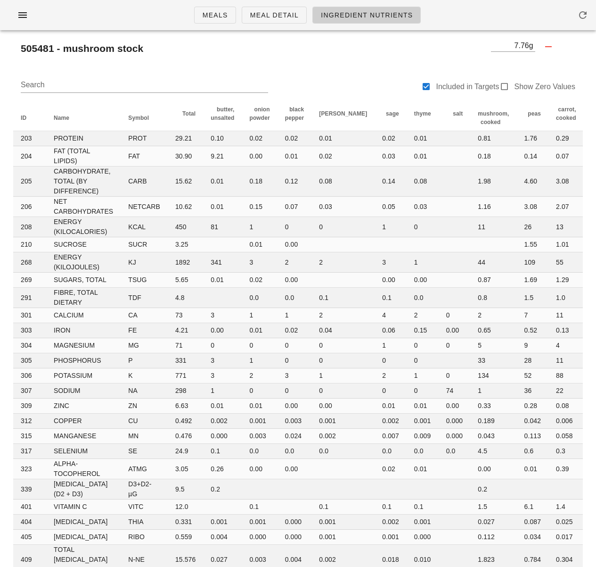
scroll to position [3, 0]
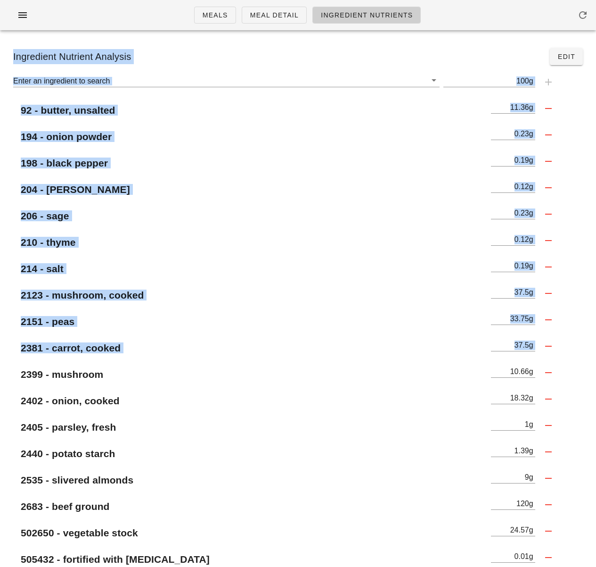
drag, startPoint x: 248, startPoint y: 381, endPoint x: 282, endPoint y: -44, distance: 427.1
click at [235, 335] on div "2381 - carrot, cooked" at bounding box center [250, 348] width 478 height 26
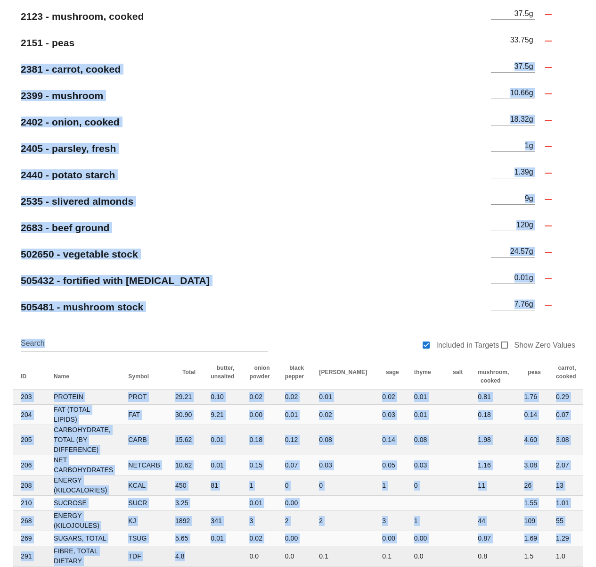
scroll to position [325, 0]
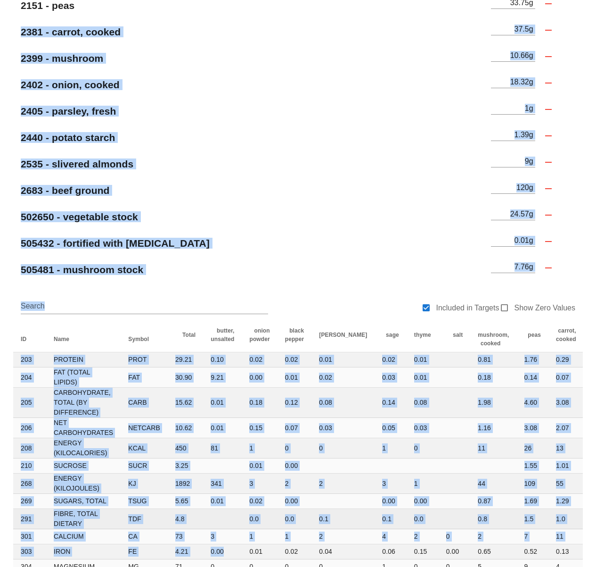
drag, startPoint x: 227, startPoint y: 339, endPoint x: 255, endPoint y: 523, distance: 186.0
click at [241, 566] on html "Meals Meal Detail Ingredient Nutrients Ingredient Nutrient Analysis Edit g 100 …" at bounding box center [298, 333] width 596 height 1304
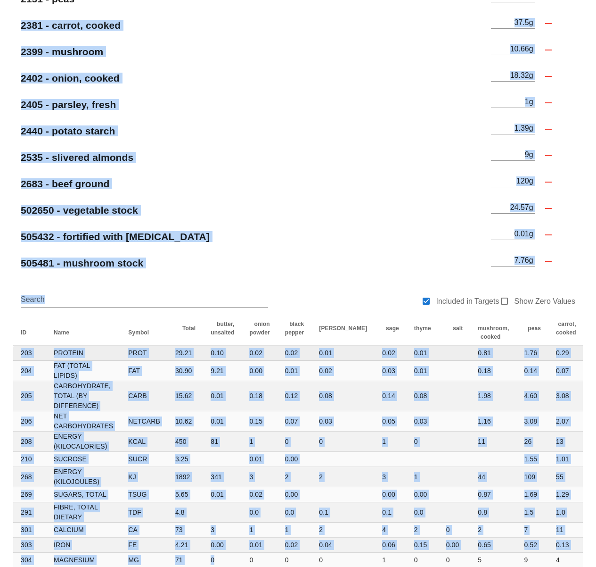
click at [278, 361] on td "0.02" at bounding box center [295, 353] width 34 height 15
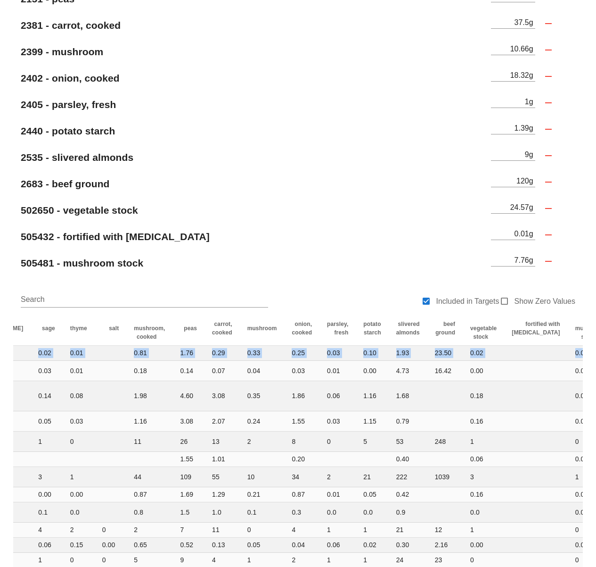
drag, startPoint x: 302, startPoint y: 364, endPoint x: 586, endPoint y: 361, distance: 283.3
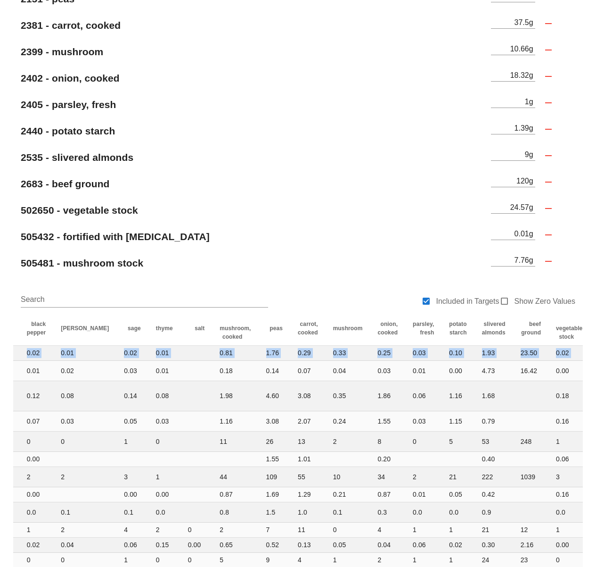
scroll to position [0, 0]
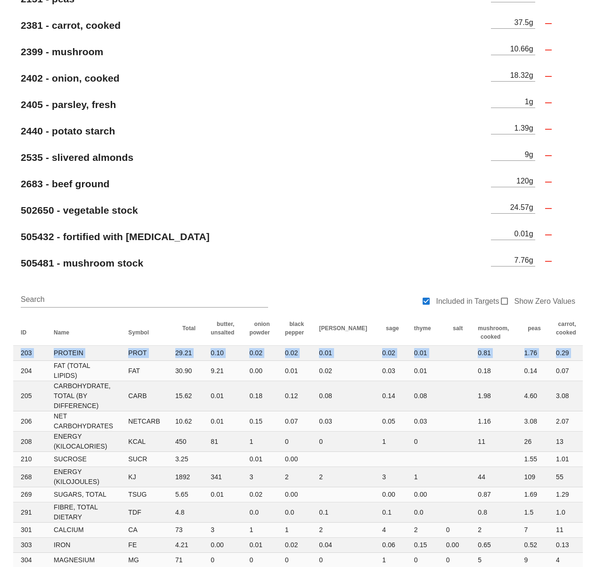
drag, startPoint x: 508, startPoint y: 362, endPoint x: -28, endPoint y: 357, distance: 536.5
click at [0, 357] on html "Meals Meal Detail Ingredient Nutrients Ingredient Nutrient Analysis Edit g 100 …" at bounding box center [298, 327] width 596 height 1304
click at [3, 341] on div "Ingredient Nutrient Analysis Edit g 100 92 - butter, unsalted g 11.36 194 - oni…" at bounding box center [298, 345] width 596 height 1266
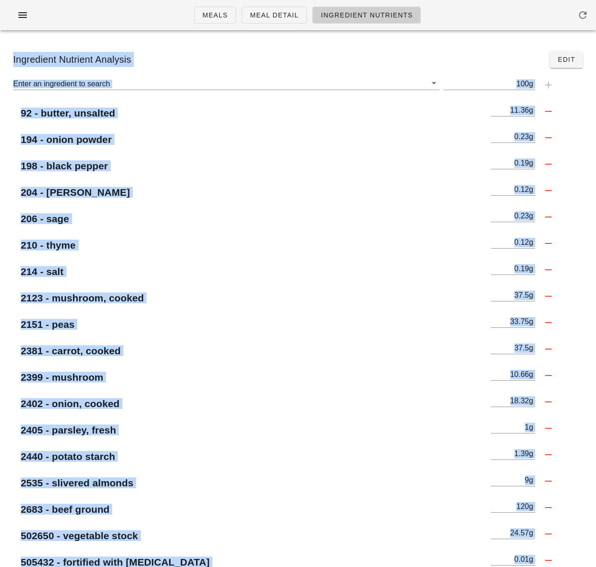
drag, startPoint x: 263, startPoint y: 229, endPoint x: 168, endPoint y: -69, distance: 312.6
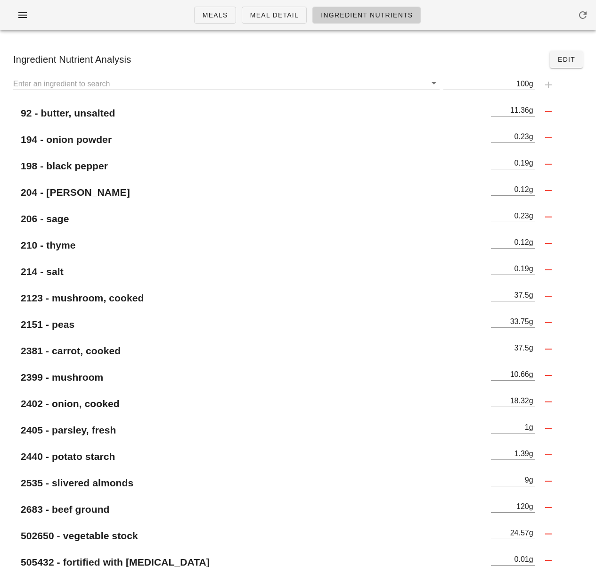
click at [165, 186] on div "204 - rosemary" at bounding box center [250, 192] width 474 height 23
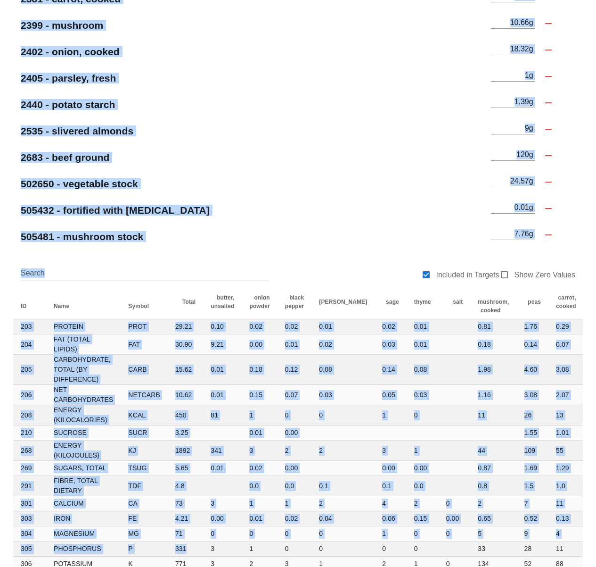
drag, startPoint x: 180, startPoint y: 288, endPoint x: 198, endPoint y: 562, distance: 275.0
click at [199, 566] on html "Meals Meal Detail Ingredient Nutrients Ingredient Nutrient Analysis Edit g 100 …" at bounding box center [298, 300] width 596 height 1304
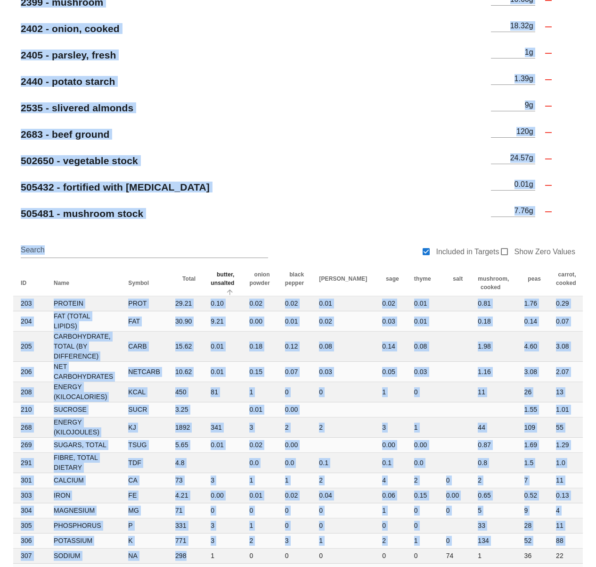
click at [203, 270] on th "butter, unsalted" at bounding box center [222, 283] width 39 height 26
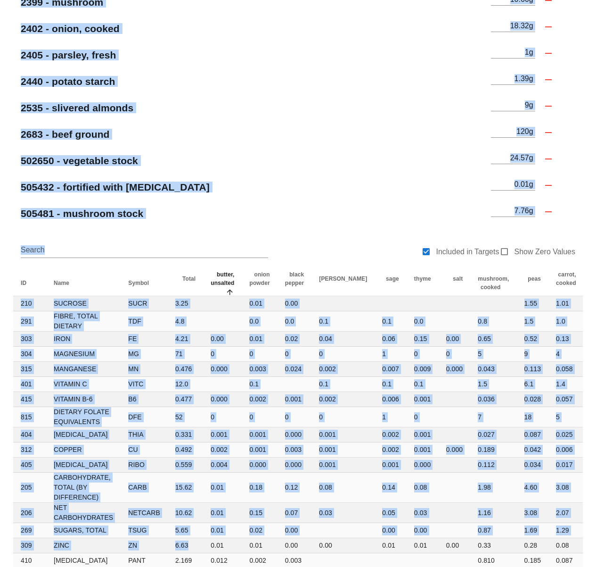
click at [215, 279] on span "butter, unsalted" at bounding box center [223, 278] width 24 height 15
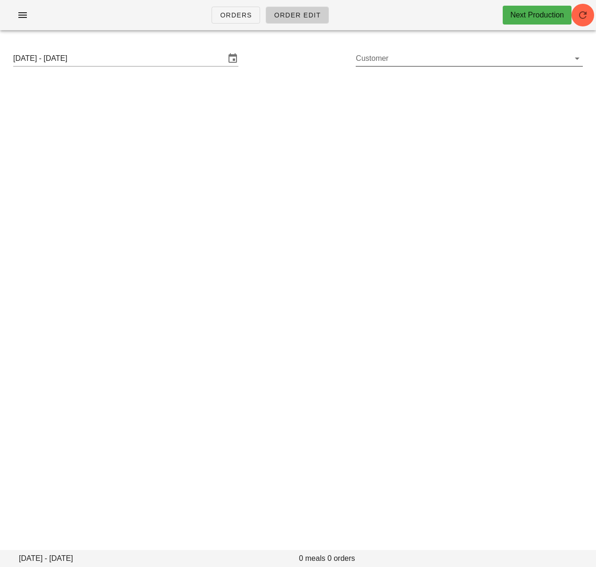
click at [378, 58] on input "Customer" at bounding box center [462, 58] width 212 height 15
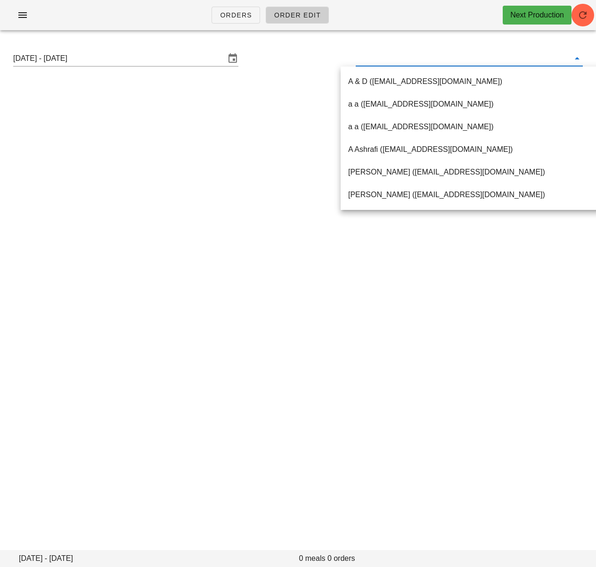
paste input "[PERSON_NAME]"
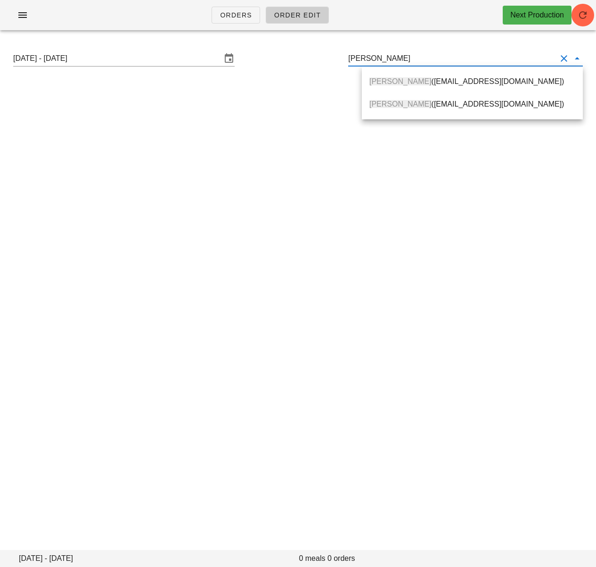
click at [380, 82] on span "[PERSON_NAME]" at bounding box center [401, 81] width 62 height 8
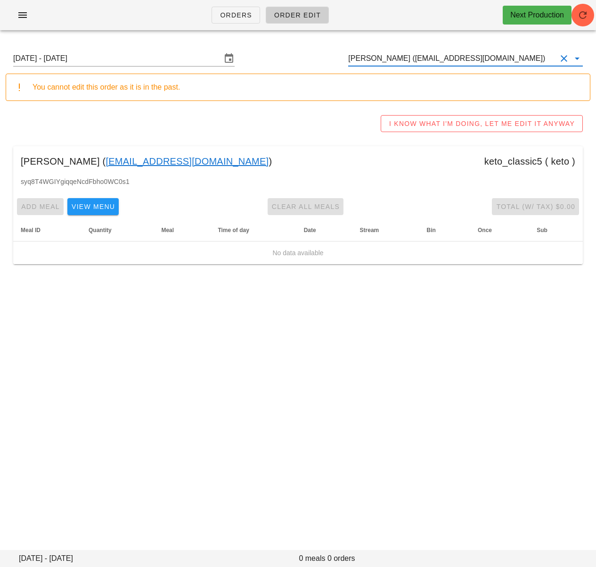
click at [380, 58] on input "[PERSON_NAME] ([EMAIL_ADDRESS][DOMAIN_NAME])" at bounding box center [452, 58] width 208 height 15
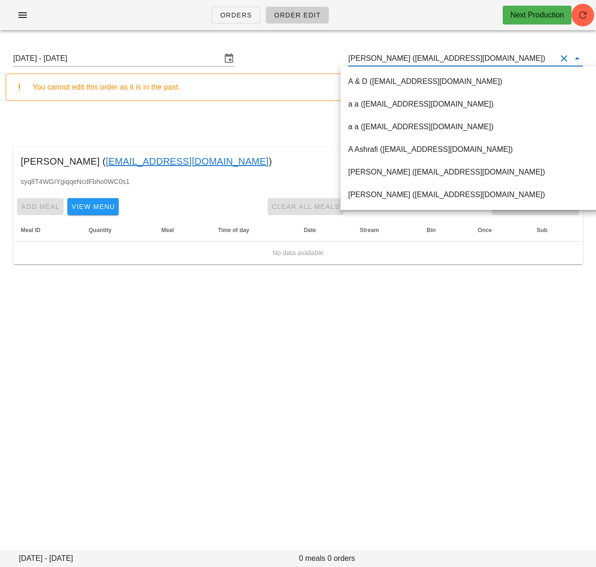
click at [383, 62] on input "[PERSON_NAME] ([EMAIL_ADDRESS][DOMAIN_NAME])" at bounding box center [452, 58] width 208 height 15
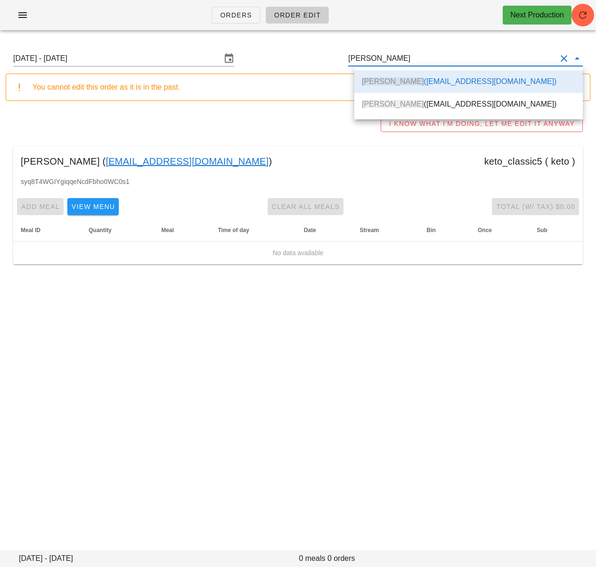
click at [388, 99] on div "[PERSON_NAME] ([EMAIL_ADDRESS][DOMAIN_NAME])" at bounding box center [469, 104] width 214 height 20
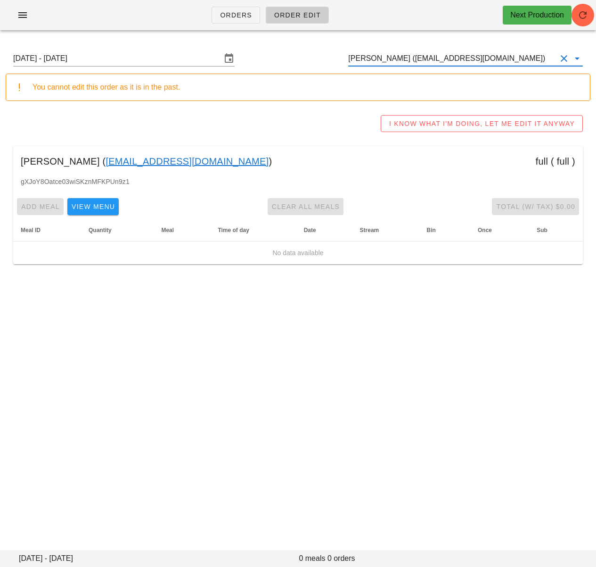
type input "[PERSON_NAME] ([EMAIL_ADDRESS][DOMAIN_NAME])"
